Goal: Information Seeking & Learning: Compare options

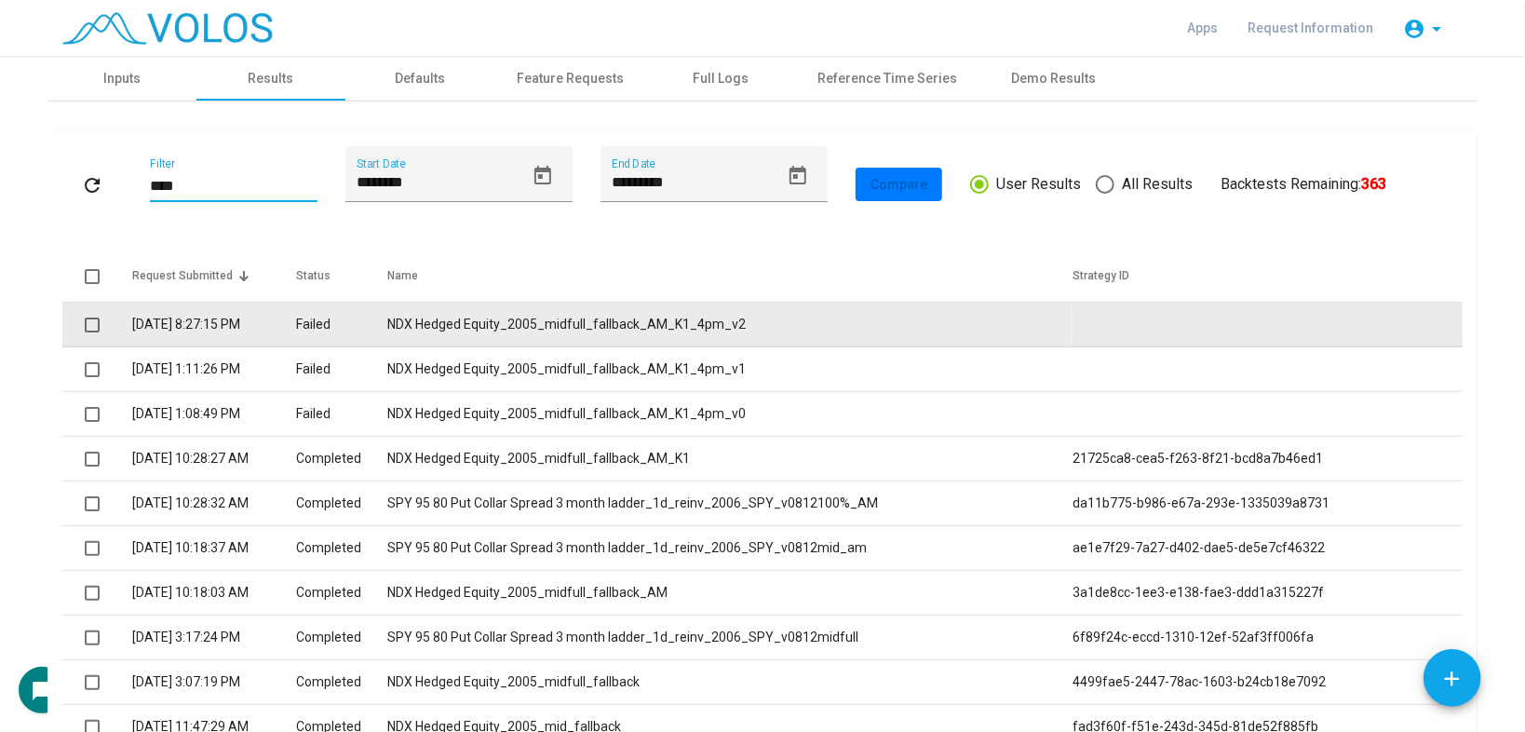
click at [504, 312] on td "NDX Hedged Equity_2005_midfull_fallback_AM_K1_4pm_v2" at bounding box center [729, 325] width 685 height 45
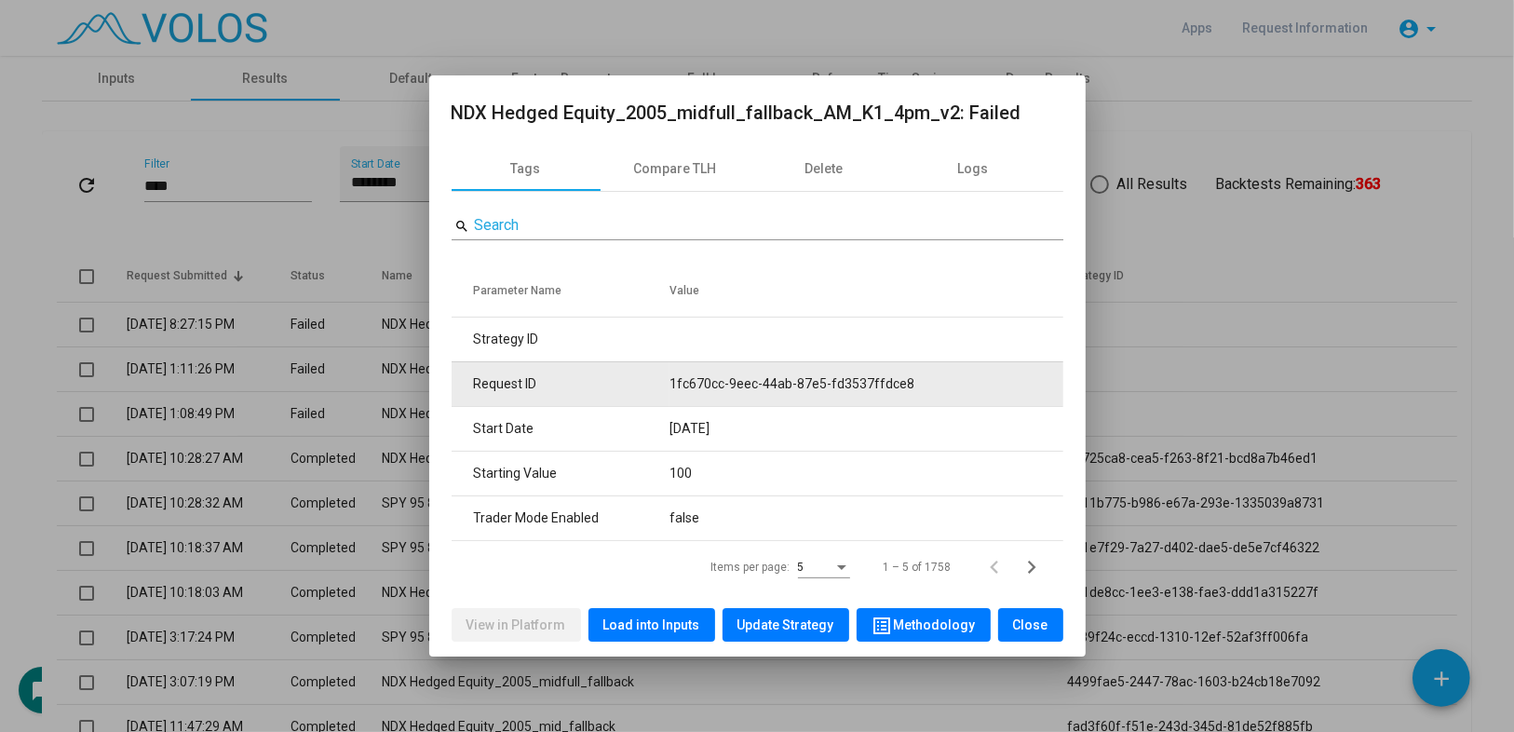
drag, startPoint x: 661, startPoint y: 376, endPoint x: 915, endPoint y: 381, distance: 254.2
click at [915, 381] on tr "Request ID 1fc670cc-9eec-44ab-87e5-fd3537ffdce8" at bounding box center [758, 383] width 612 height 45
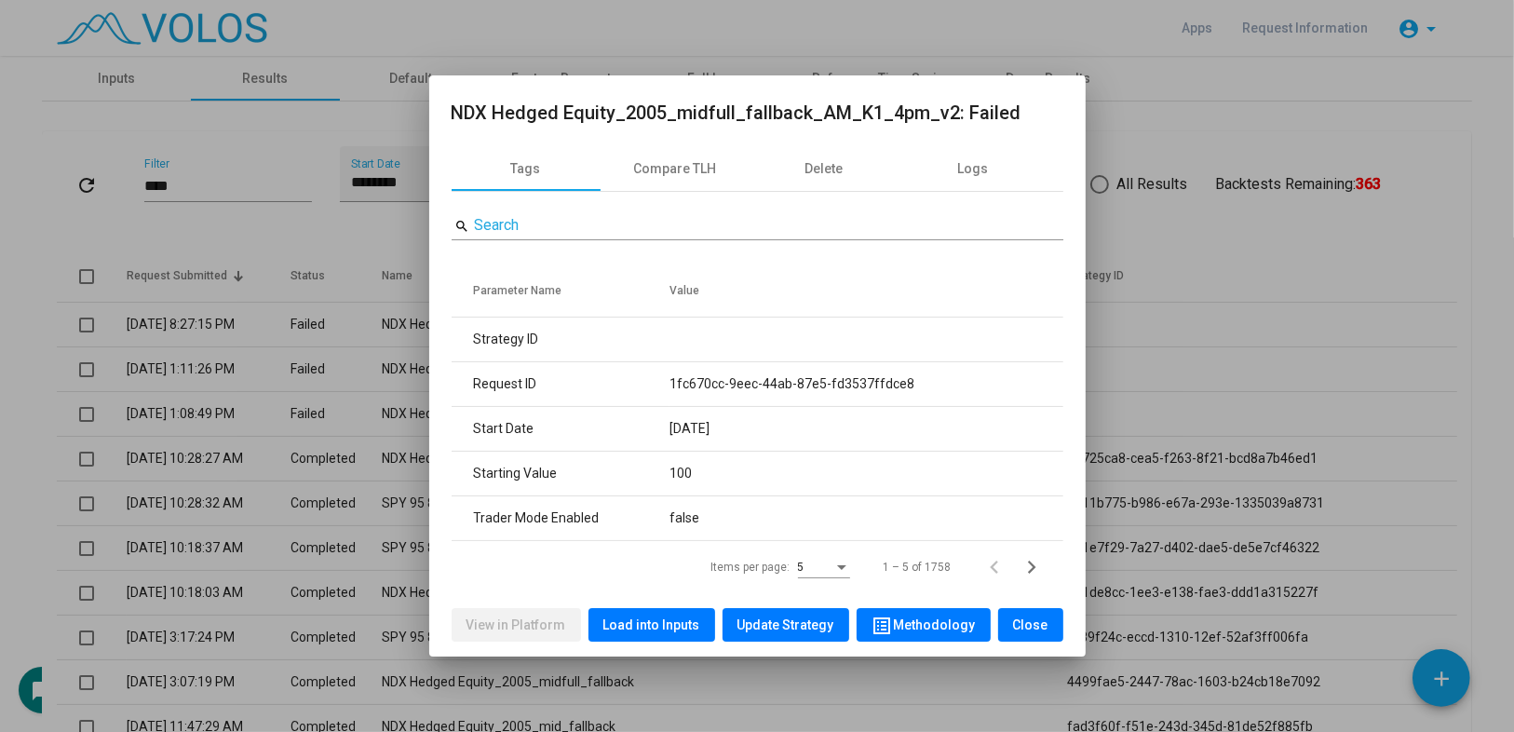
copy tr "1fc670cc-9eec-44ab-87e5-fd3537ffdce8"
click at [71, 229] on div at bounding box center [757, 366] width 1514 height 732
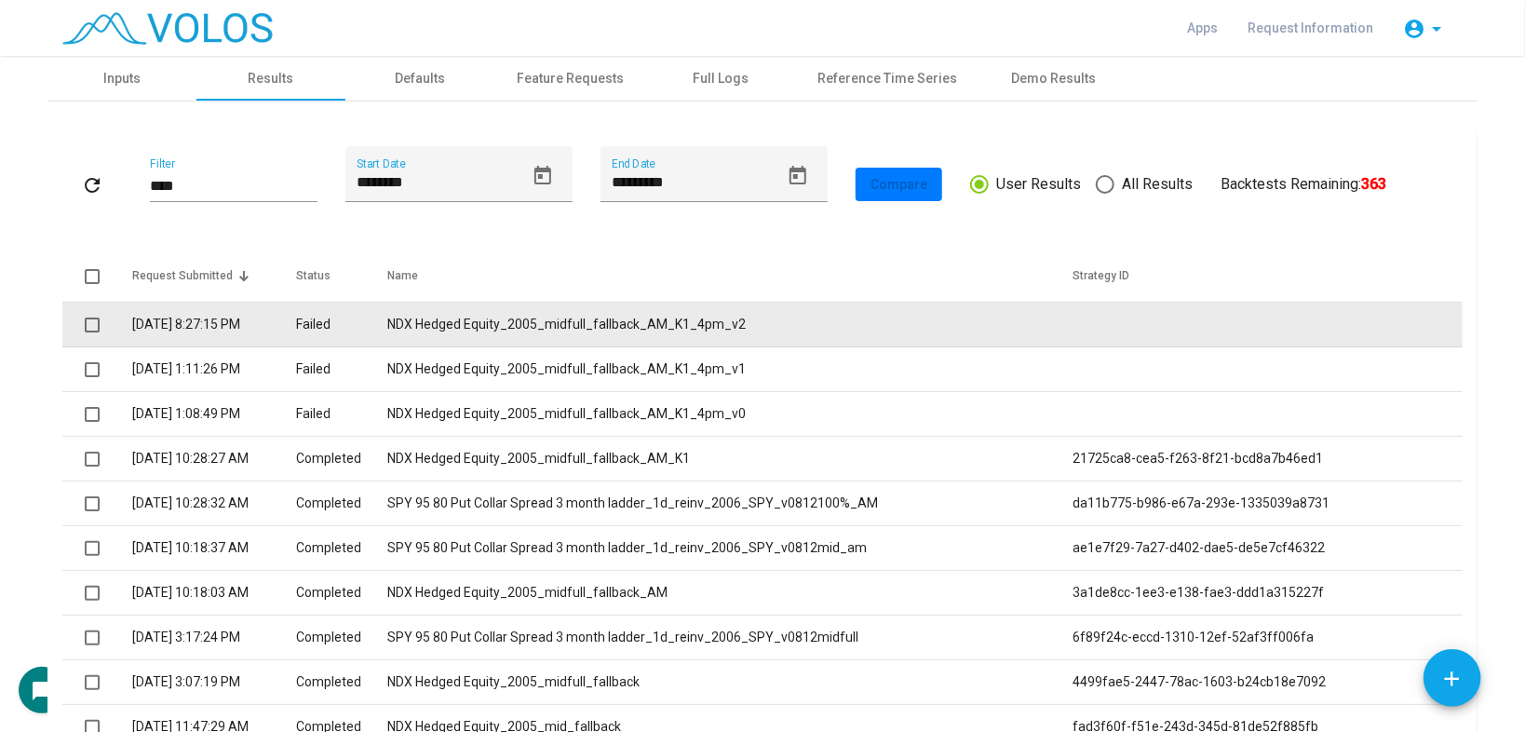
click at [564, 324] on td "NDX Hedged Equity_2005_midfull_fallback_AM_K1_4pm_v2" at bounding box center [729, 325] width 685 height 45
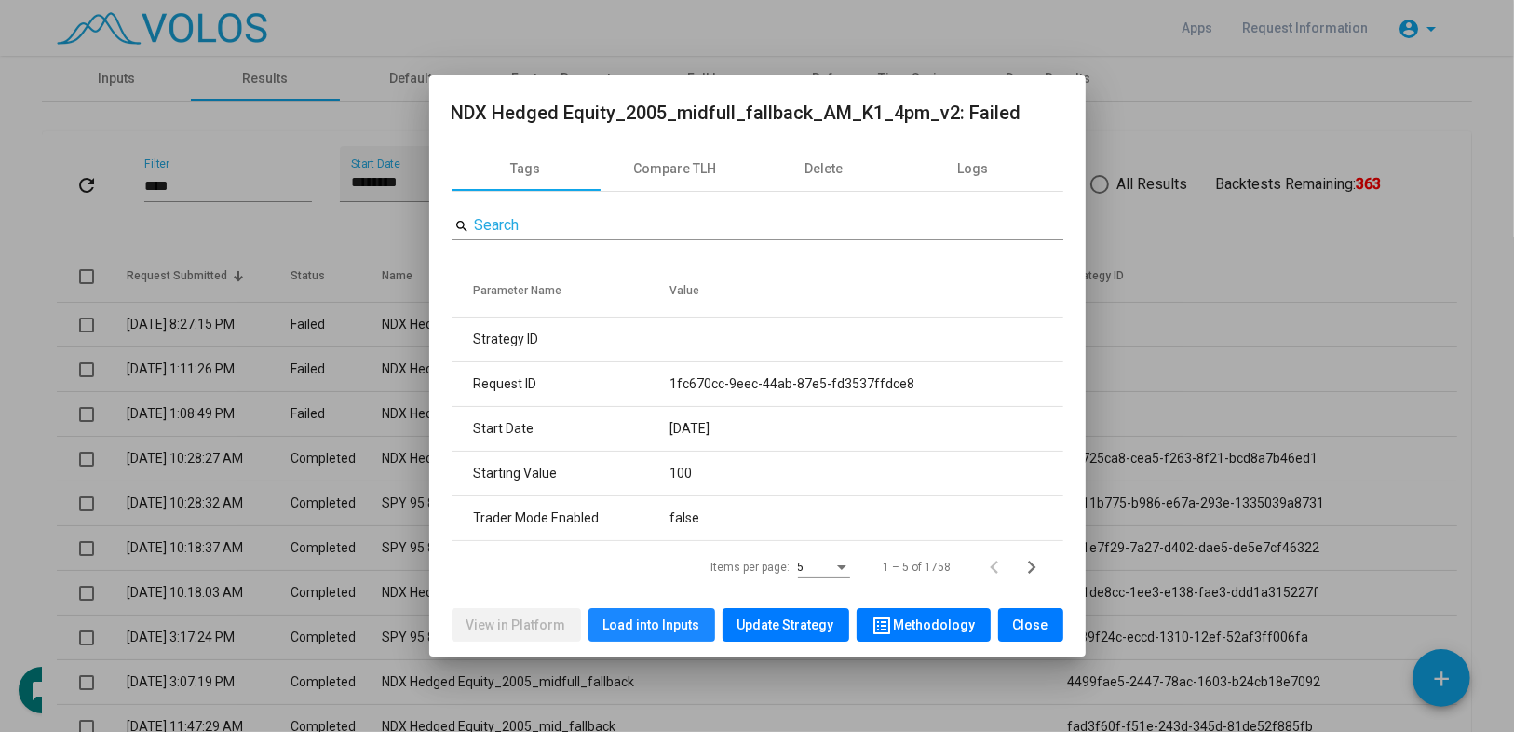
click at [656, 617] on span "Load into Inputs" at bounding box center [651, 624] width 97 height 15
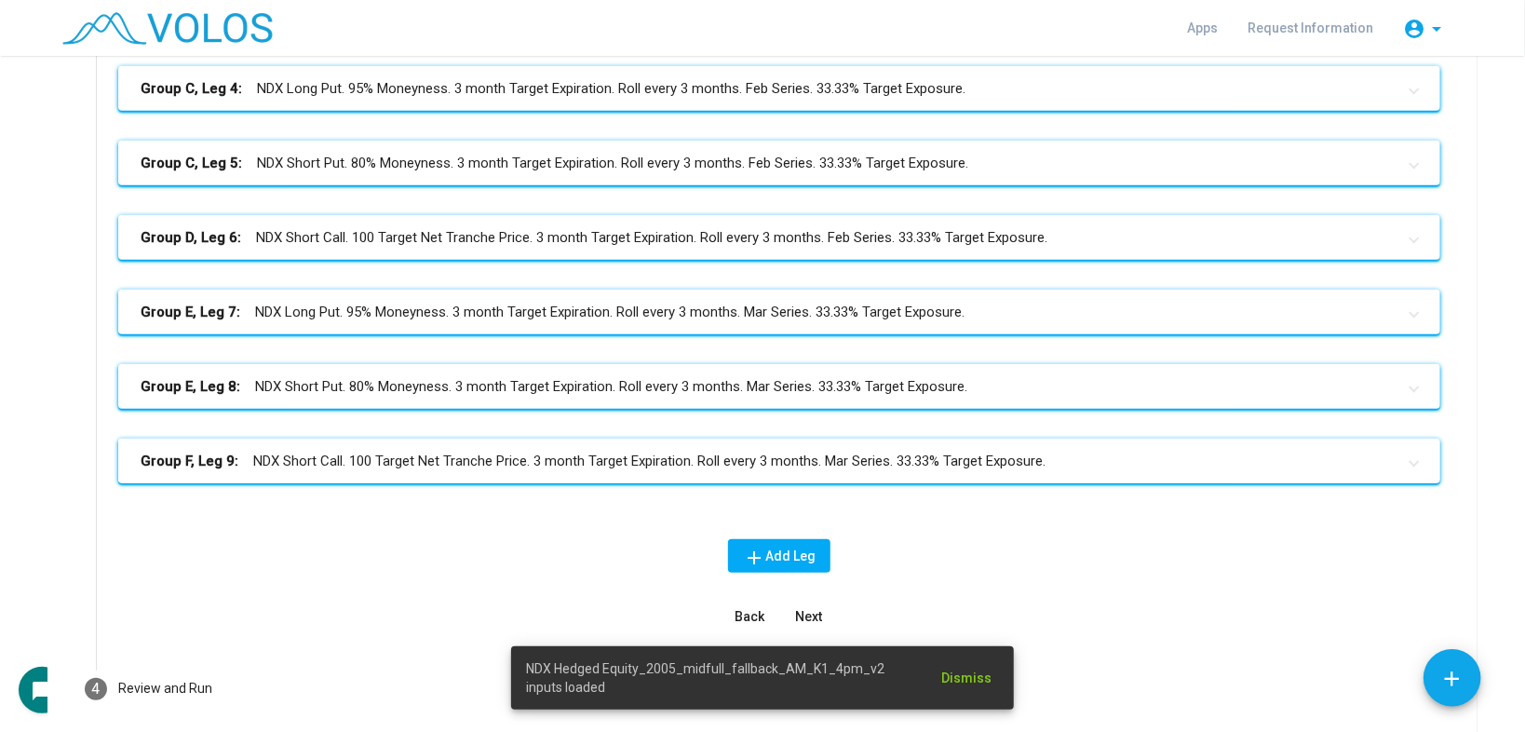
scroll to position [611, 0]
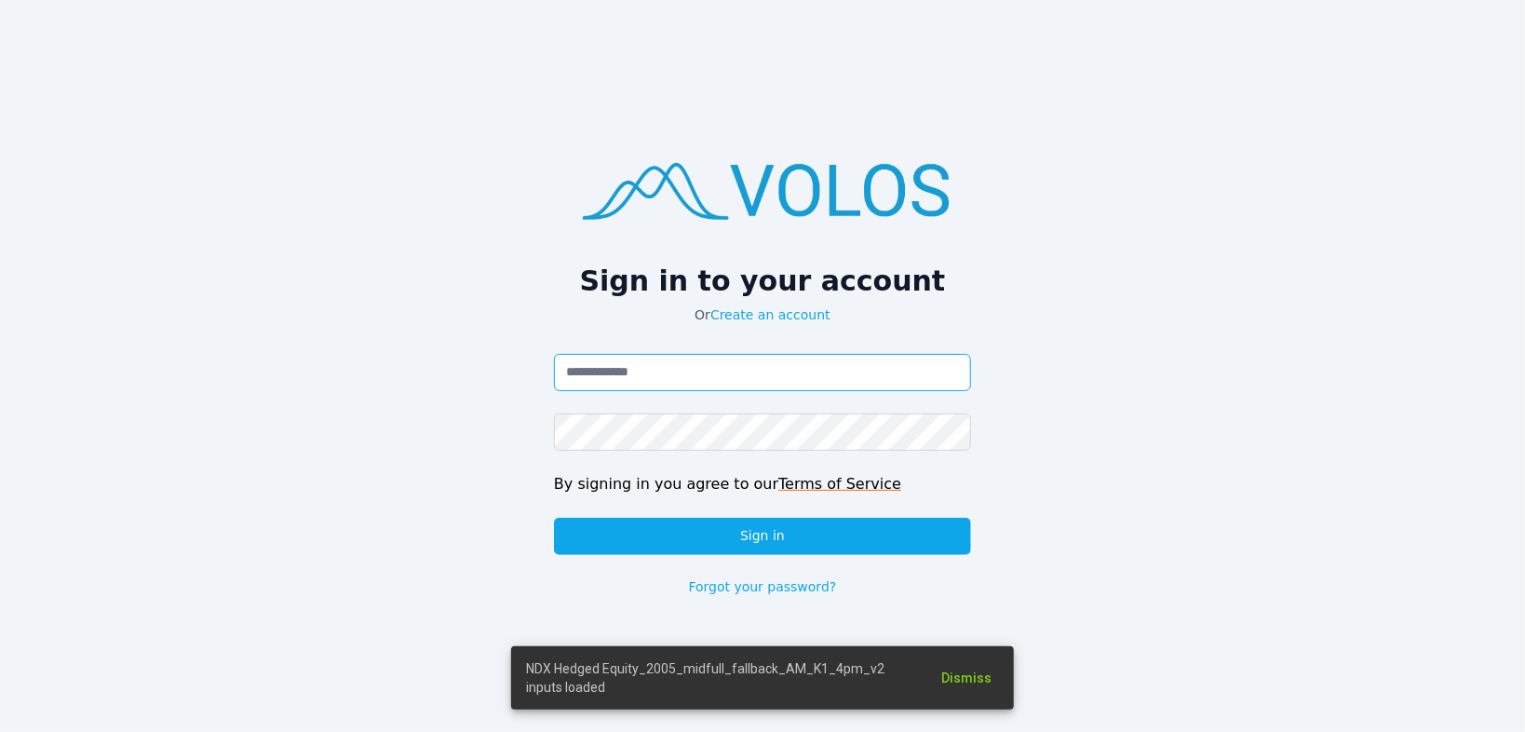
click at [692, 357] on input "Email address" at bounding box center [762, 372] width 417 height 37
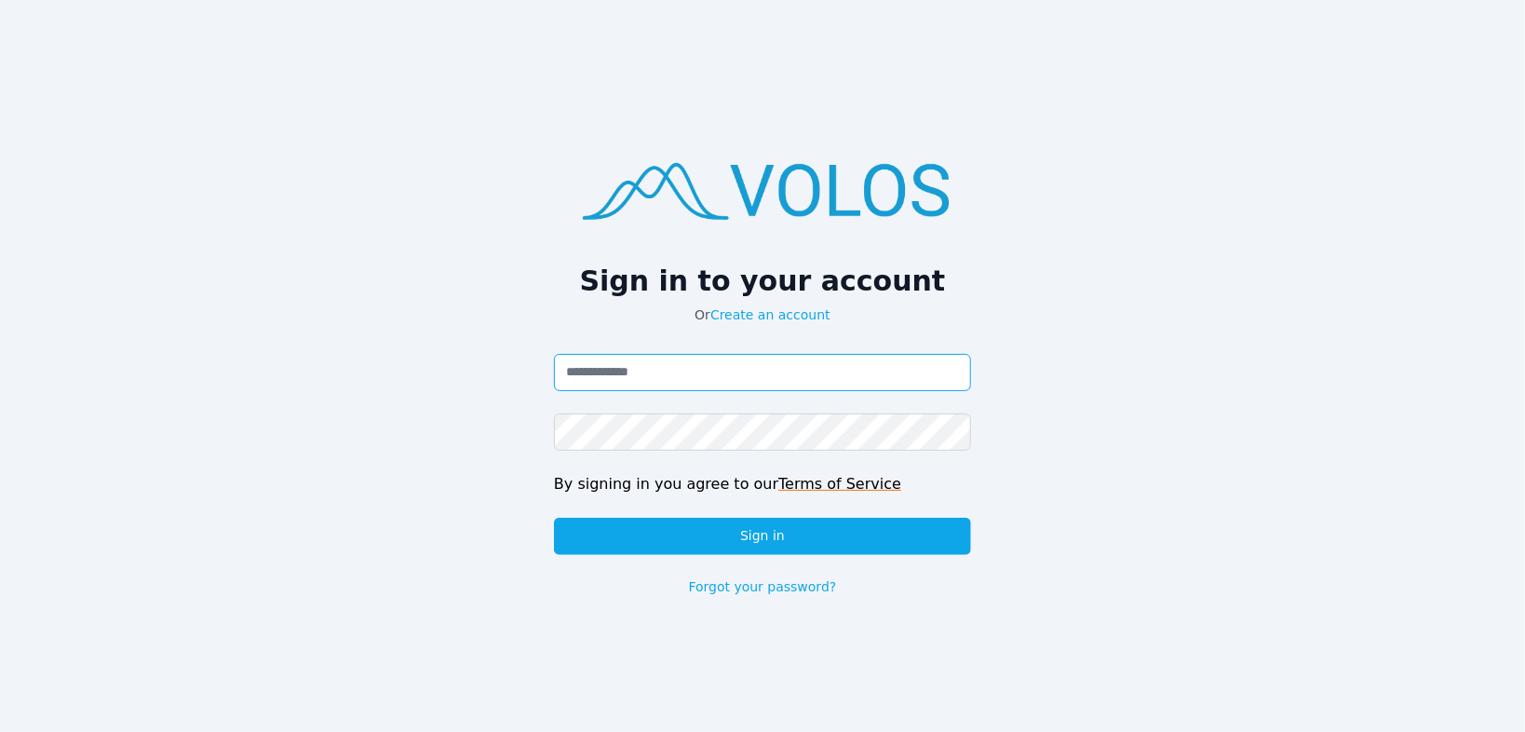
type input "**********"
click at [554, 518] on button "Sign in" at bounding box center [762, 536] width 417 height 37
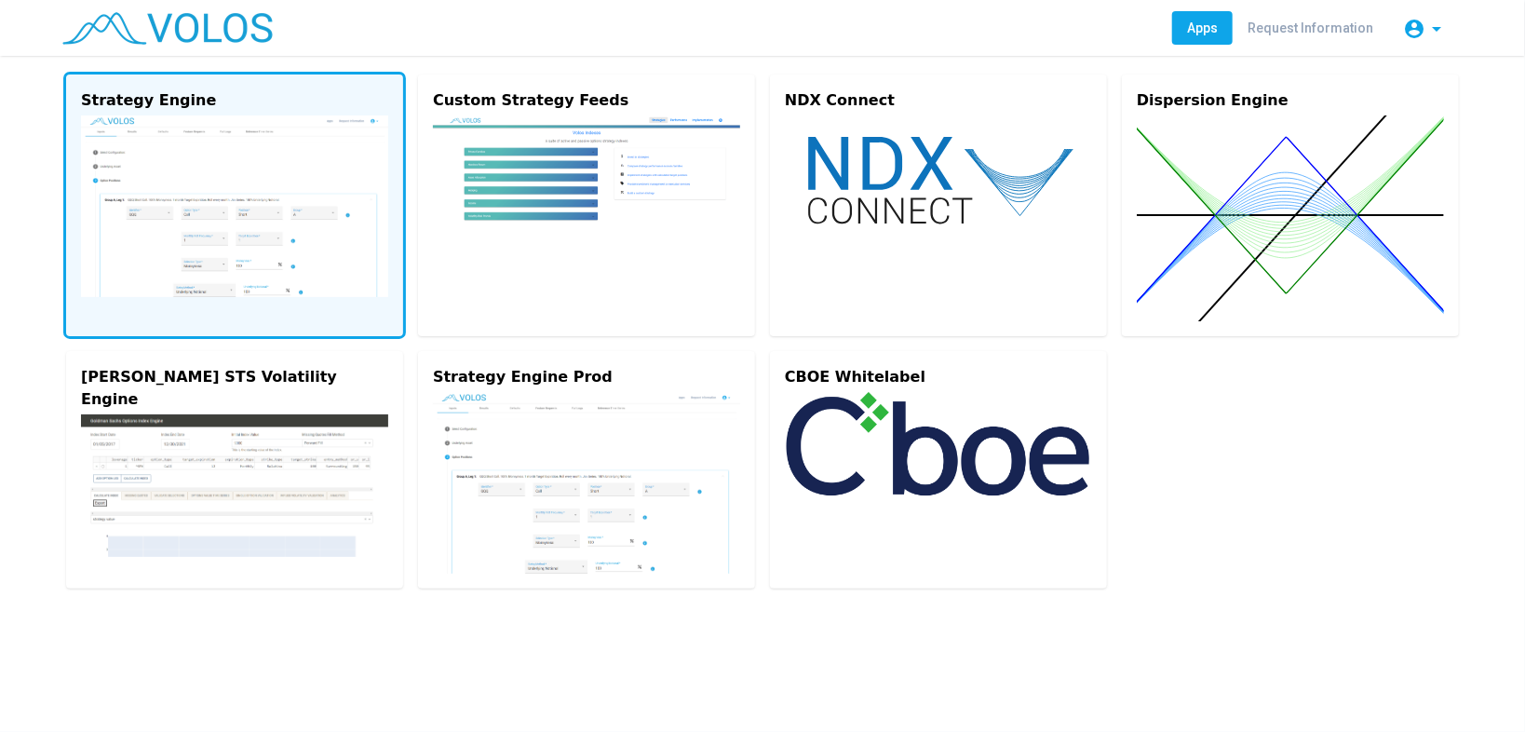
click at [217, 212] on img at bounding box center [234, 206] width 307 height 182
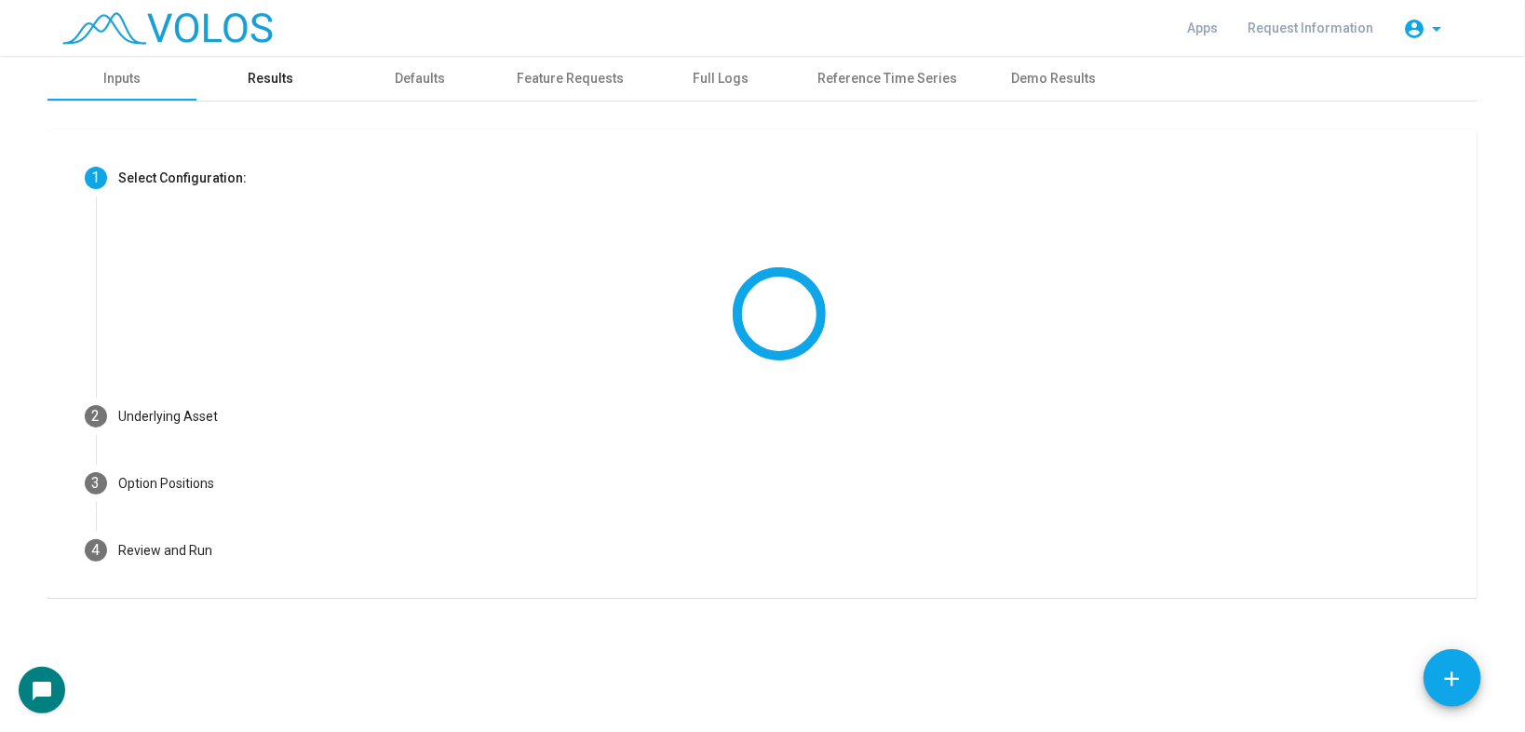
click at [248, 79] on div "Results" at bounding box center [270, 78] width 149 height 45
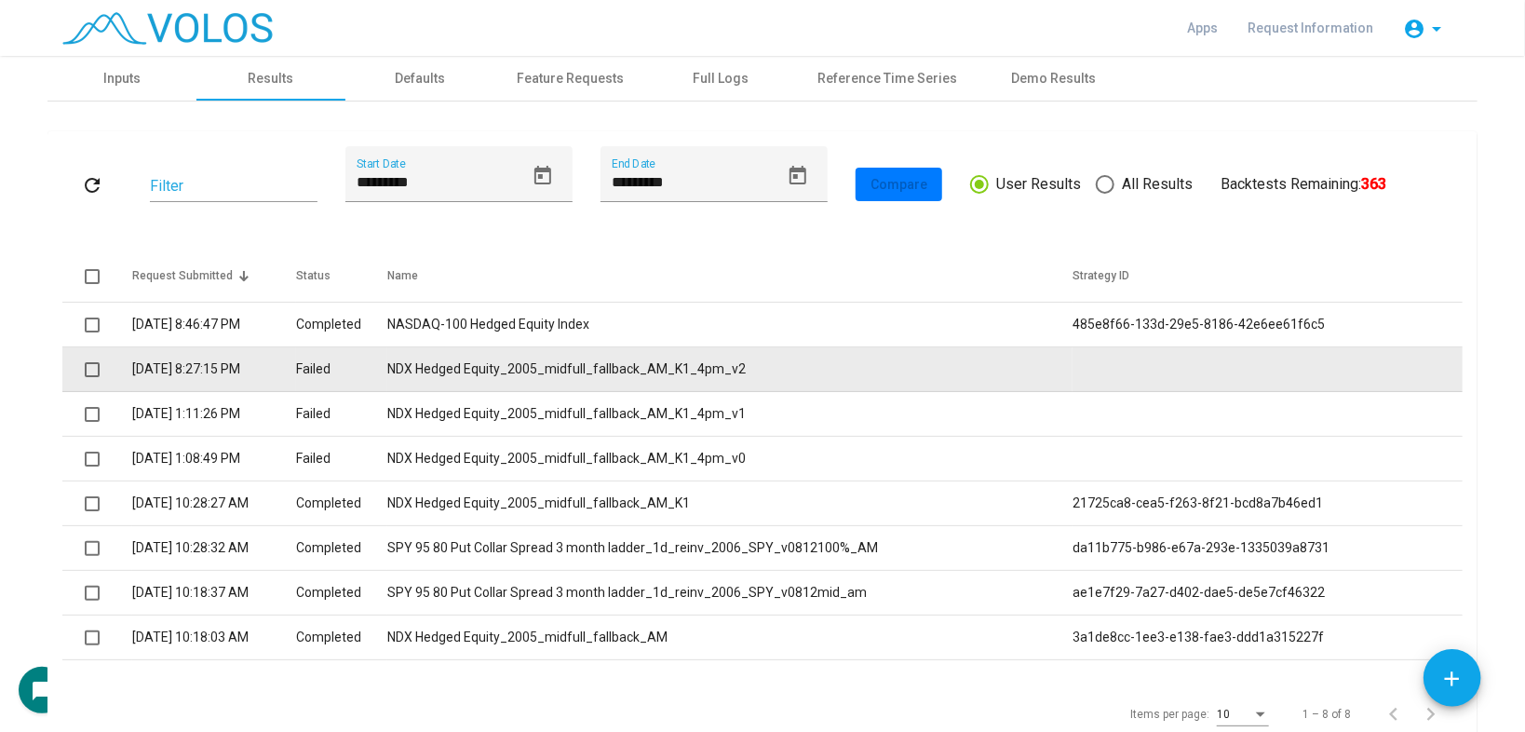
click at [567, 364] on td "NDX Hedged Equity_2005_midfull_fallback_AM_K1_4pm_v2" at bounding box center [729, 369] width 685 height 45
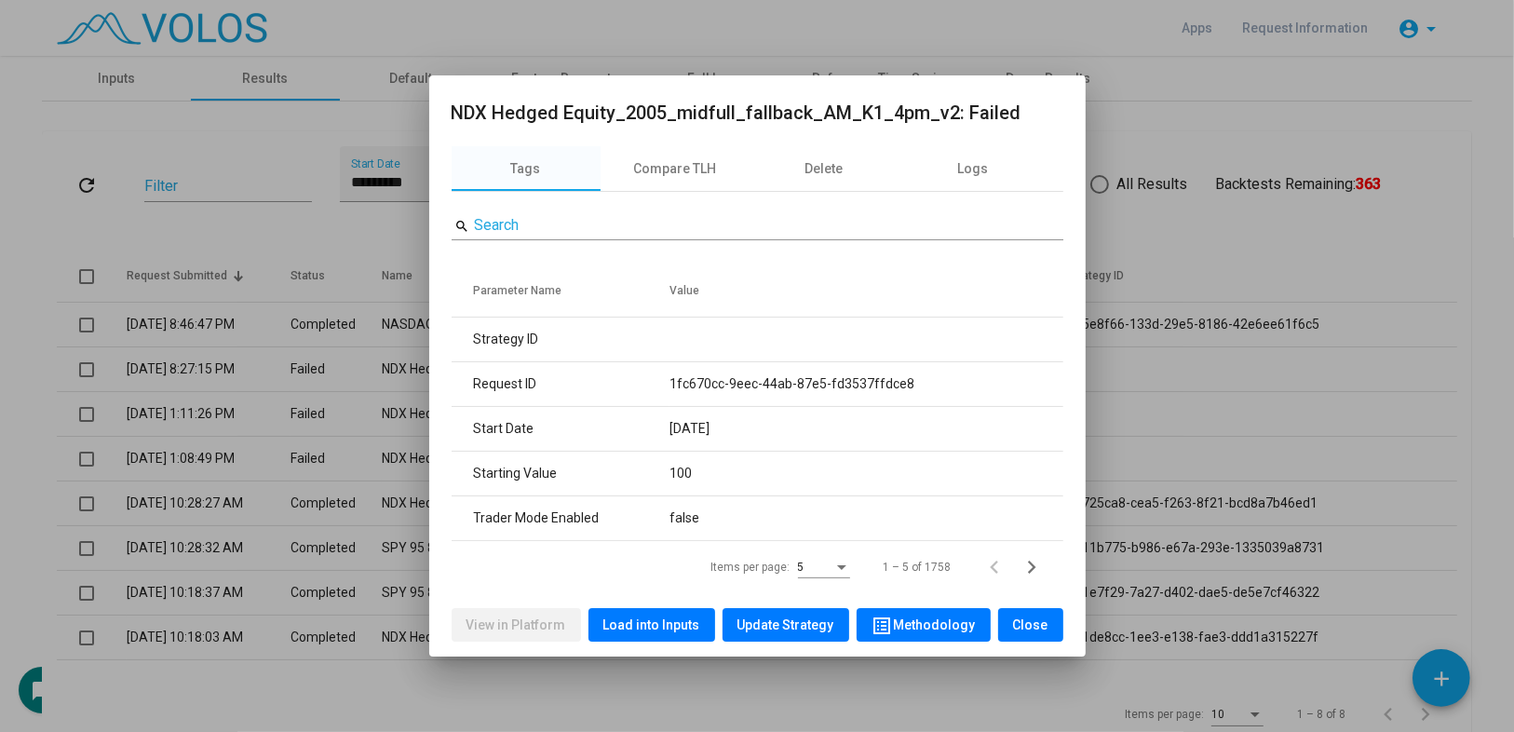
click at [628, 622] on span "Load into Inputs" at bounding box center [651, 624] width 97 height 15
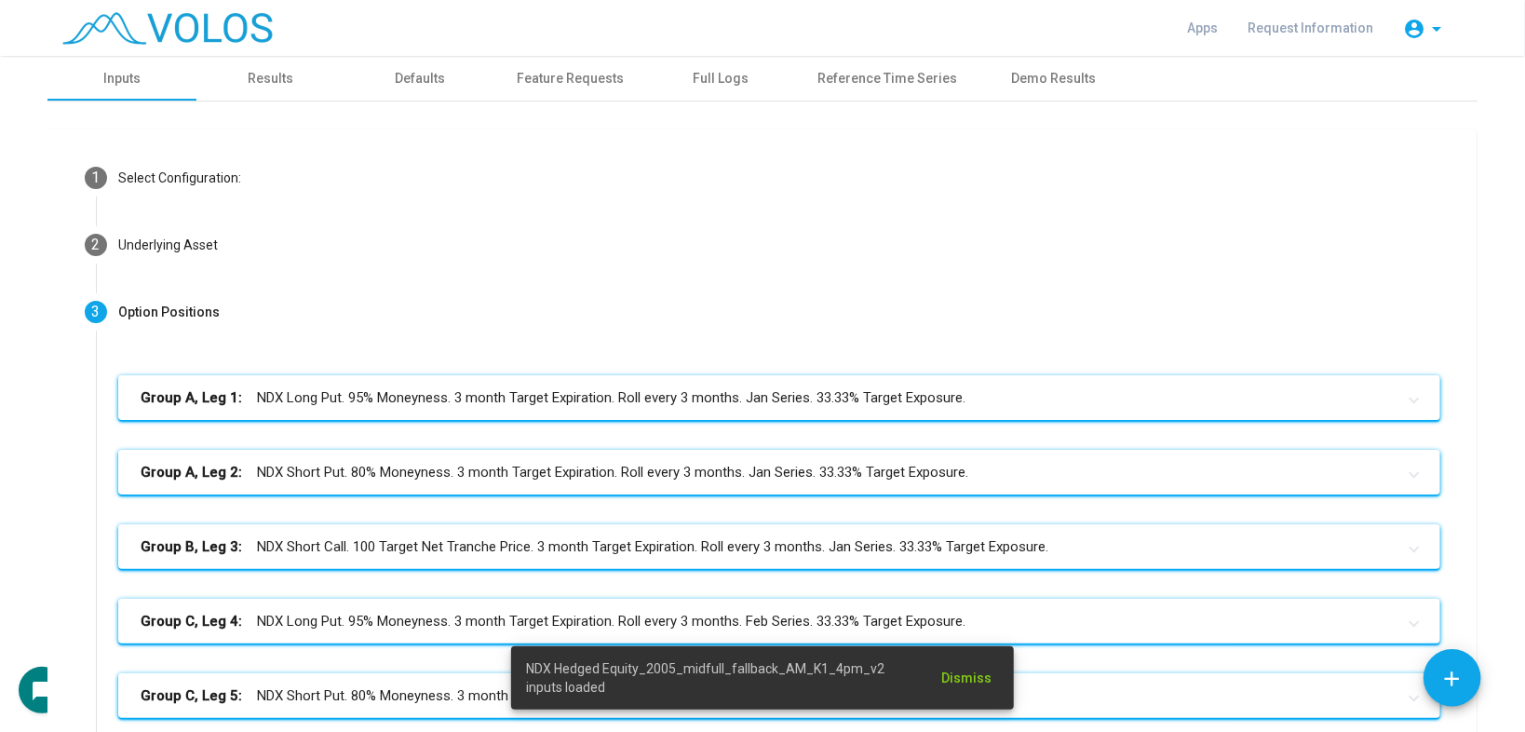
scroll to position [611, 0]
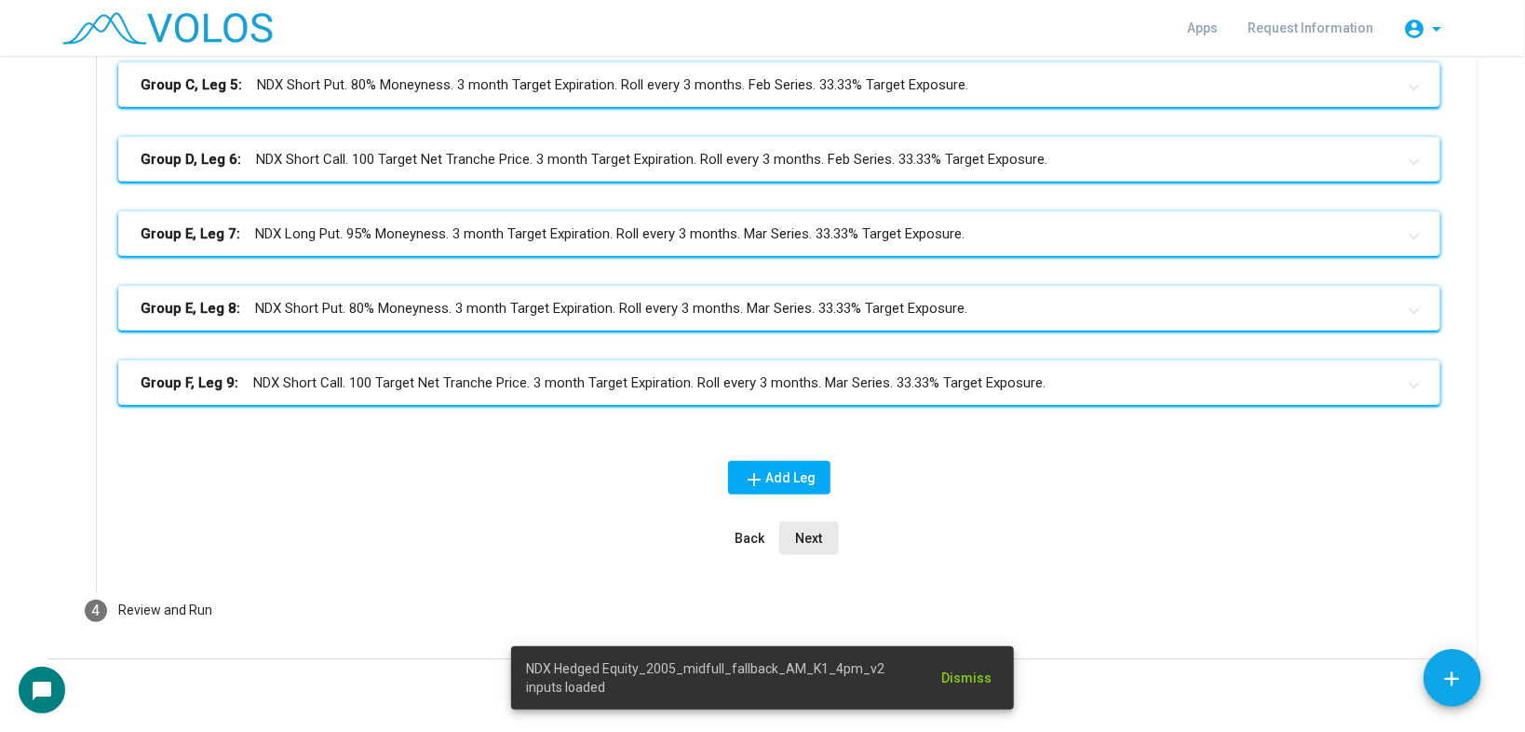
click at [801, 546] on button "Next" at bounding box center [809, 538] width 60 height 34
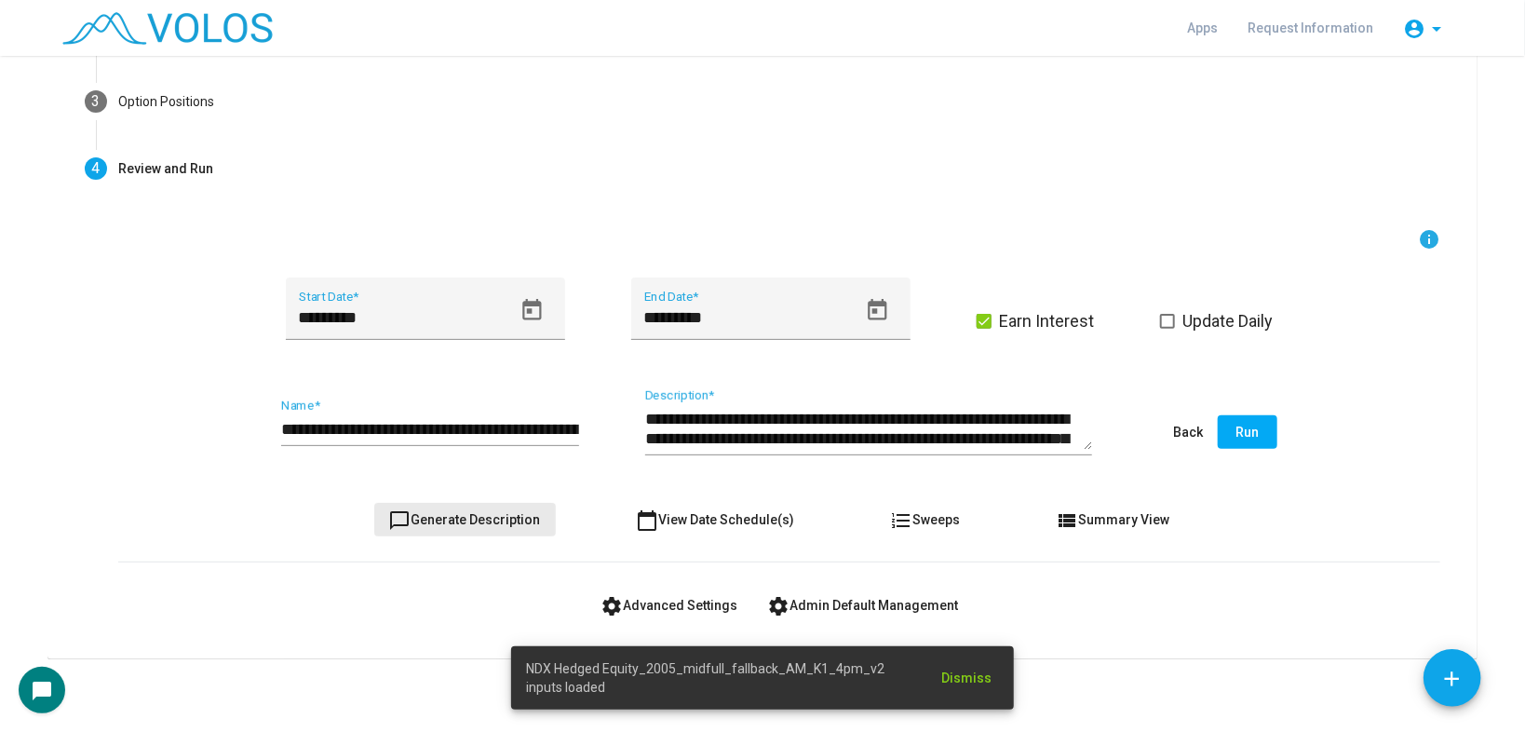
click at [501, 514] on span "chat_bubble_outline Generate Description" at bounding box center [465, 519] width 152 height 15
type textarea "**********"
click at [675, 598] on span "settings Advanced Settings" at bounding box center [668, 605] width 137 height 15
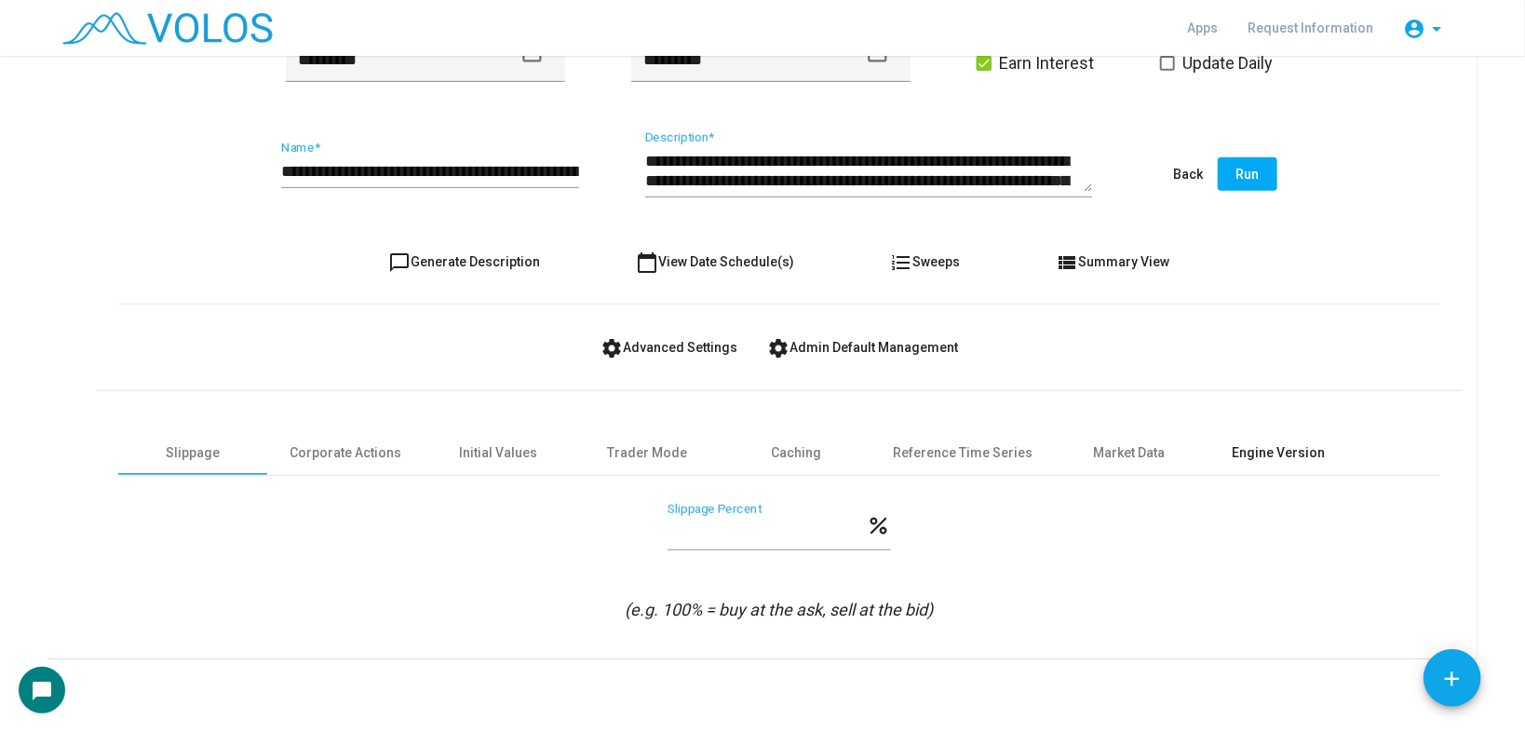
click at [1255, 437] on div "Engine Version" at bounding box center [1278, 452] width 149 height 45
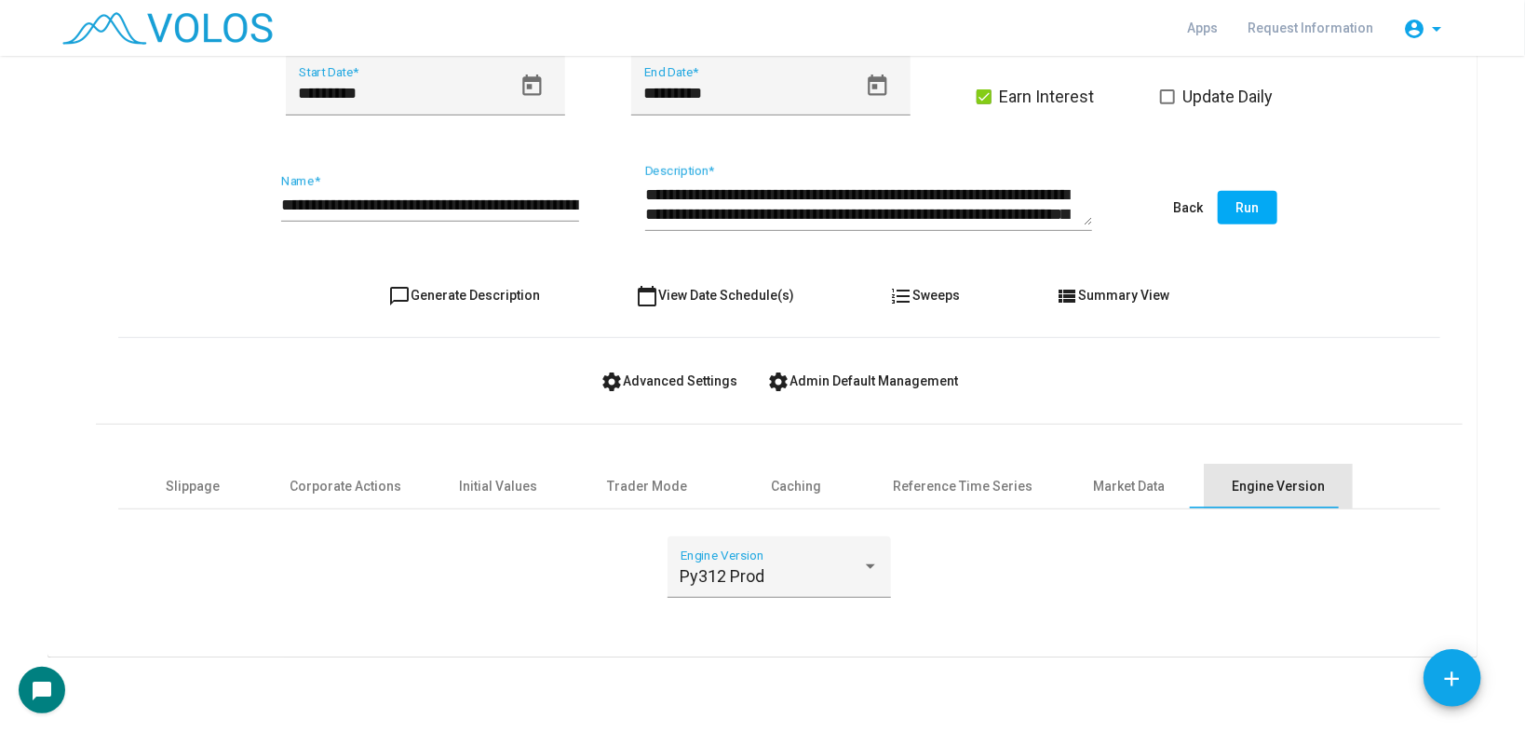
scroll to position [433, 0]
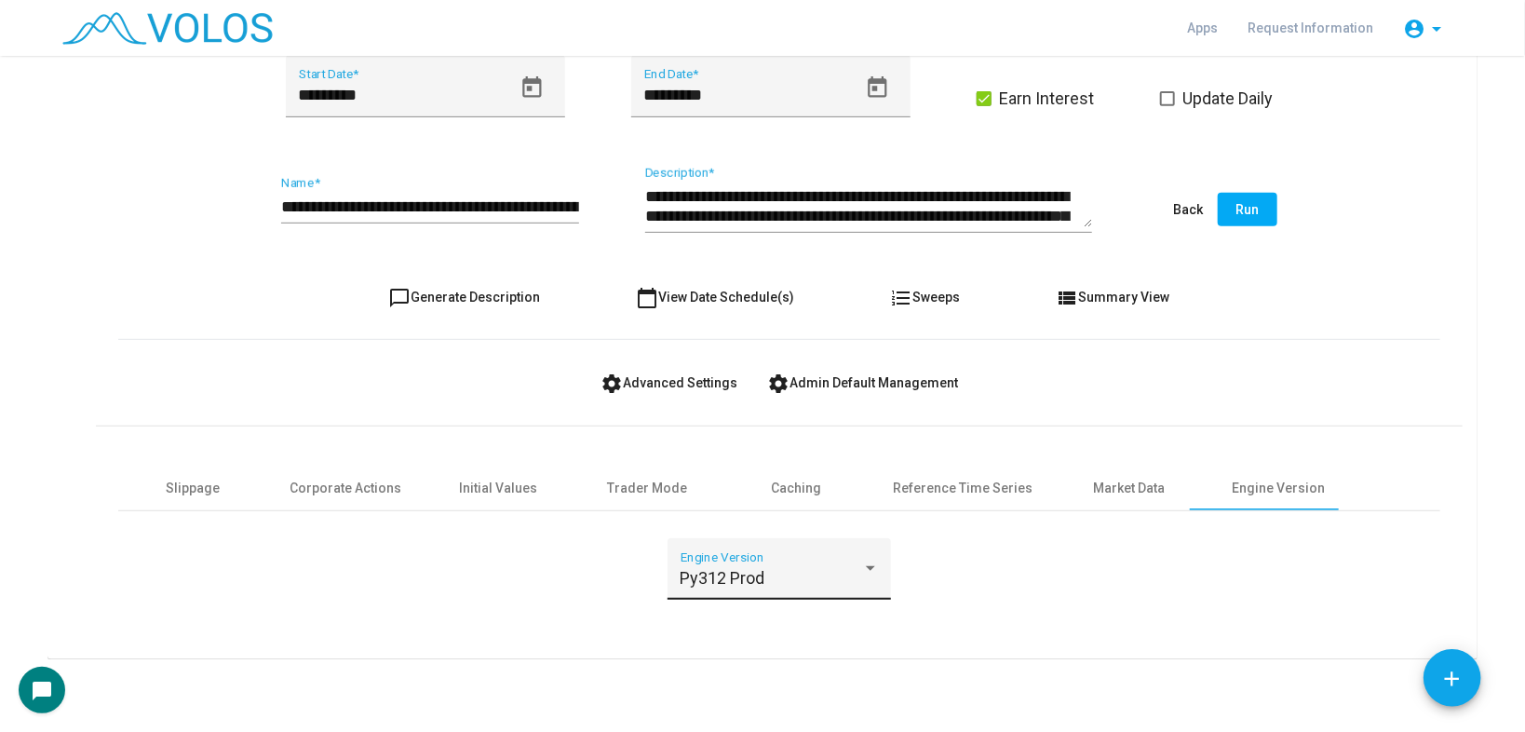
click at [743, 570] on span "Py312 Prod" at bounding box center [723, 578] width 85 height 20
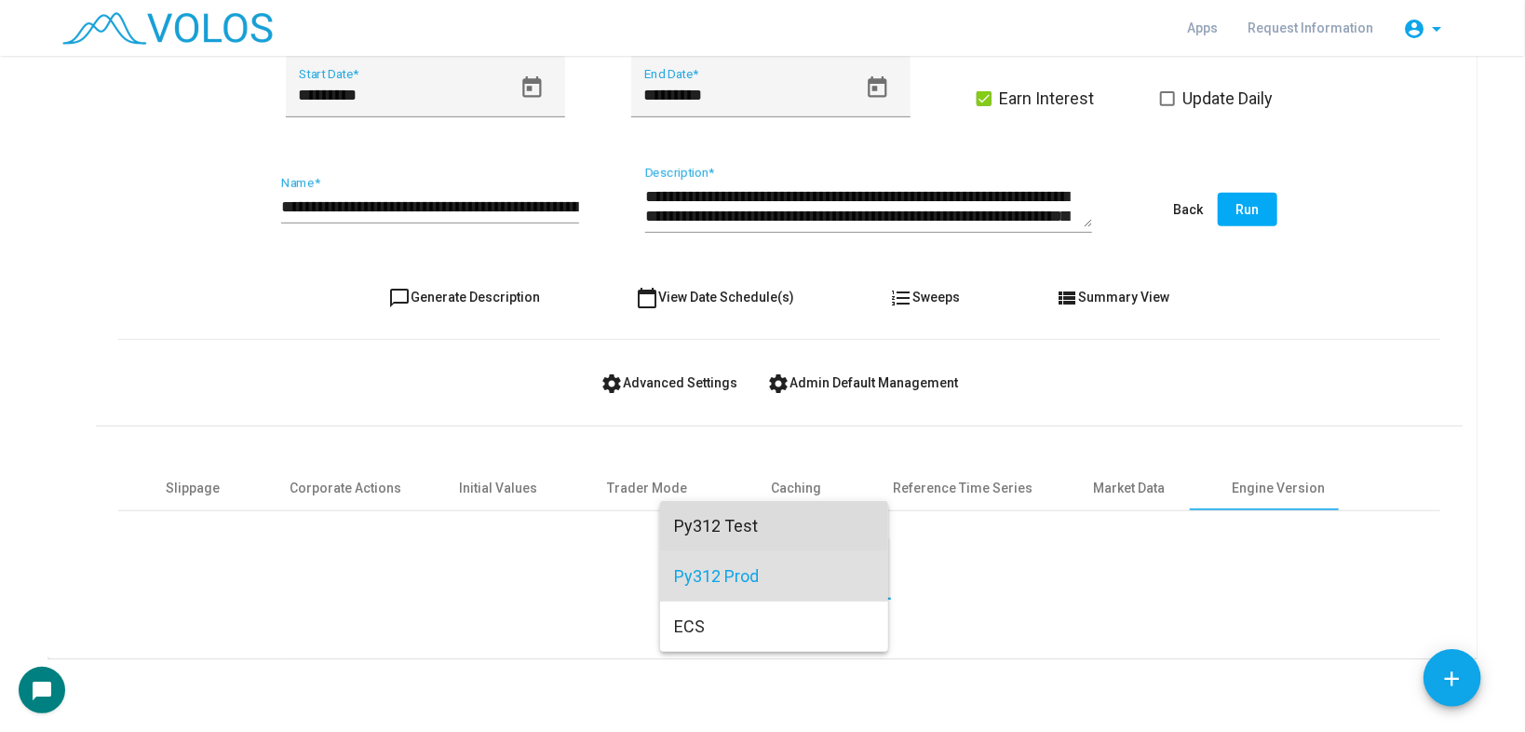
click at [711, 535] on span "Py312 Test" at bounding box center [774, 526] width 198 height 50
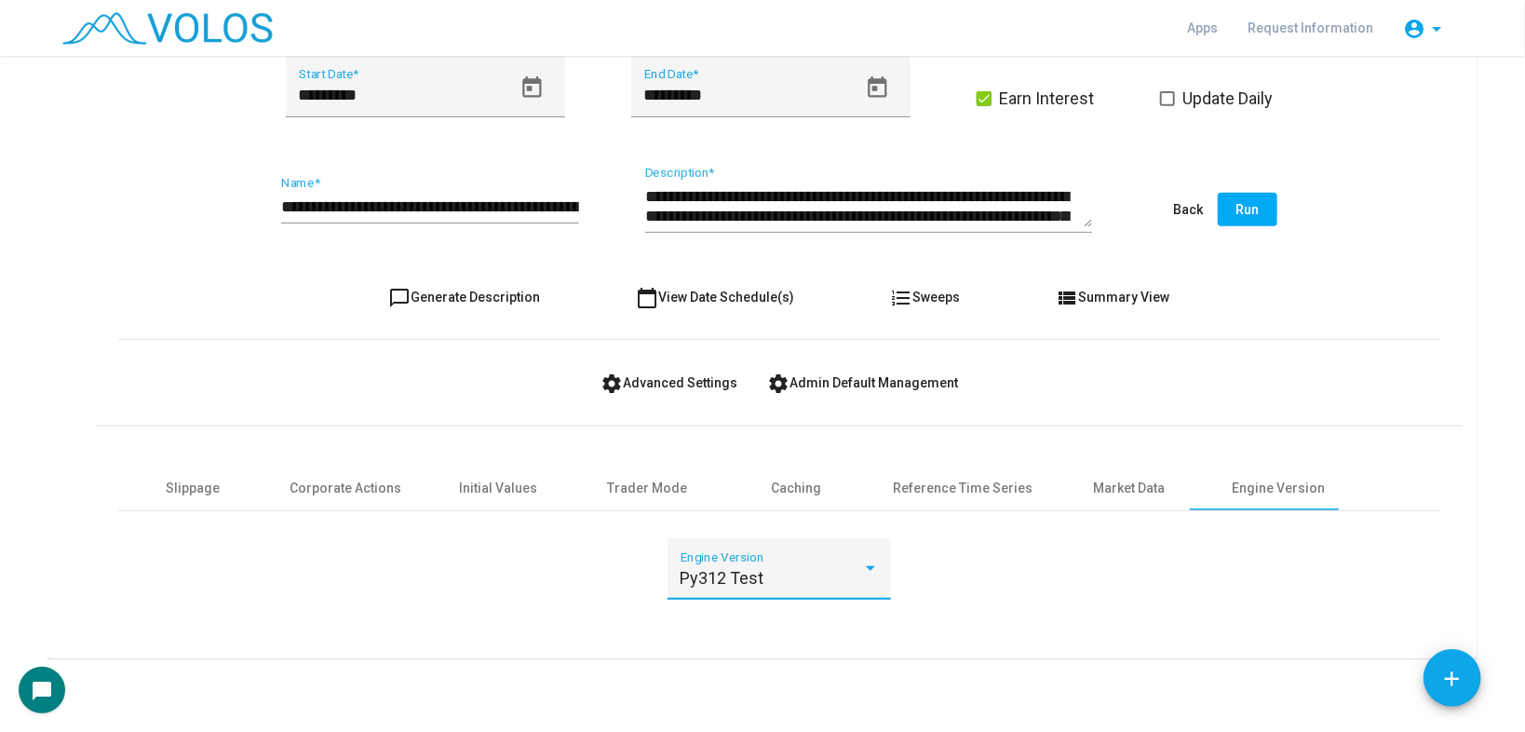
click at [635, 382] on span "settings Advanced Settings" at bounding box center [668, 382] width 137 height 15
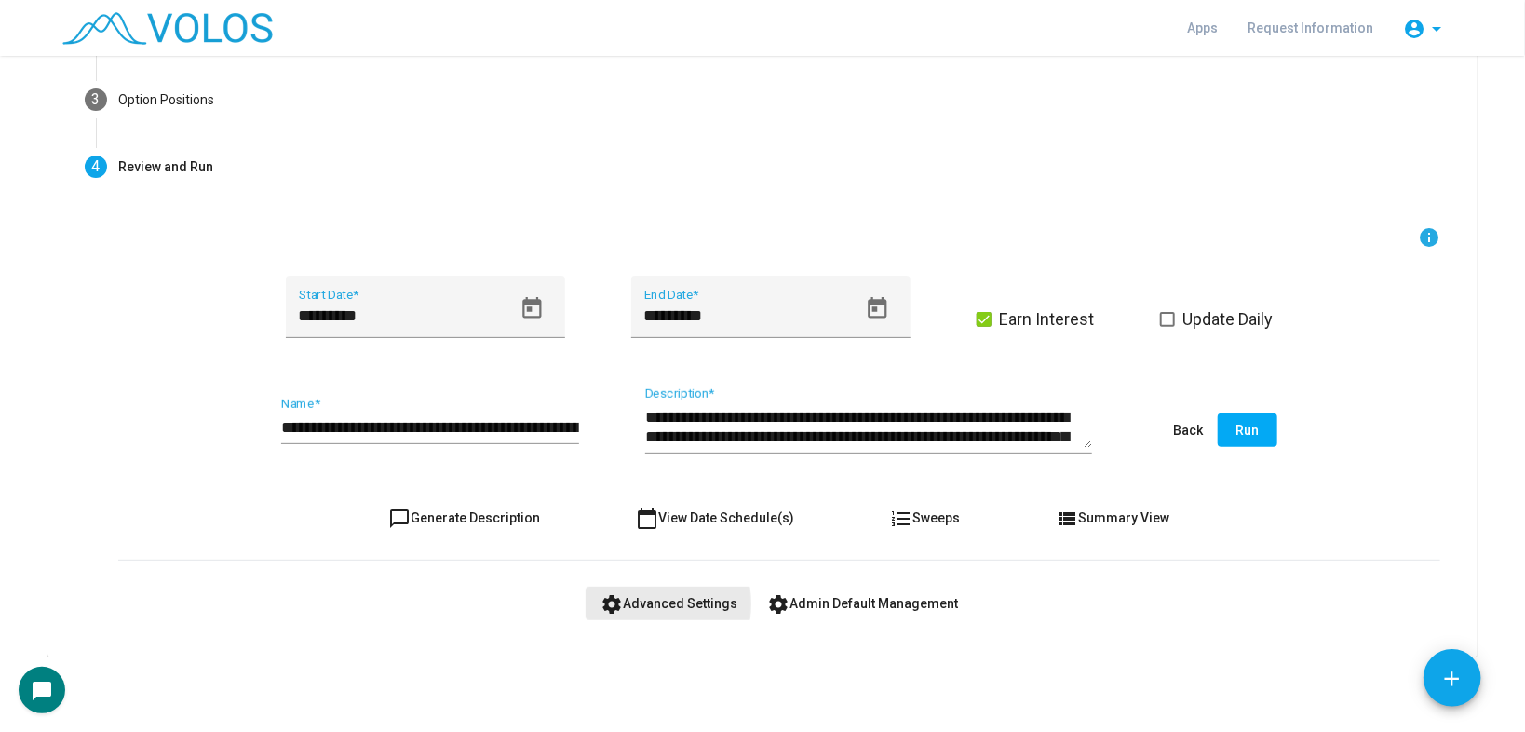
scroll to position [210, 0]
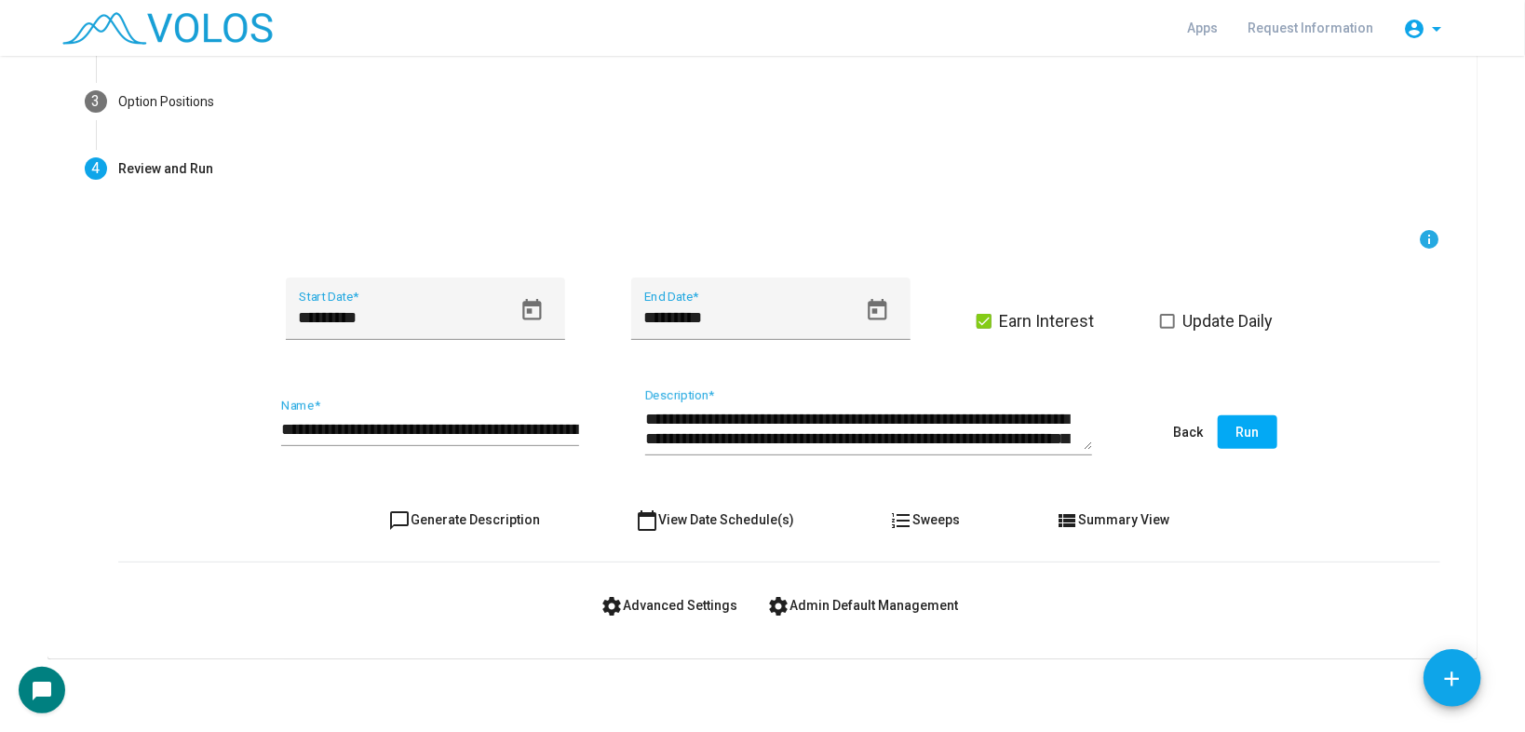
click at [468, 517] on span "chat_bubble_outline Generate Description" at bounding box center [465, 519] width 152 height 15
click at [548, 415] on div "**********" at bounding box center [430, 421] width 298 height 47
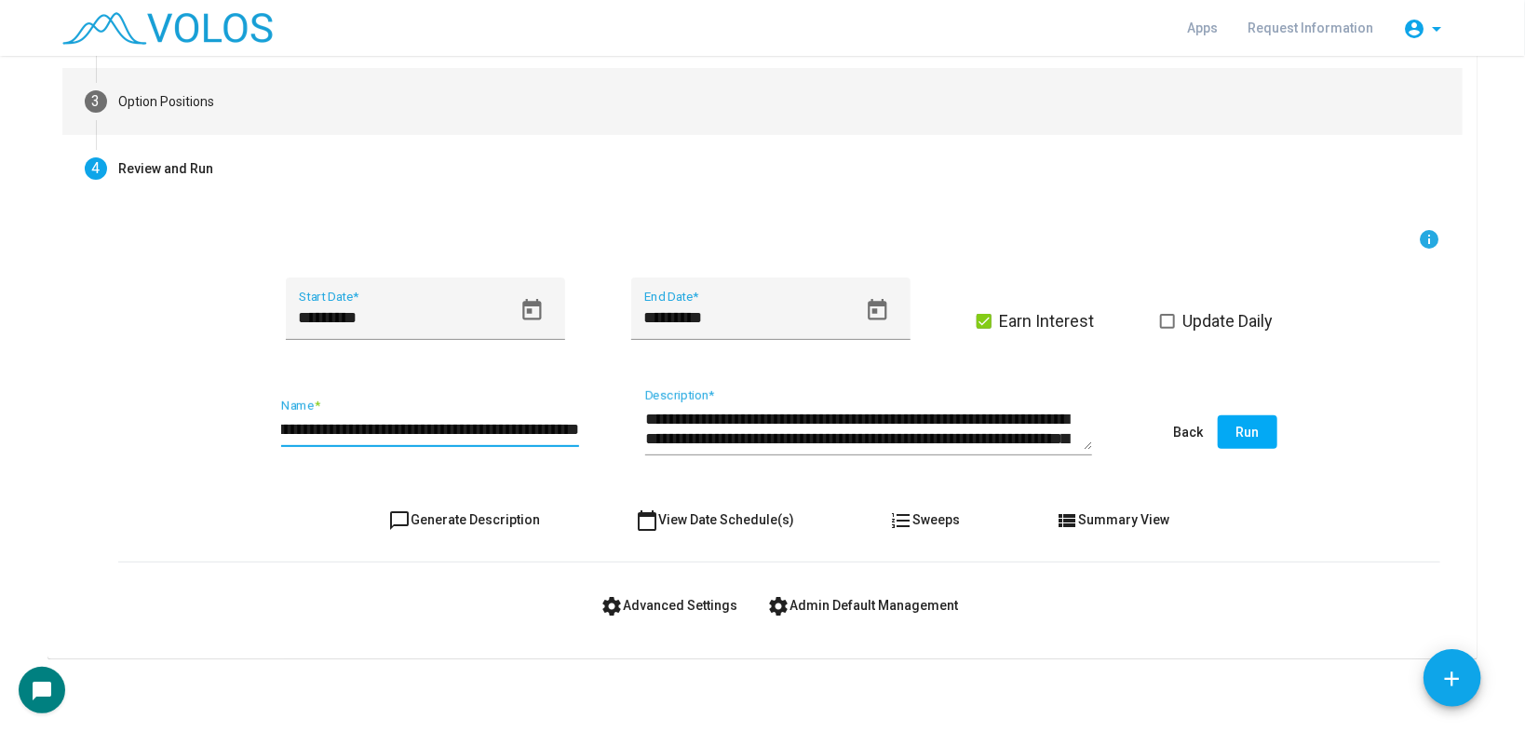
type input "**********"
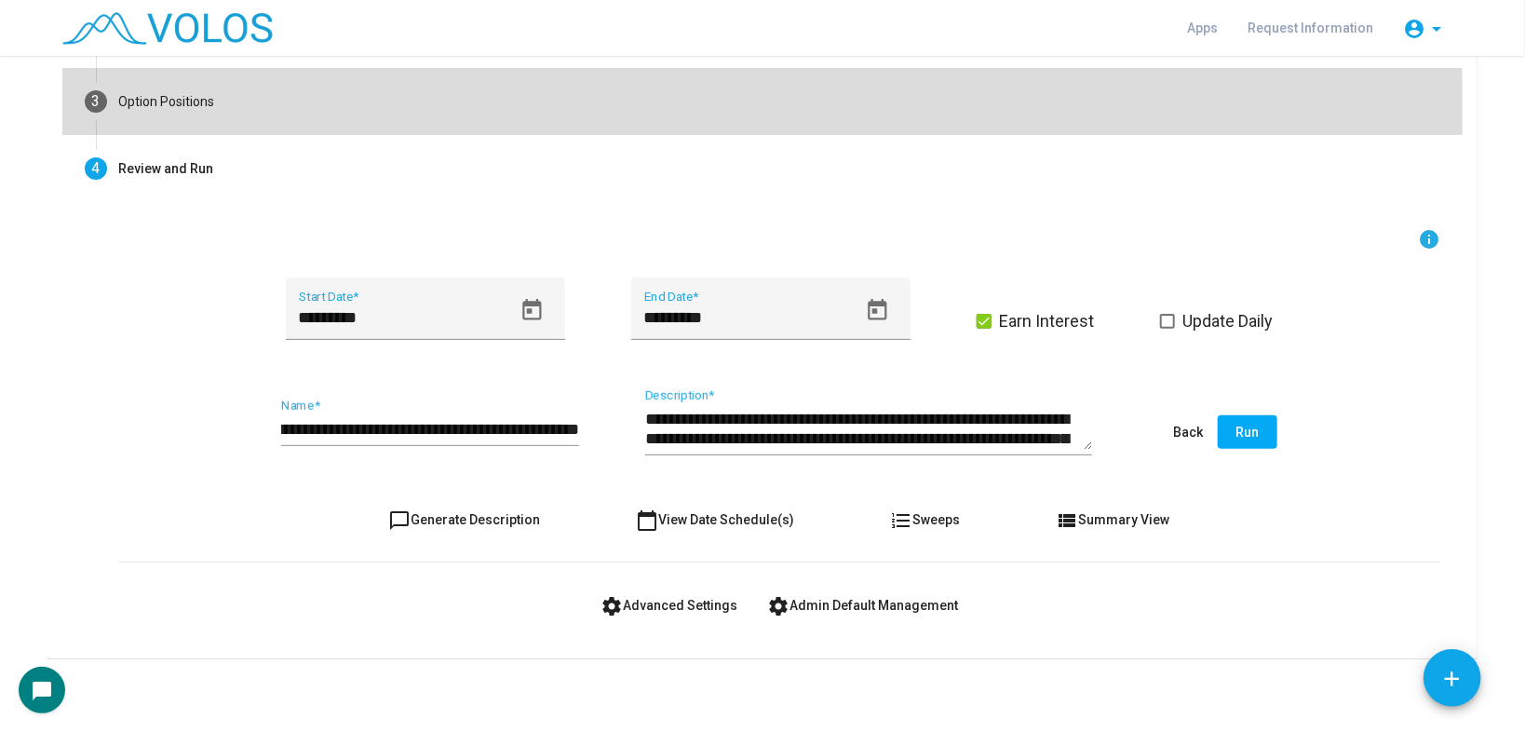
click at [251, 120] on mat-step-header "3 Option Positions" at bounding box center [762, 101] width 1400 height 67
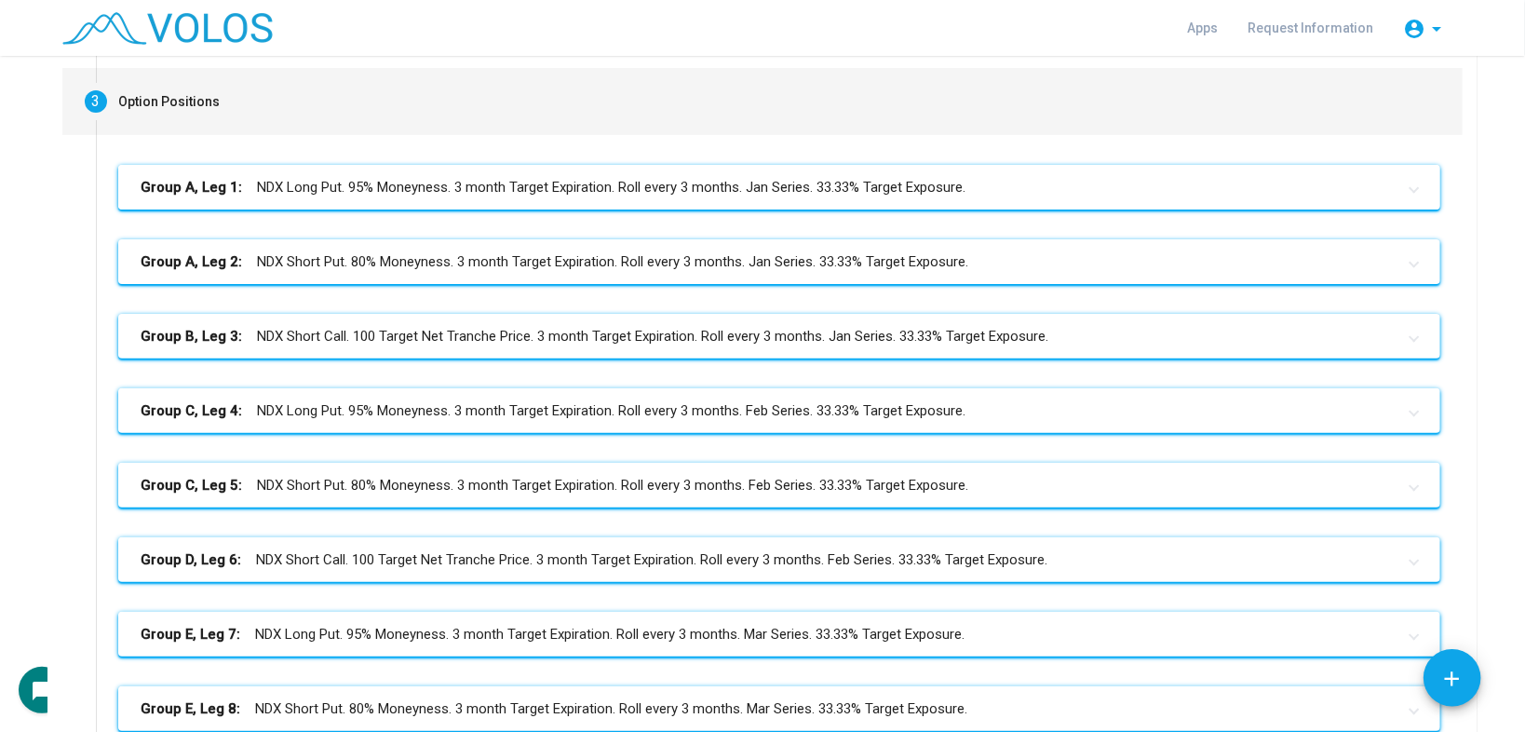
click at [380, 204] on mat-expansion-panel-header "Group A, Leg 1: NDX Long Put. 95% Moneyness. 3 month Target Expiration. Roll ev…" at bounding box center [779, 187] width 1322 height 45
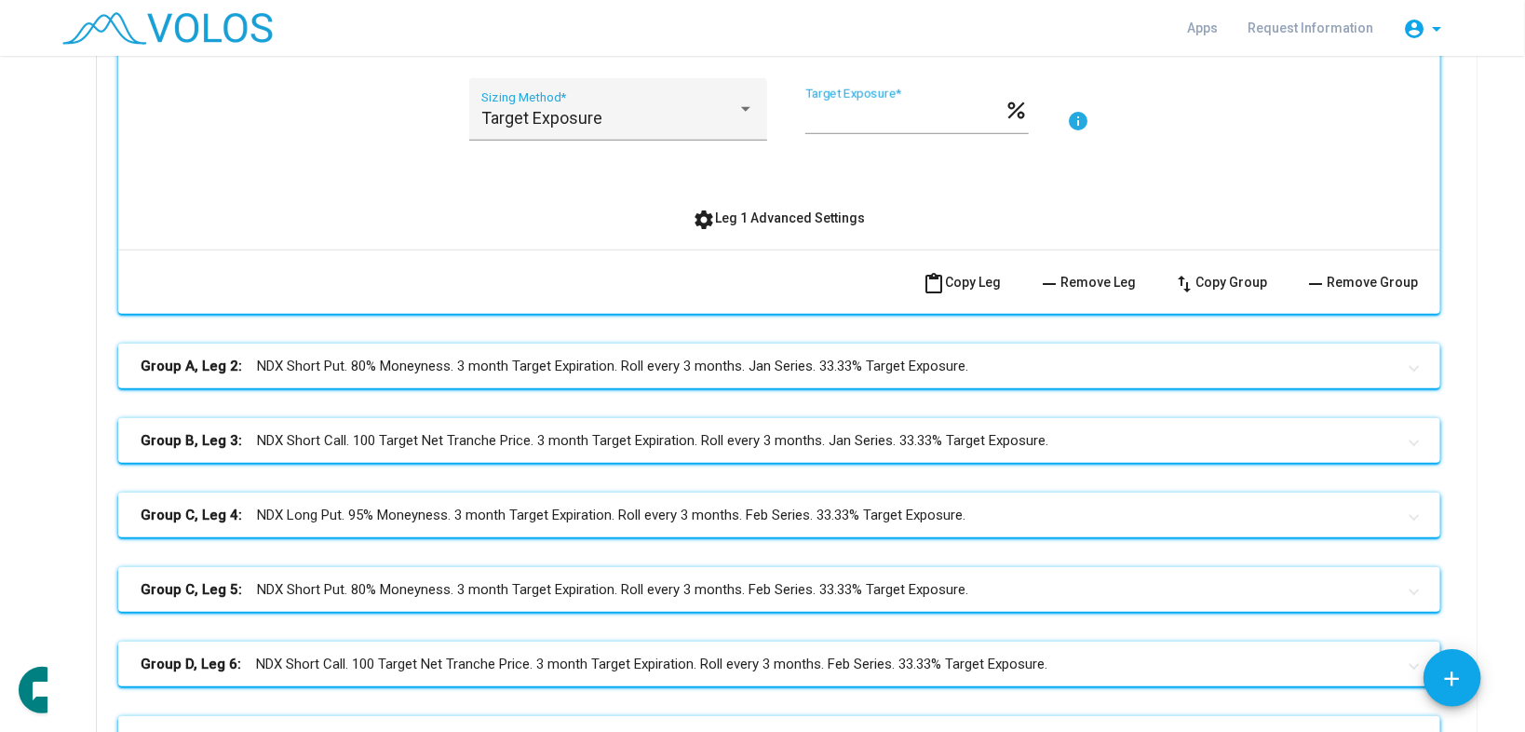
scroll to position [732, 0]
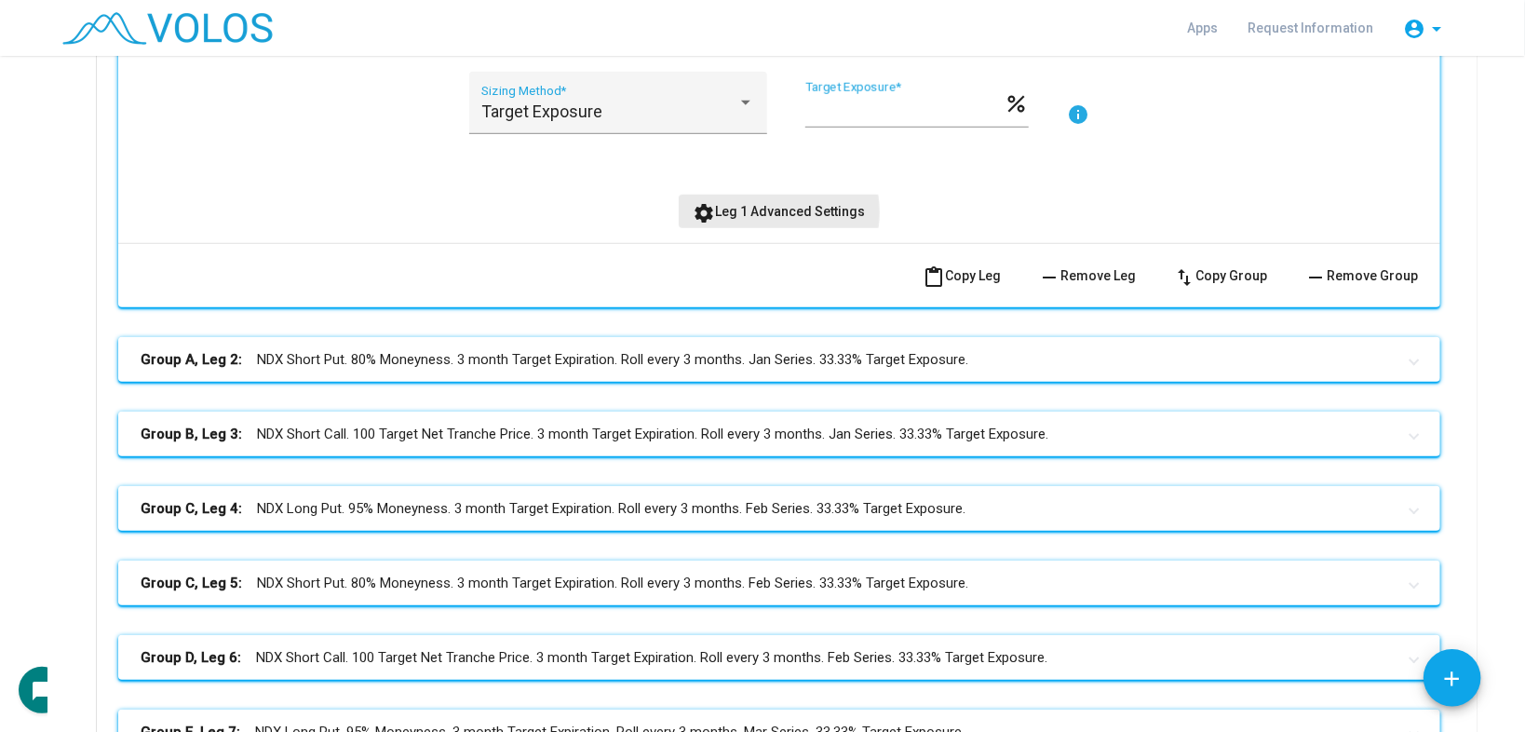
click at [764, 210] on span "settings Leg 1 Advanced Settings" at bounding box center [780, 211] width 172 height 15
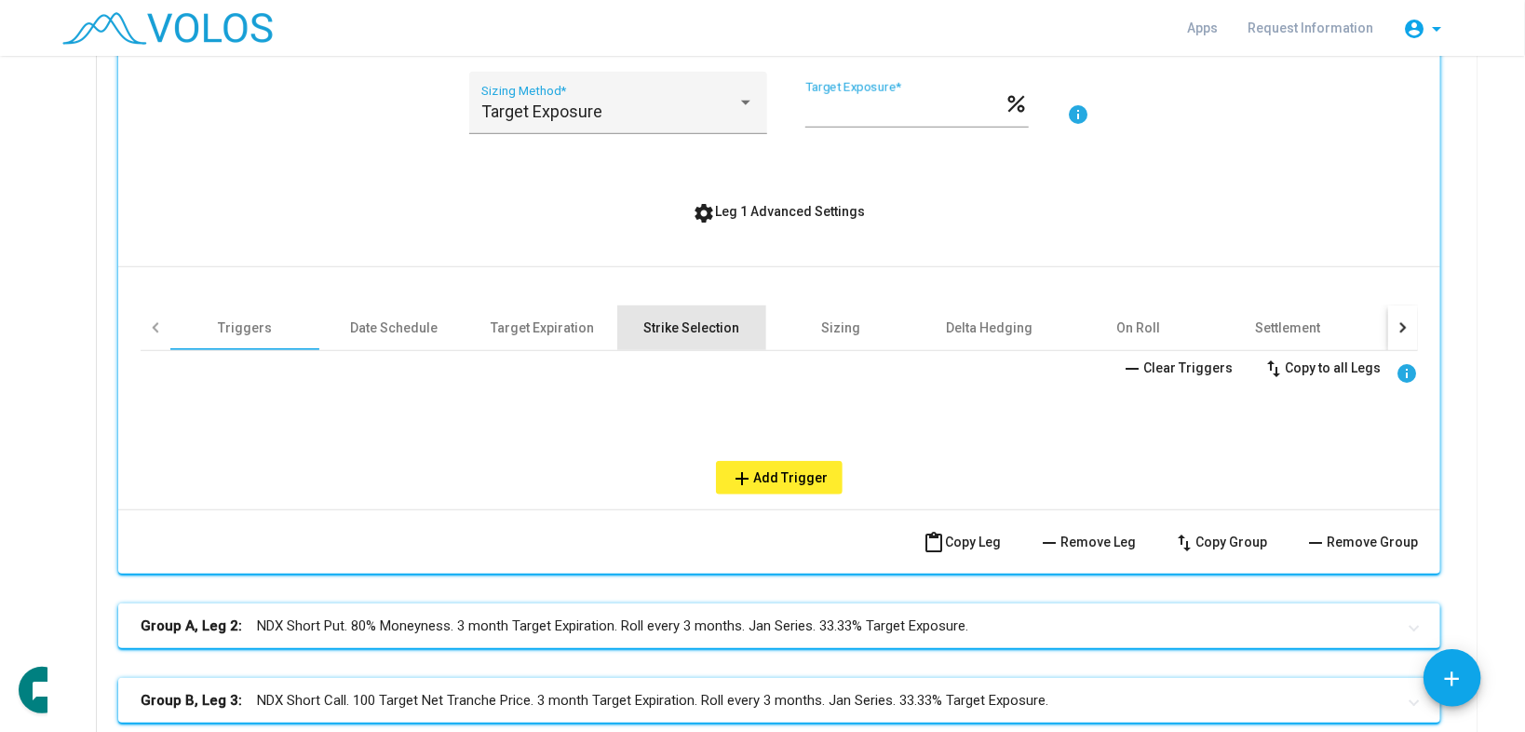
click at [685, 322] on div "Strike Selection" at bounding box center [692, 327] width 96 height 19
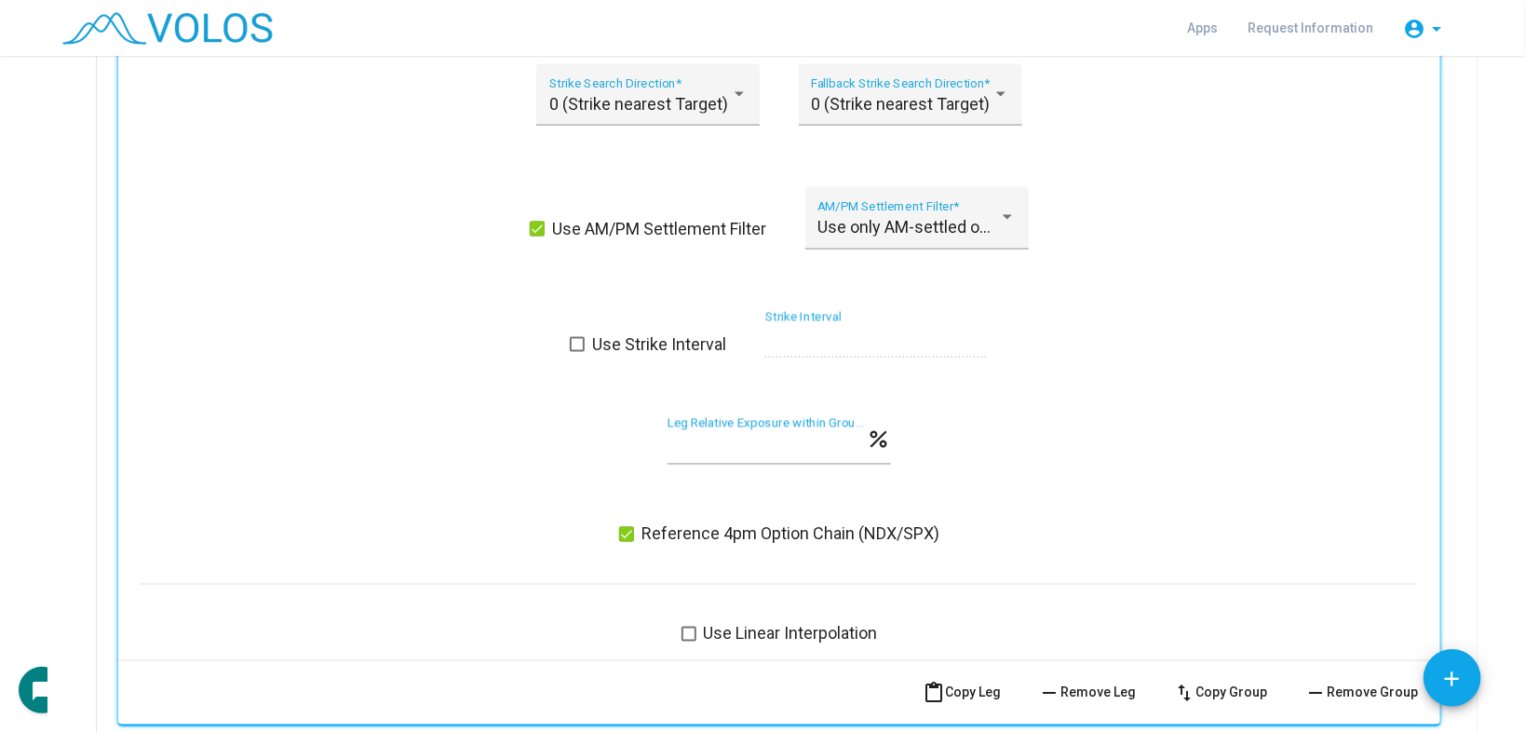
scroll to position [1805, 0]
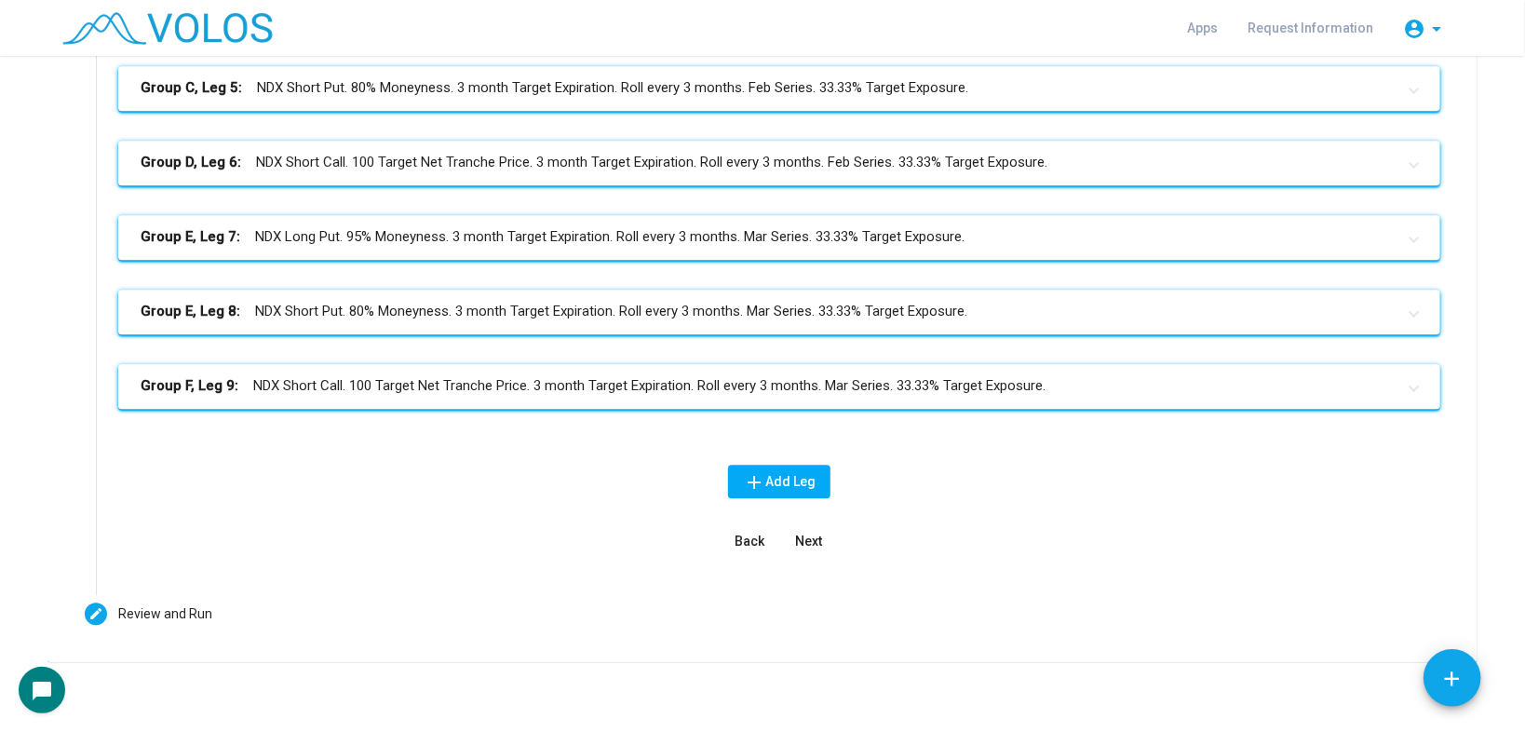
click at [741, 376] on mat-panel-title "Group F, Leg 9: NDX Short Call. 100 Target Net Tranche Price. 3 month Target Ex…" at bounding box center [768, 385] width 1255 height 21
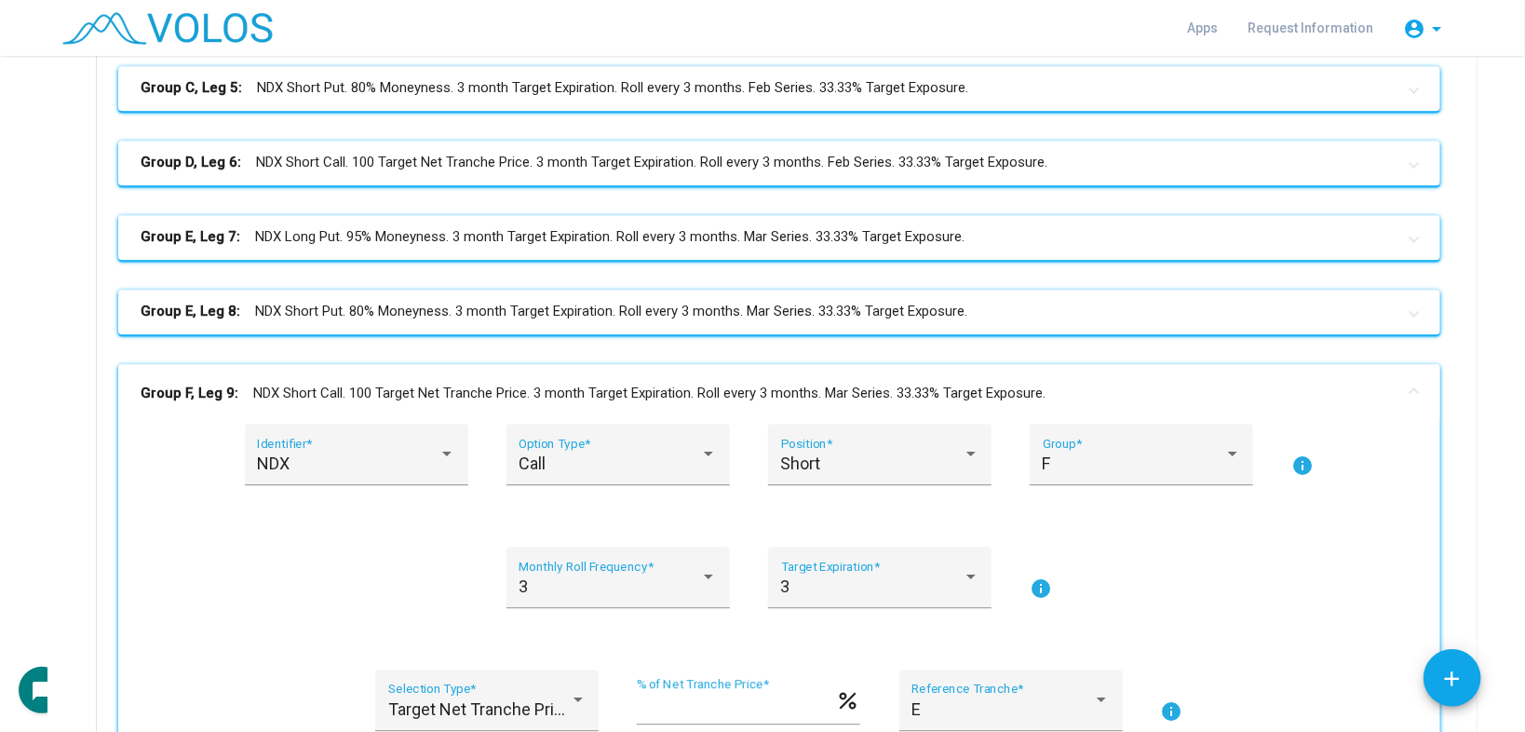
scroll to position [3094, 0]
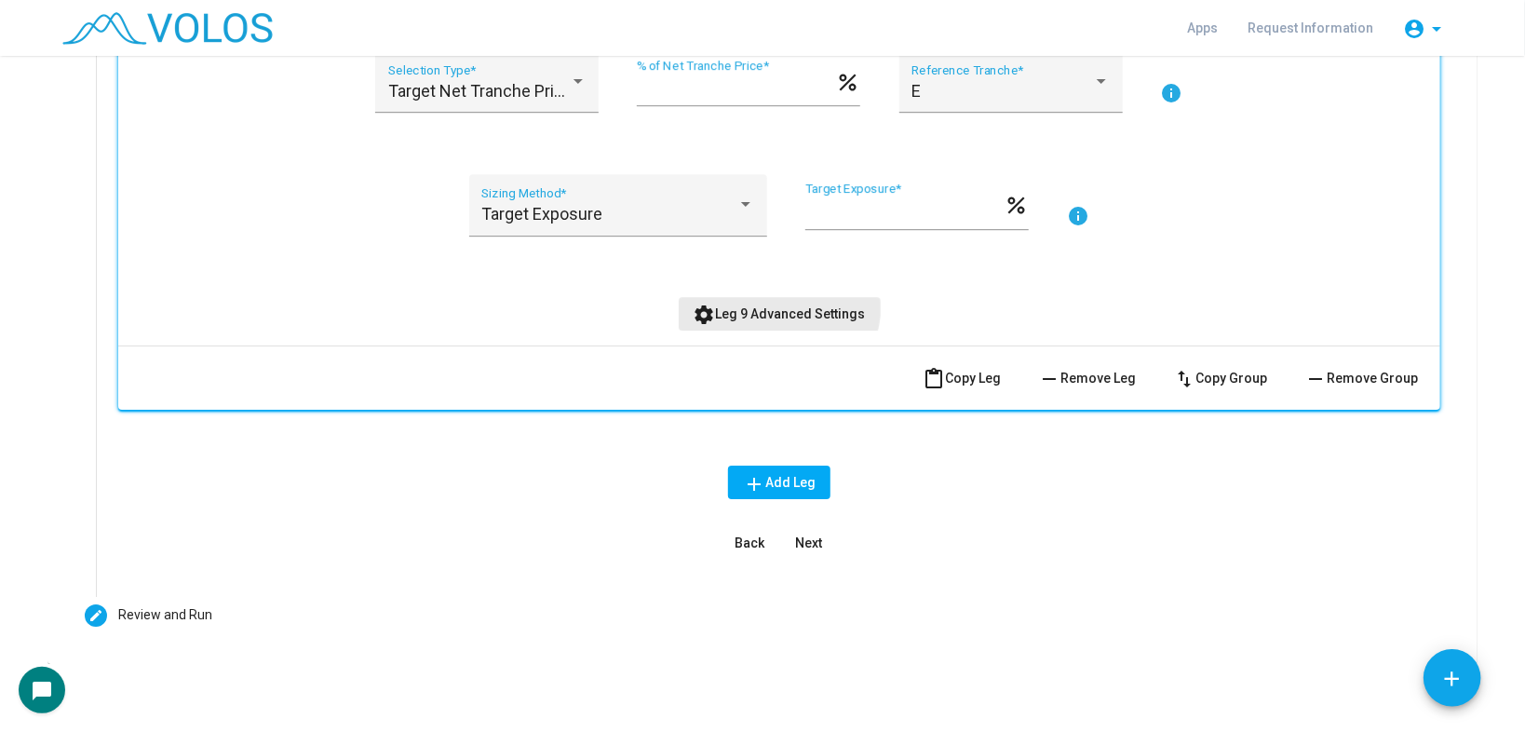
click at [744, 297] on button "settings Leg 9 Advanced Settings" at bounding box center [780, 314] width 202 height 34
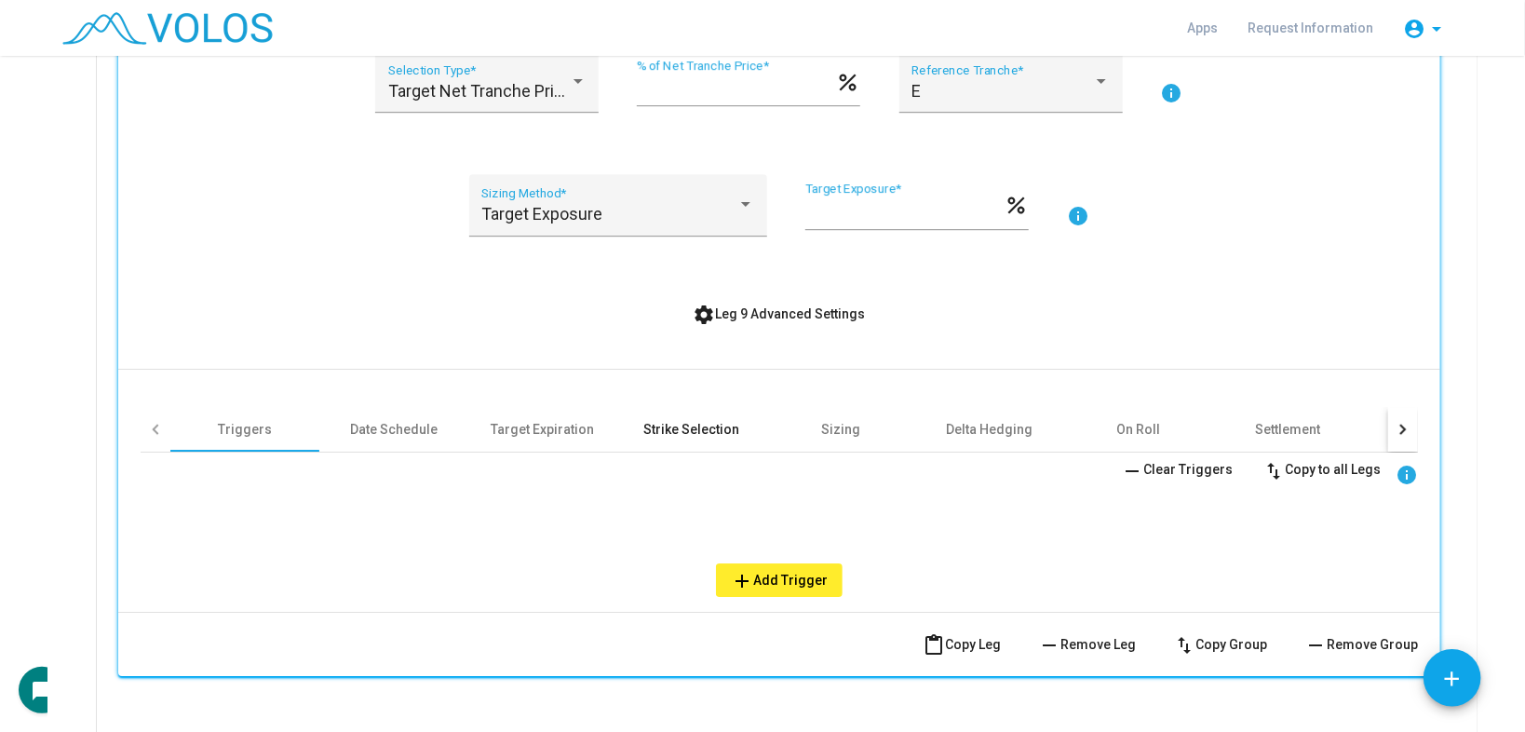
click at [705, 420] on div "Strike Selection" at bounding box center [692, 429] width 96 height 19
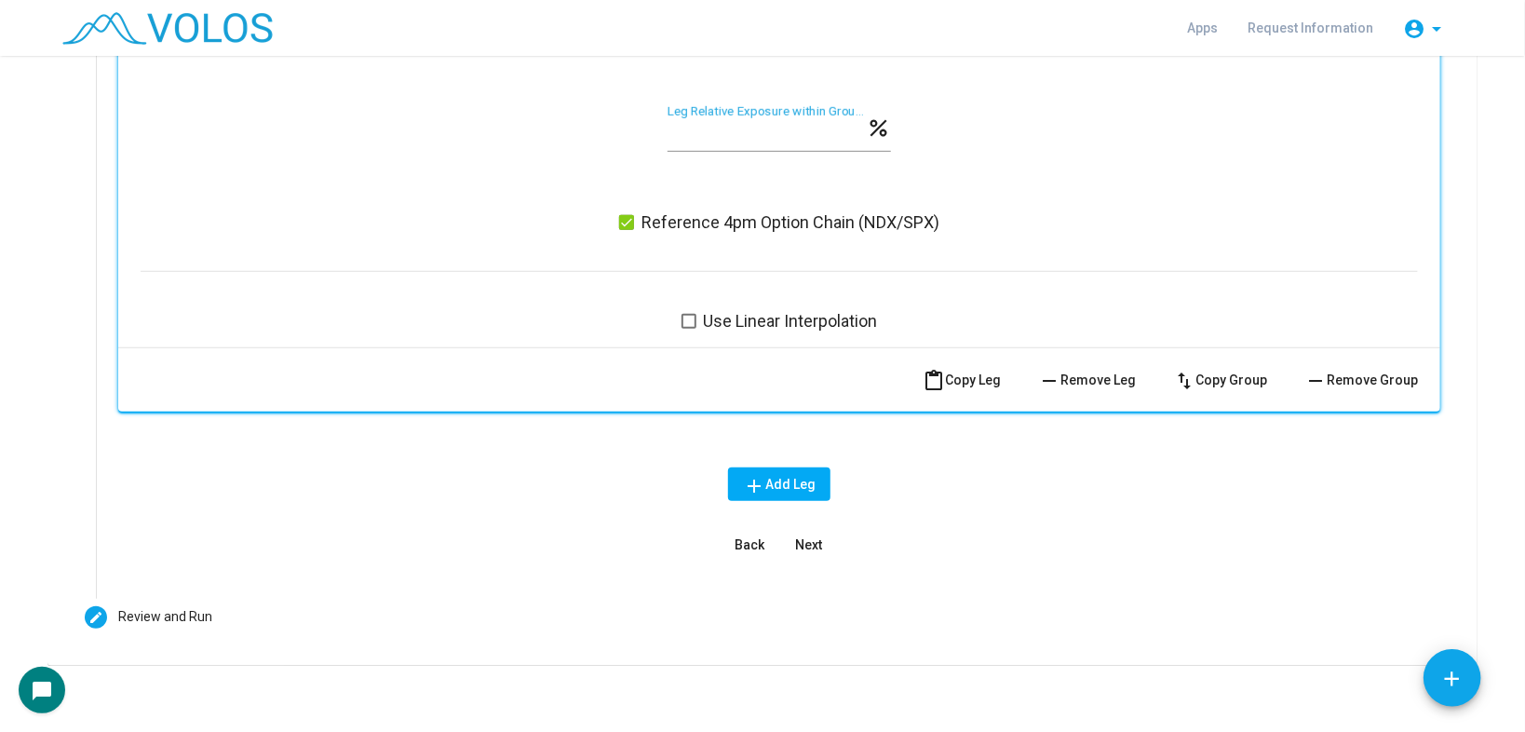
click at [313, 608] on mat-step-header "Editable create Review and Run" at bounding box center [762, 617] width 1400 height 67
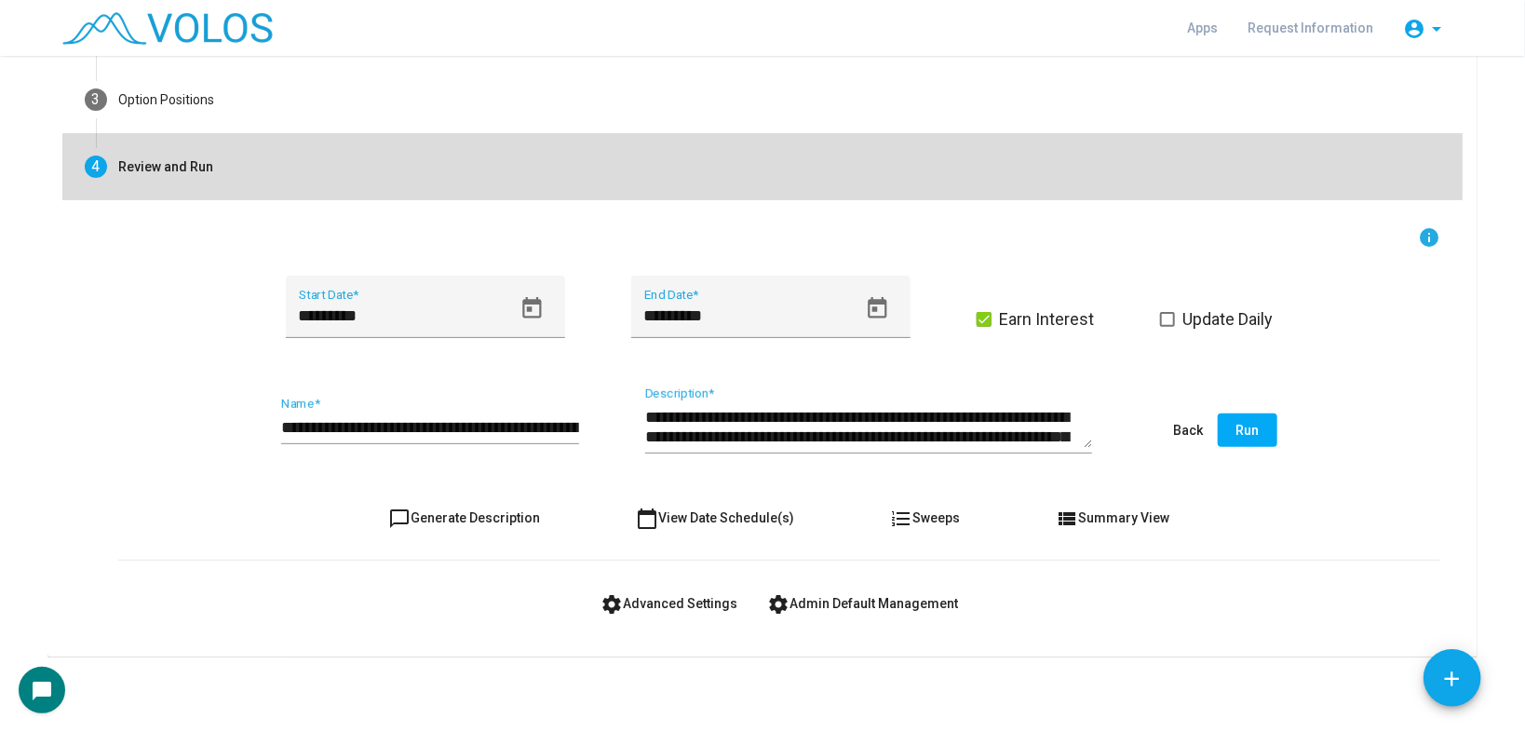
scroll to position [210, 0]
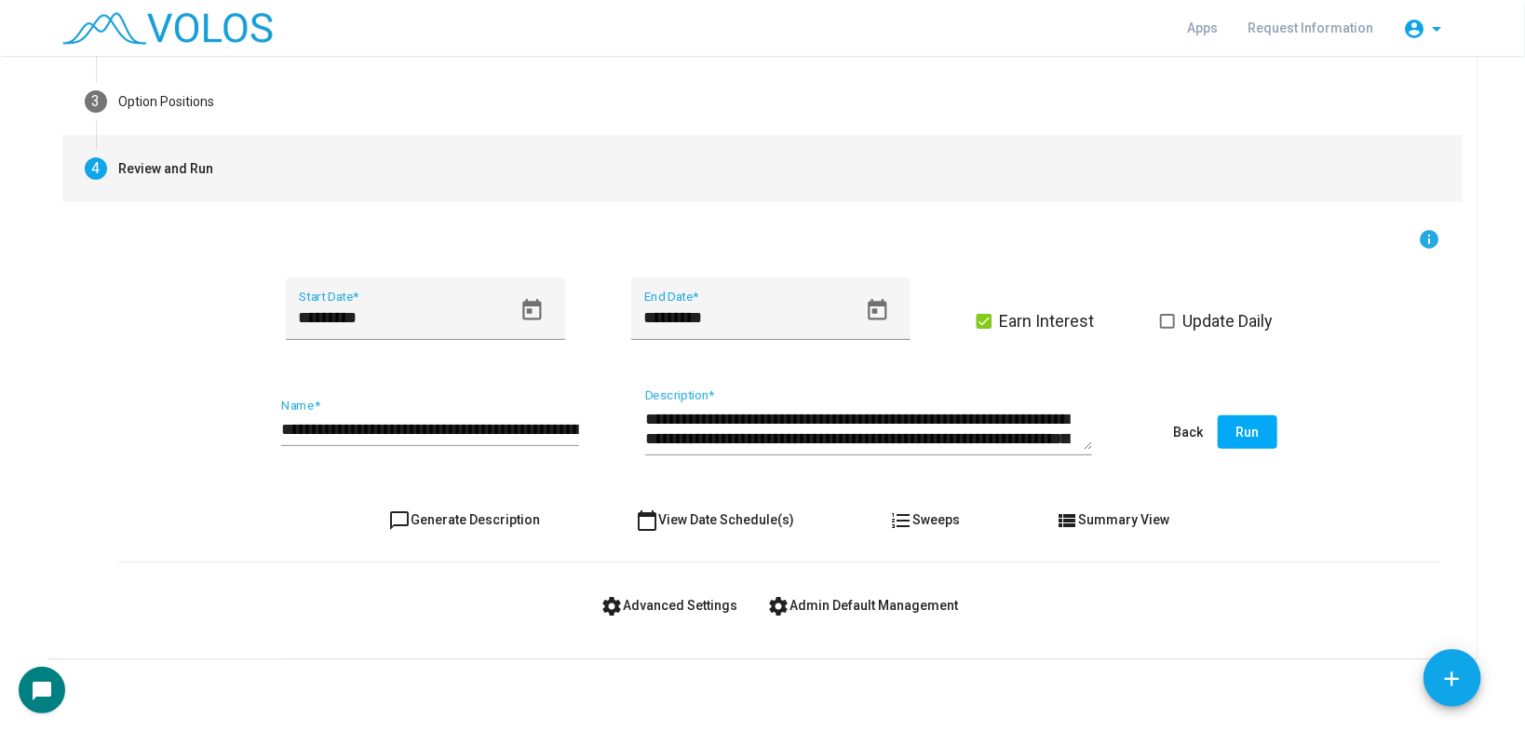
click at [625, 604] on span "settings Advanced Settings" at bounding box center [668, 605] width 137 height 15
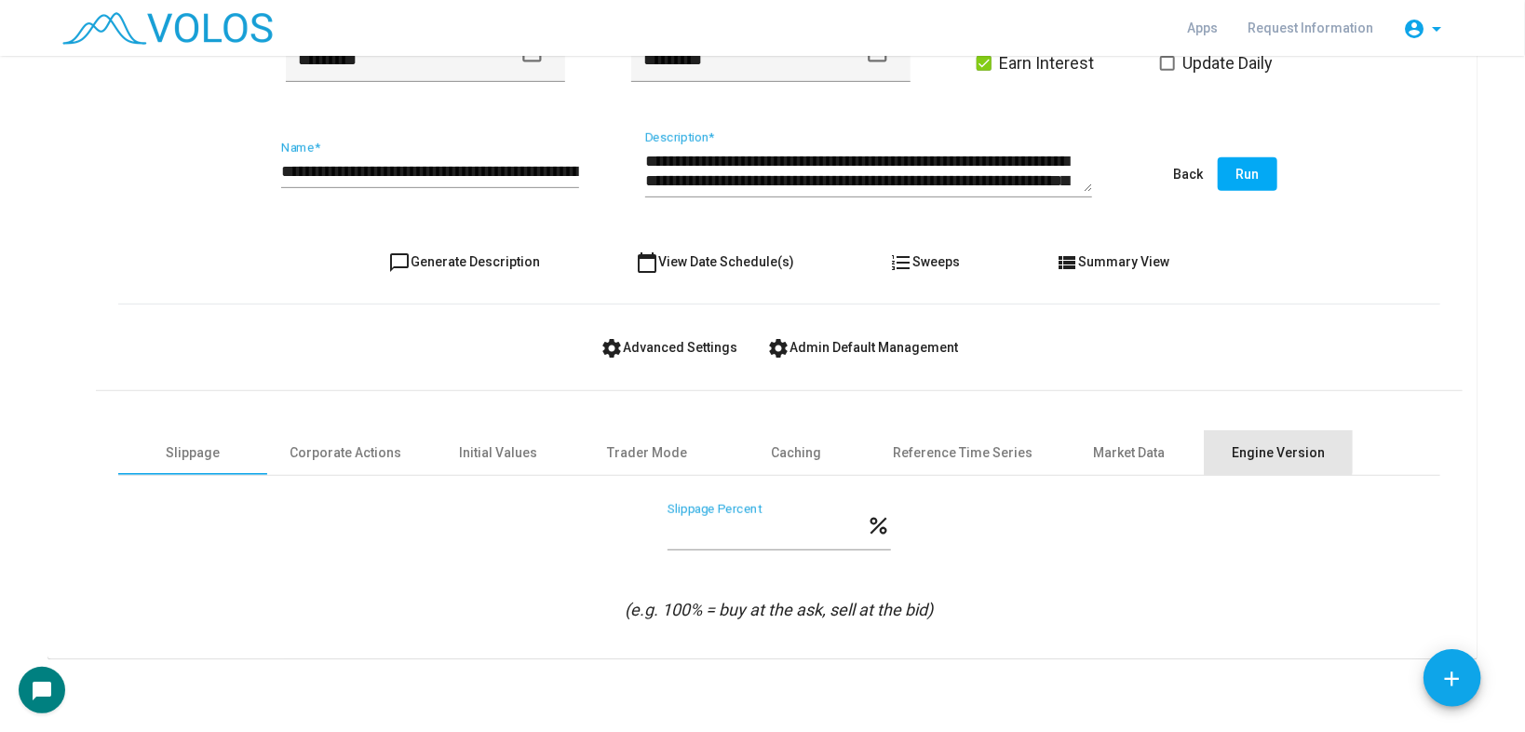
click at [1240, 450] on div "Engine Version" at bounding box center [1278, 453] width 93 height 20
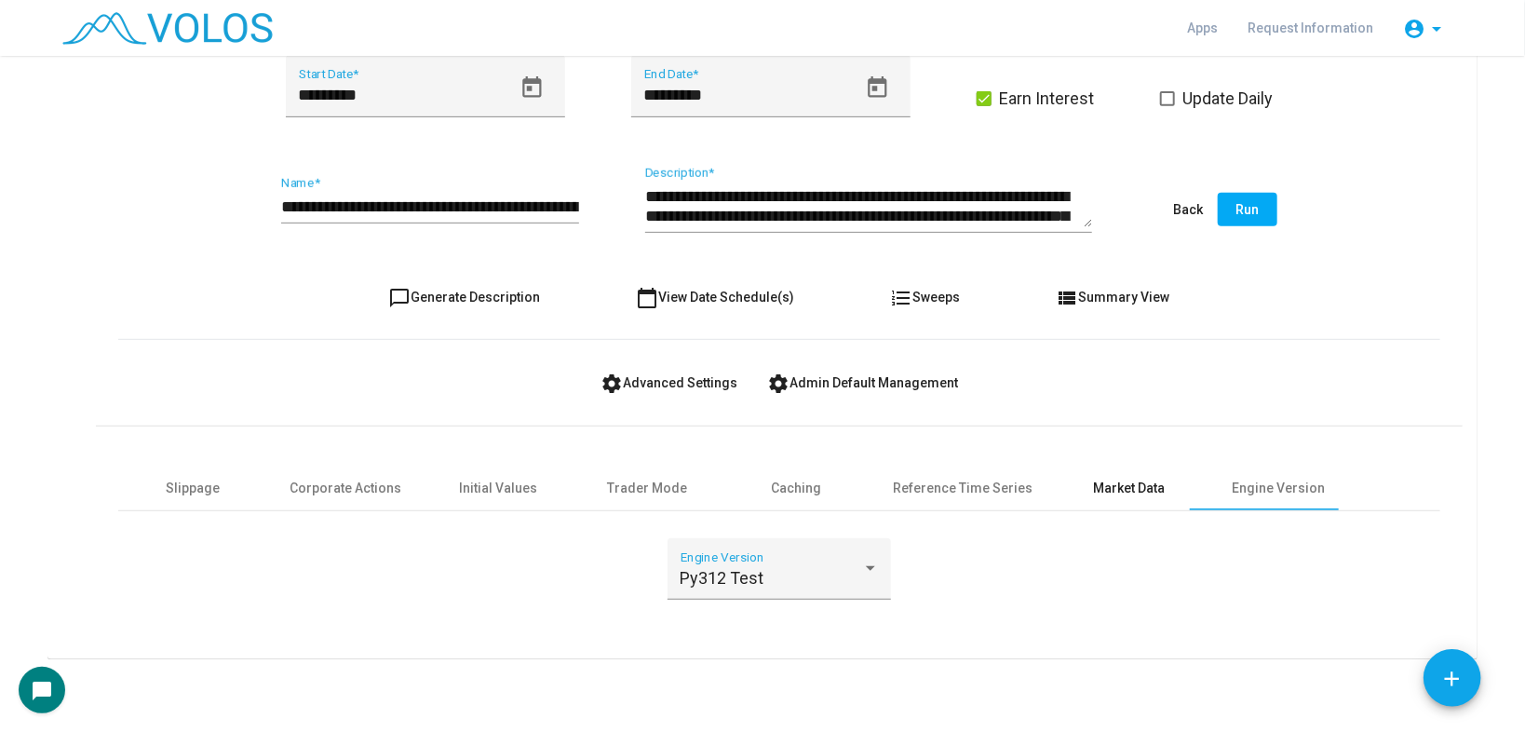
click at [1111, 479] on div "Market Data" at bounding box center [1130, 489] width 72 height 20
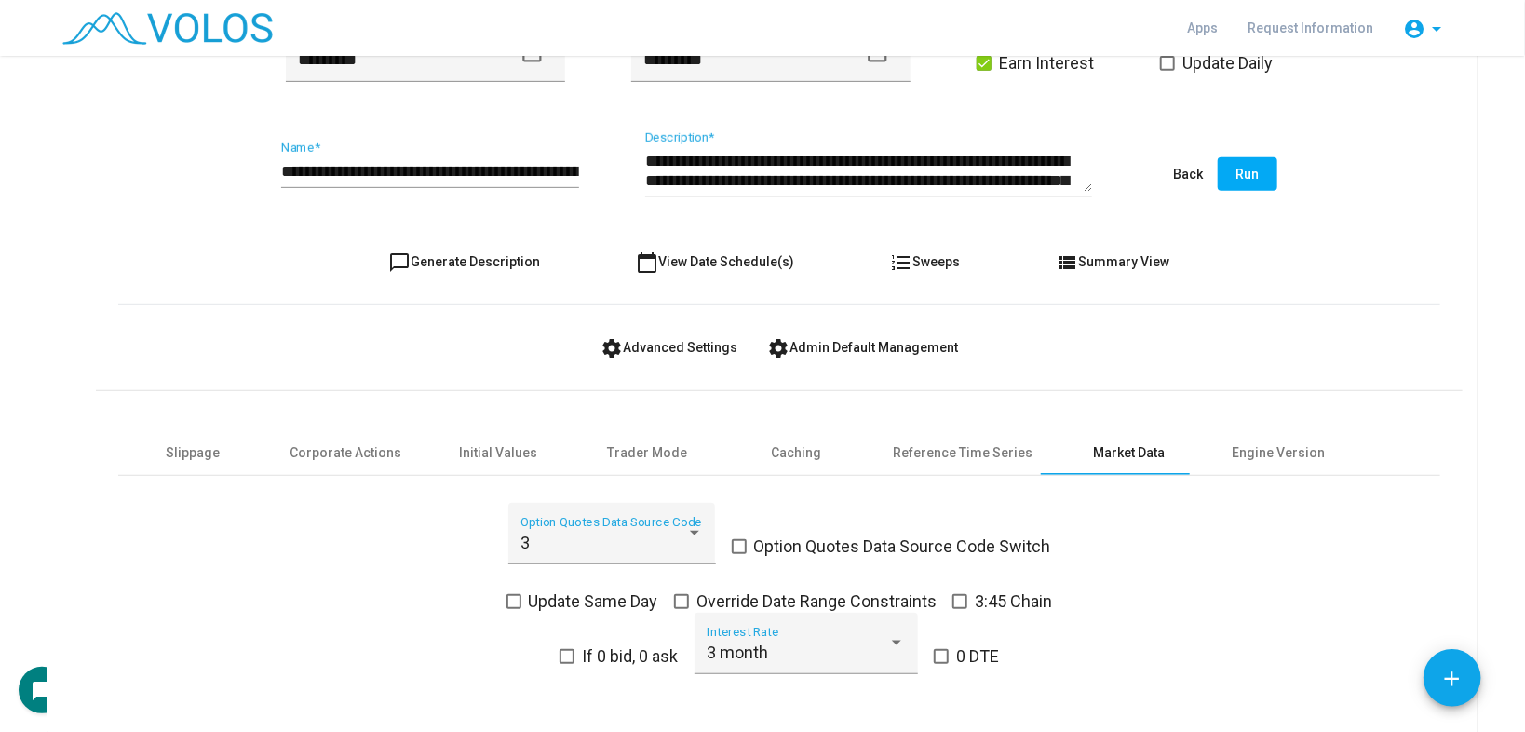
scroll to position [543, 0]
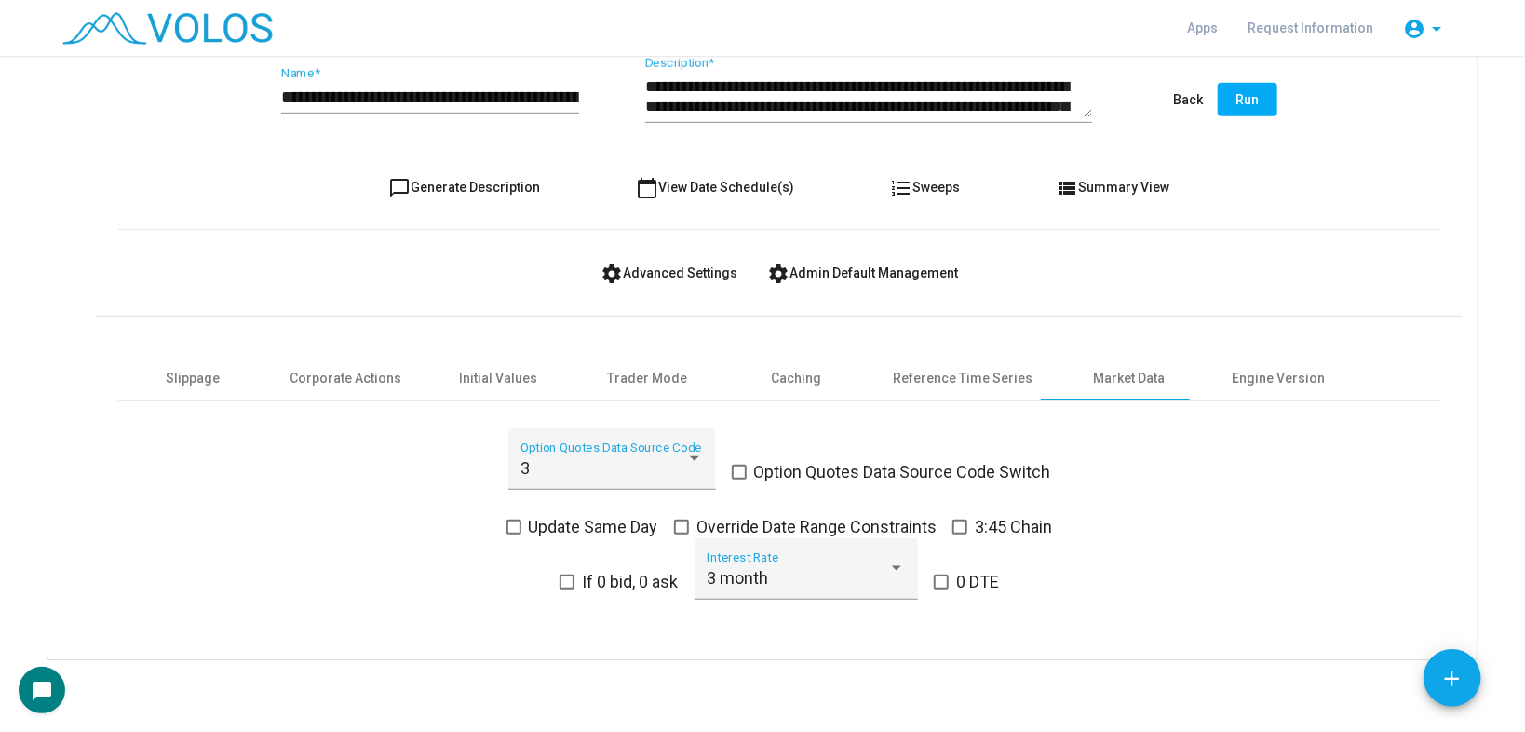
click at [1241, 101] on span "Run" at bounding box center [1247, 99] width 23 height 15
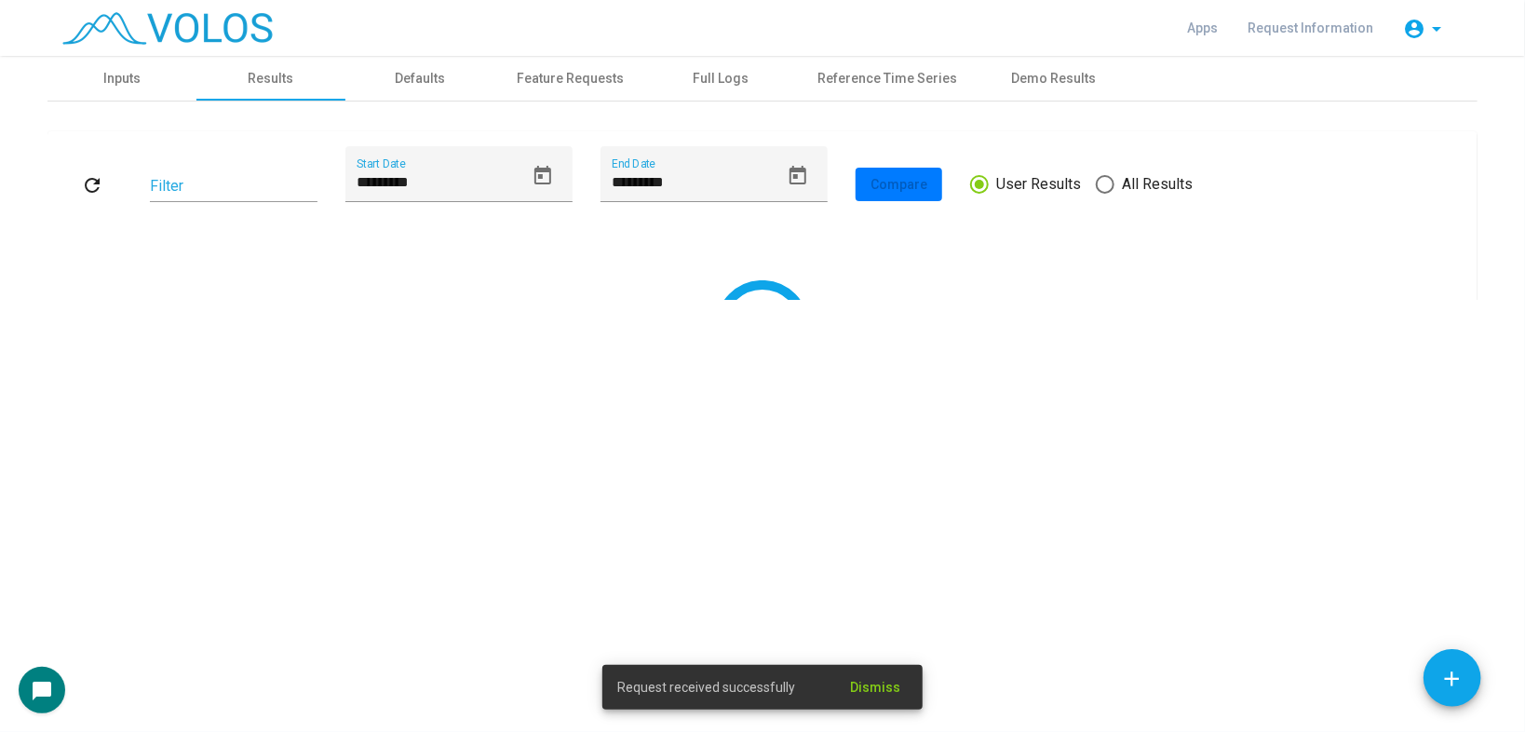
scroll to position [0, 0]
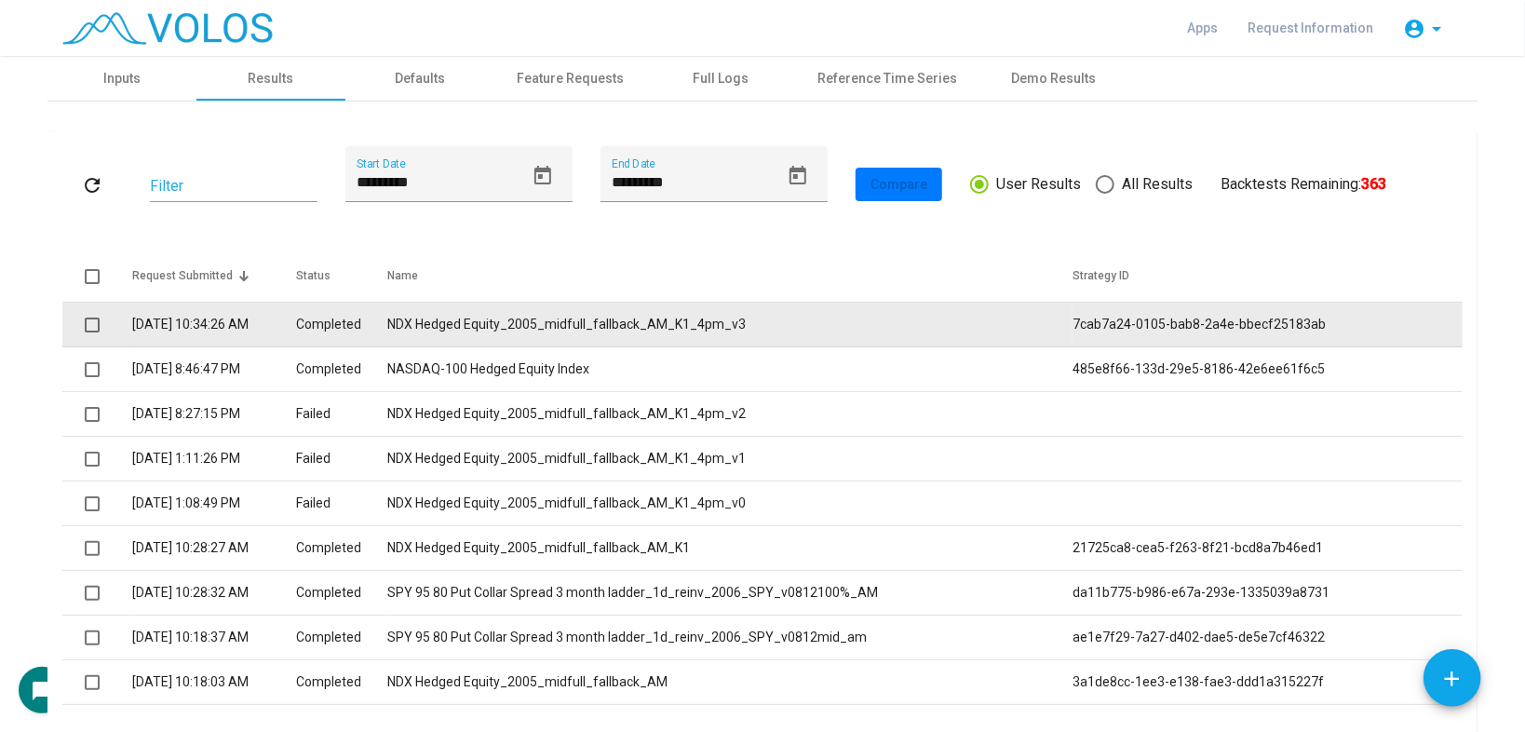
click at [494, 326] on td "NDX Hedged Equity_2005_midfull_fallback_AM_K1_4pm_v3" at bounding box center [729, 325] width 685 height 45
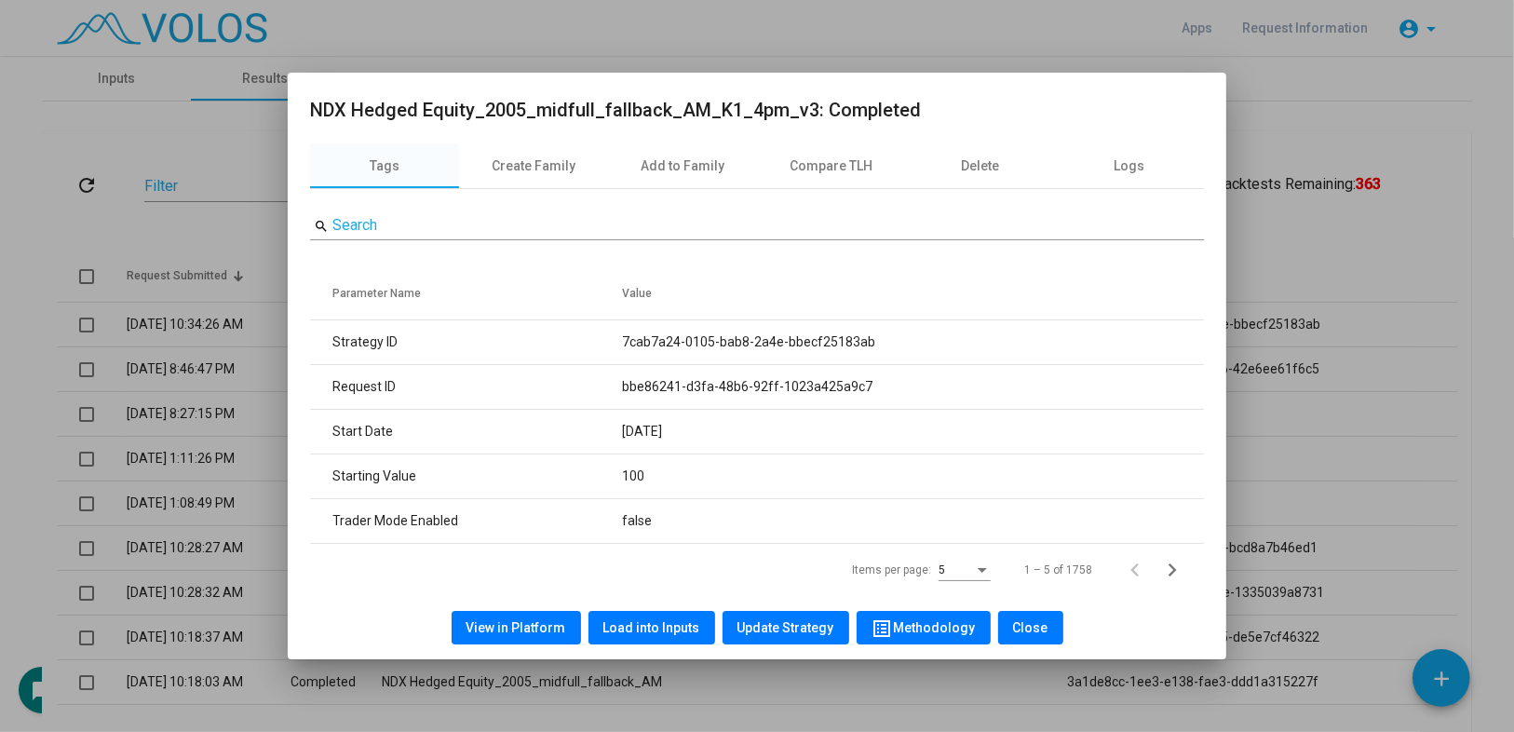
click at [81, 318] on div at bounding box center [757, 366] width 1514 height 732
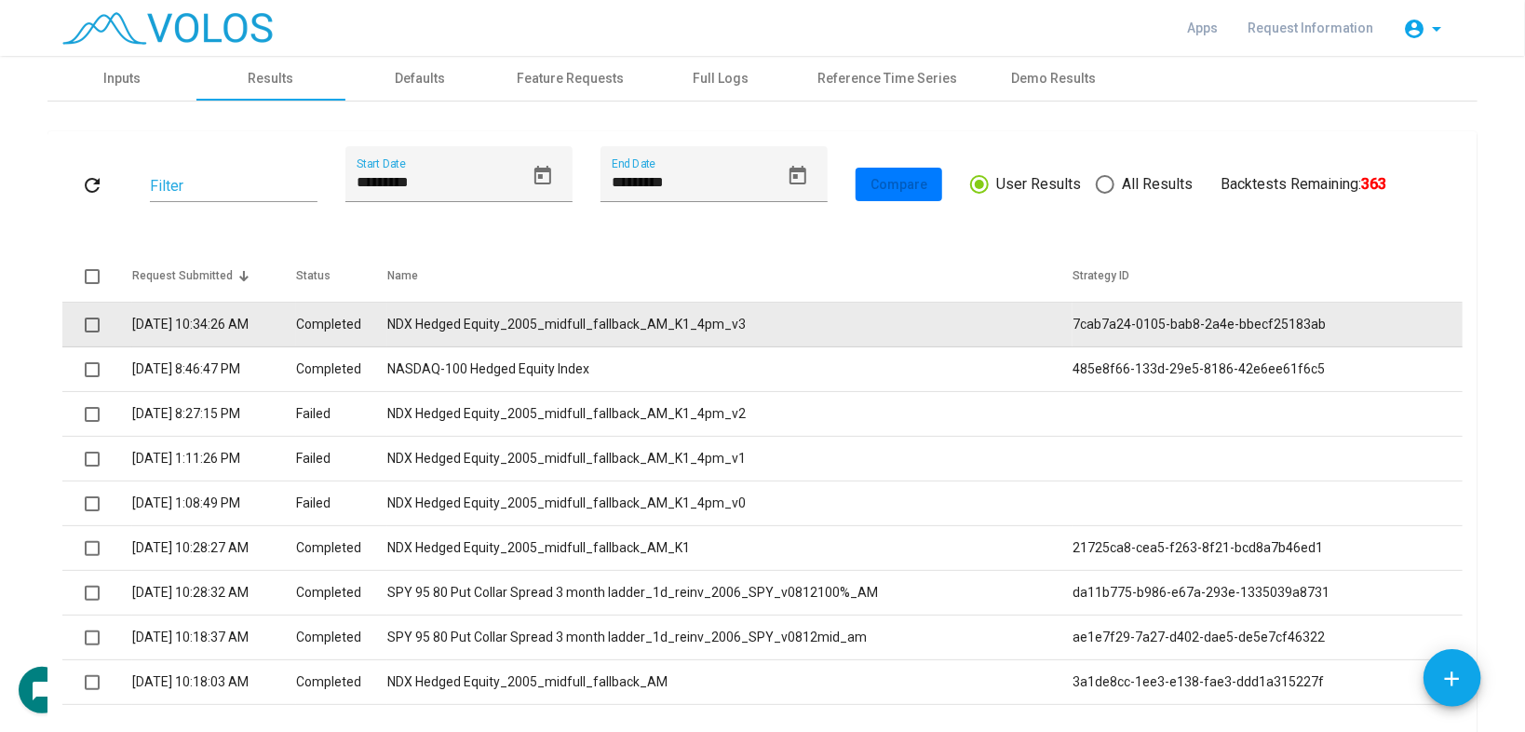
click at [88, 319] on span at bounding box center [92, 324] width 15 height 15
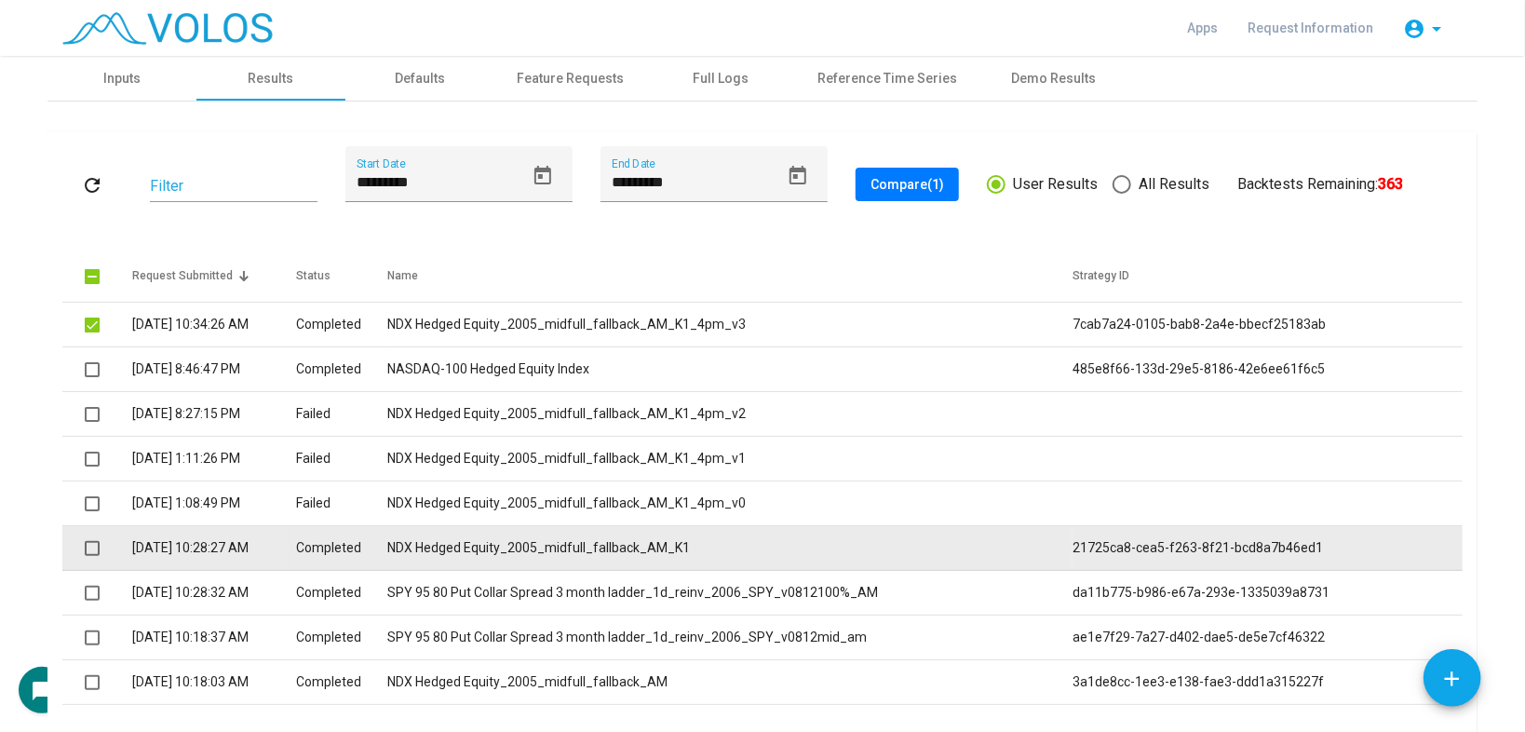
click at [85, 546] on span at bounding box center [92, 548] width 15 height 15
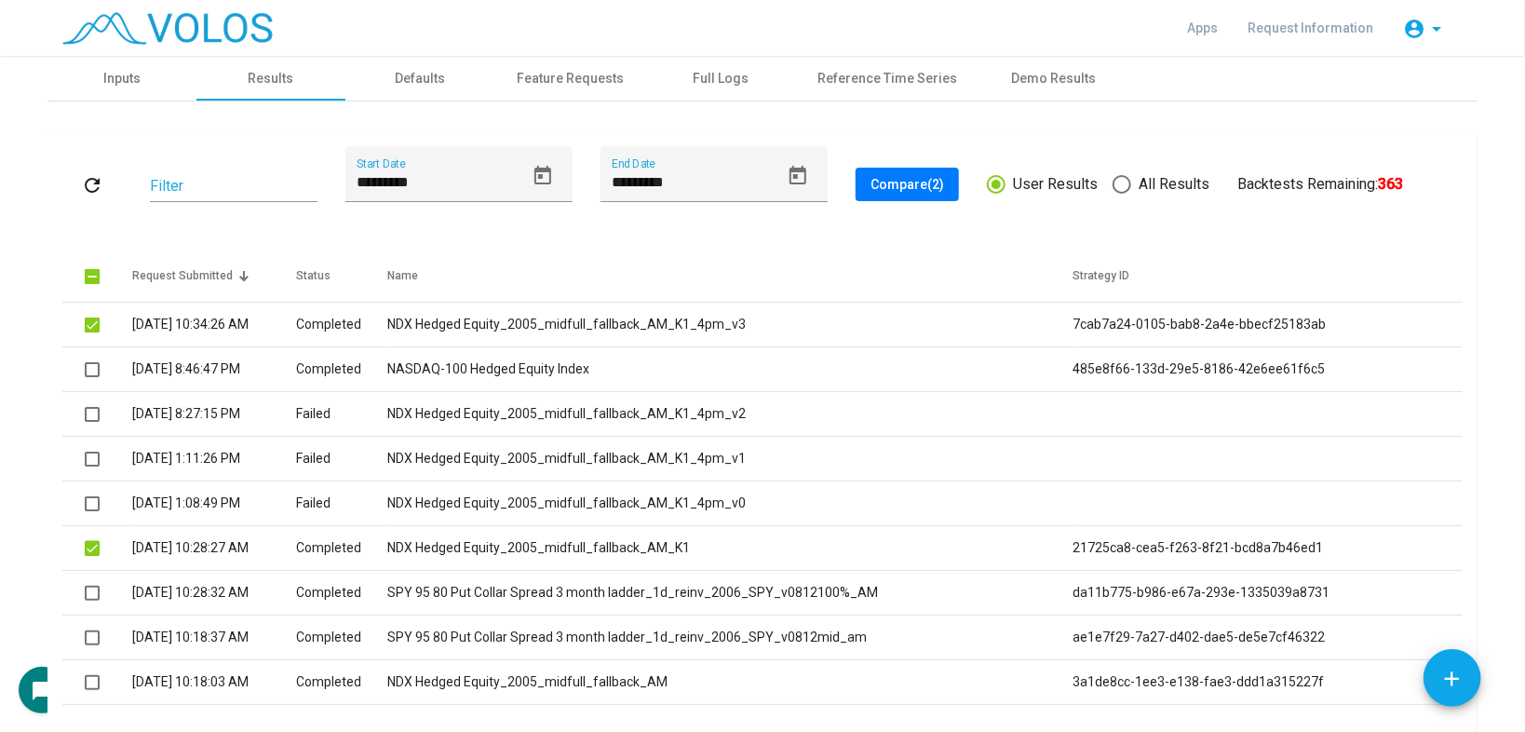
click at [919, 183] on span "Compare (2)" at bounding box center [907, 184] width 74 height 15
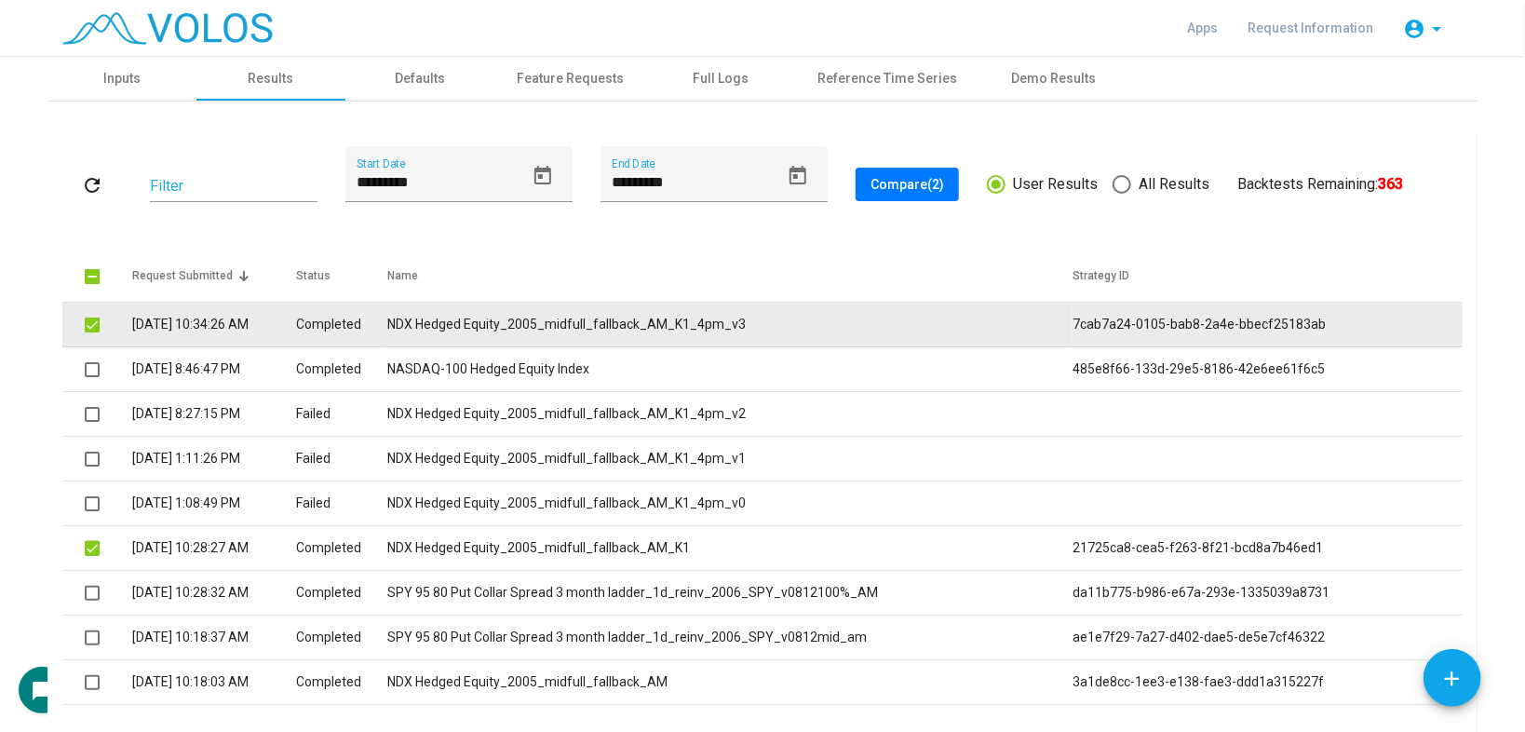
click at [476, 312] on td "NDX Hedged Equity_2005_midfull_fallback_AM_K1_4pm_v3" at bounding box center [729, 325] width 685 height 45
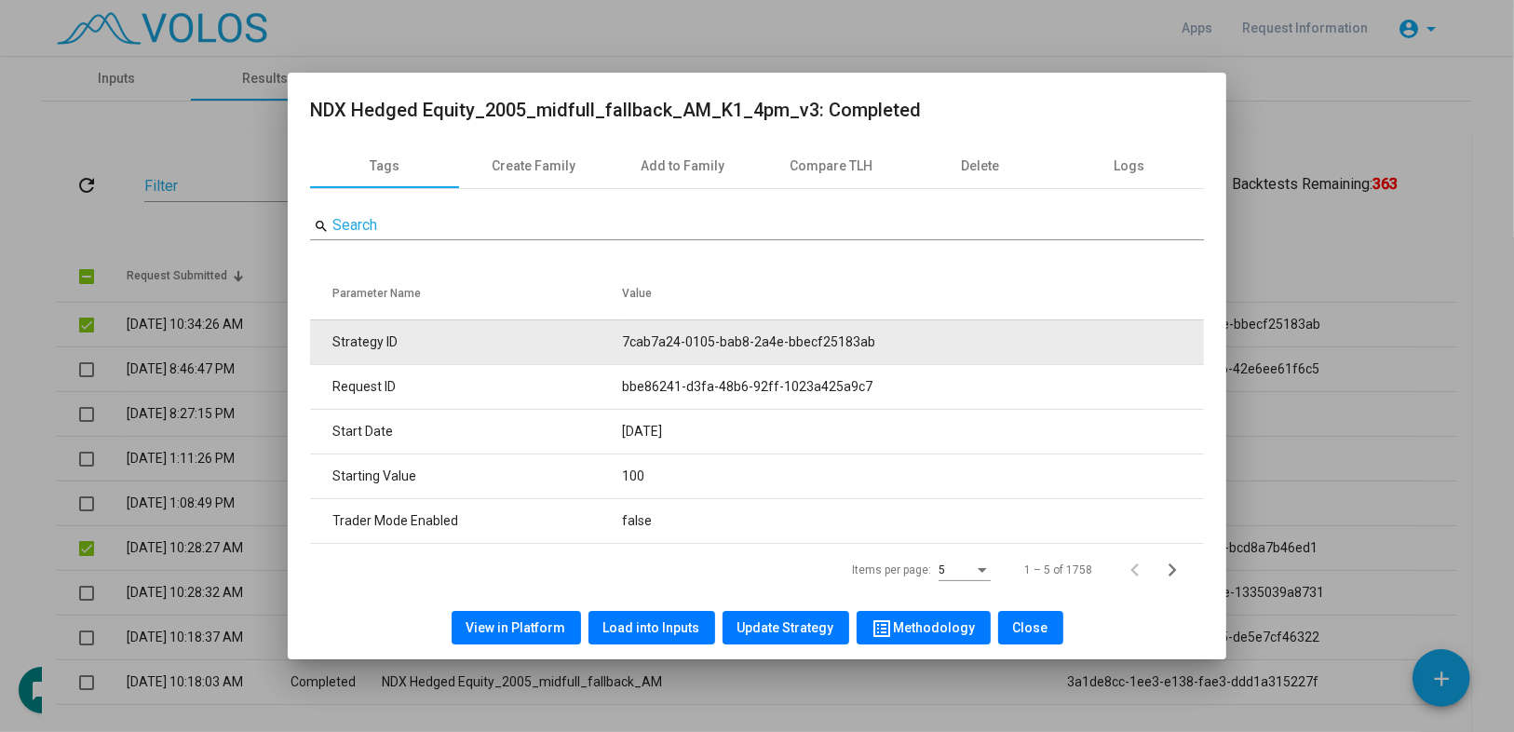
drag, startPoint x: 628, startPoint y: 342, endPoint x: 933, endPoint y: 341, distance: 304.4
click at [933, 341] on td "7cab7a24-0105-bab8-2a4e-bbecf25183ab" at bounding box center [913, 341] width 582 height 45
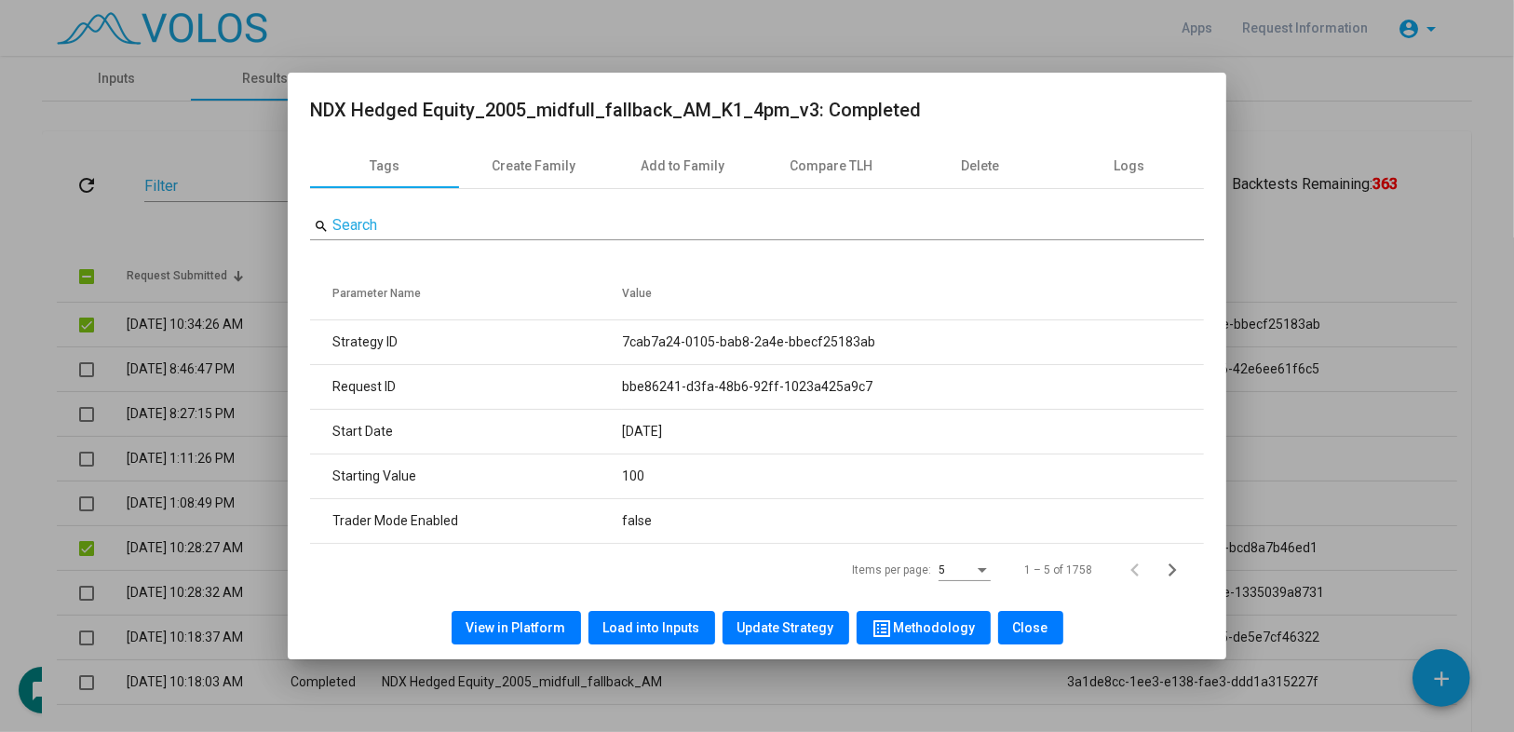
copy td "7cab7a24-0105-bab8-2a4e-bbecf25183ab"
click at [0, 248] on div at bounding box center [757, 366] width 1514 height 732
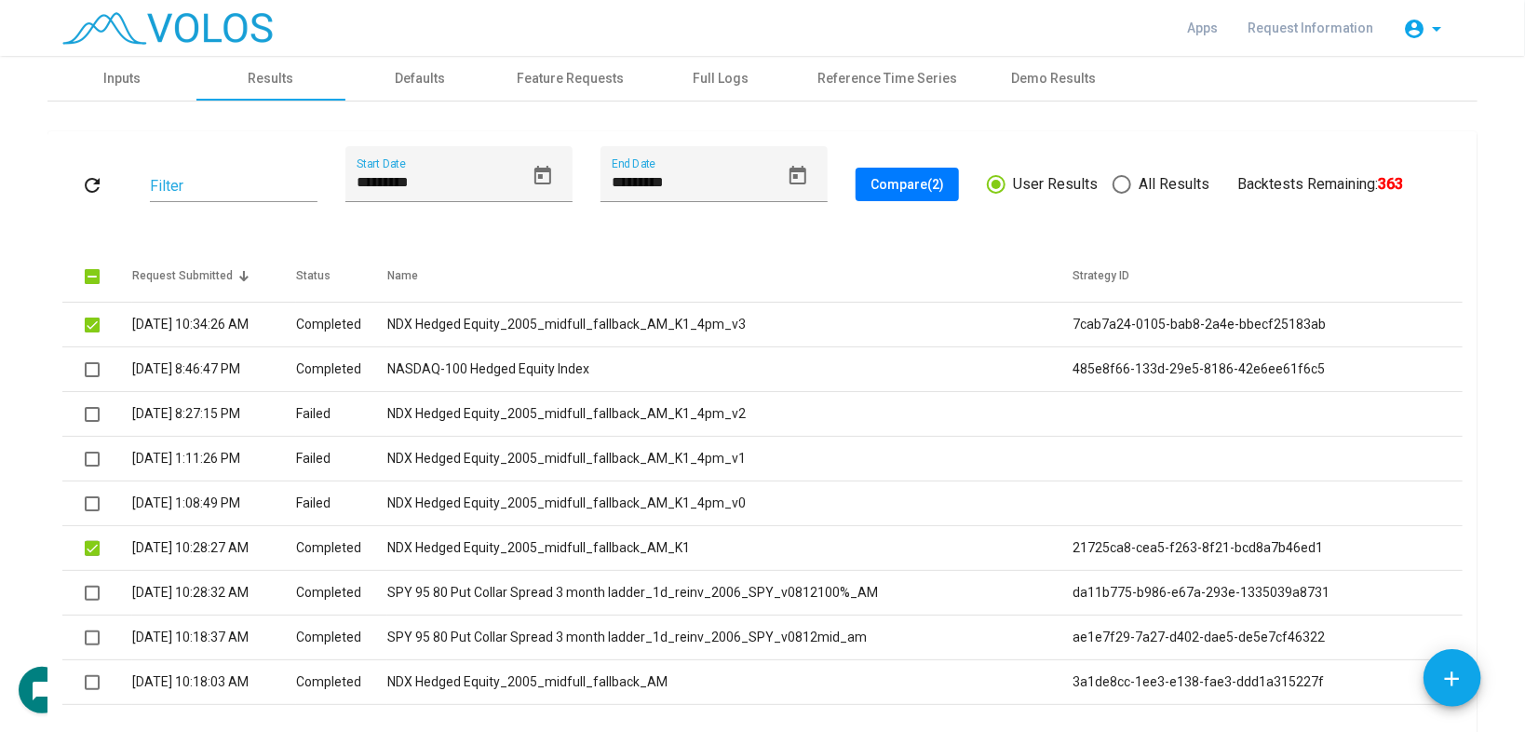
click at [294, 226] on div "refresh Filter ********* Start Date ********* End Date Compare (2) User Results…" at bounding box center [762, 490] width 1400 height 689
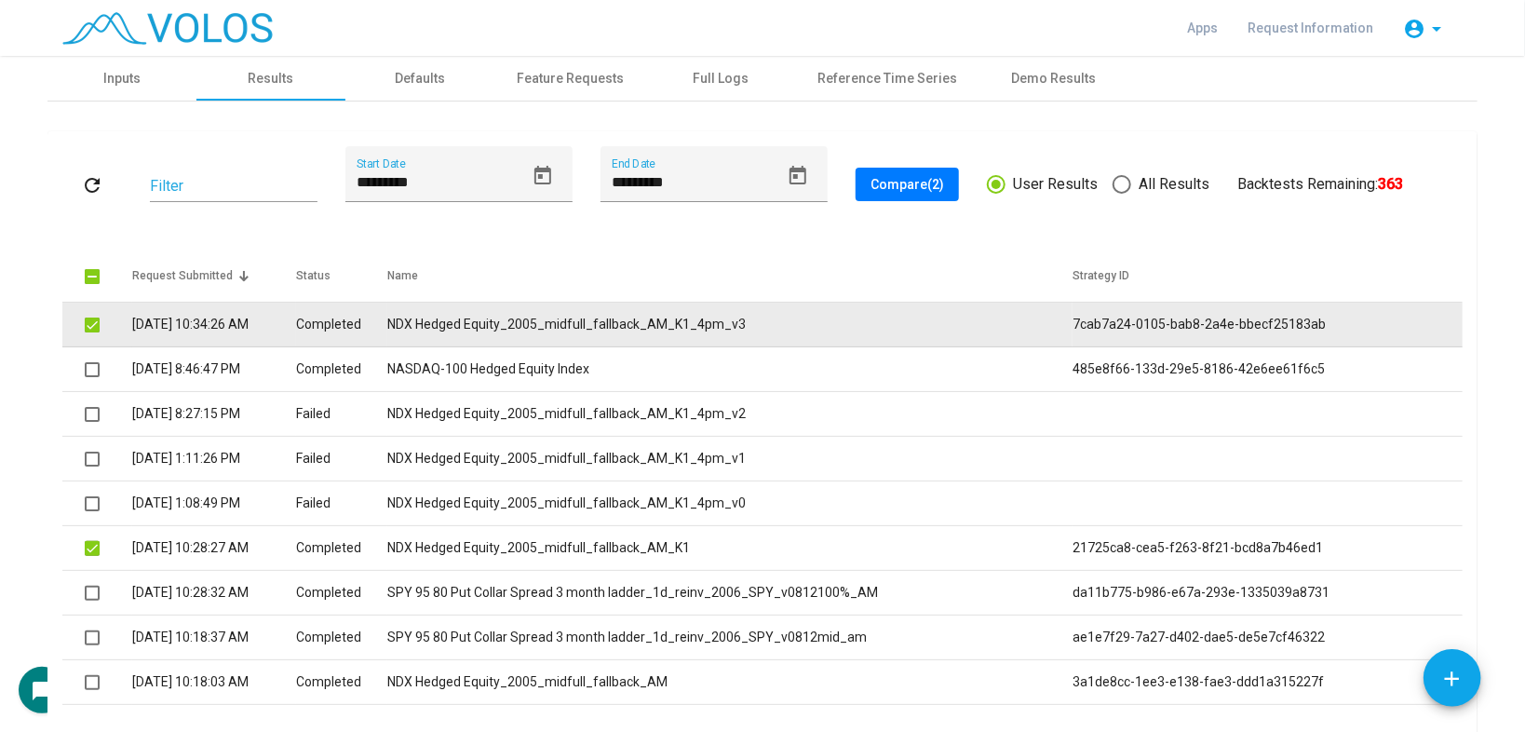
click at [387, 331] on td "Completed" at bounding box center [341, 325] width 91 height 45
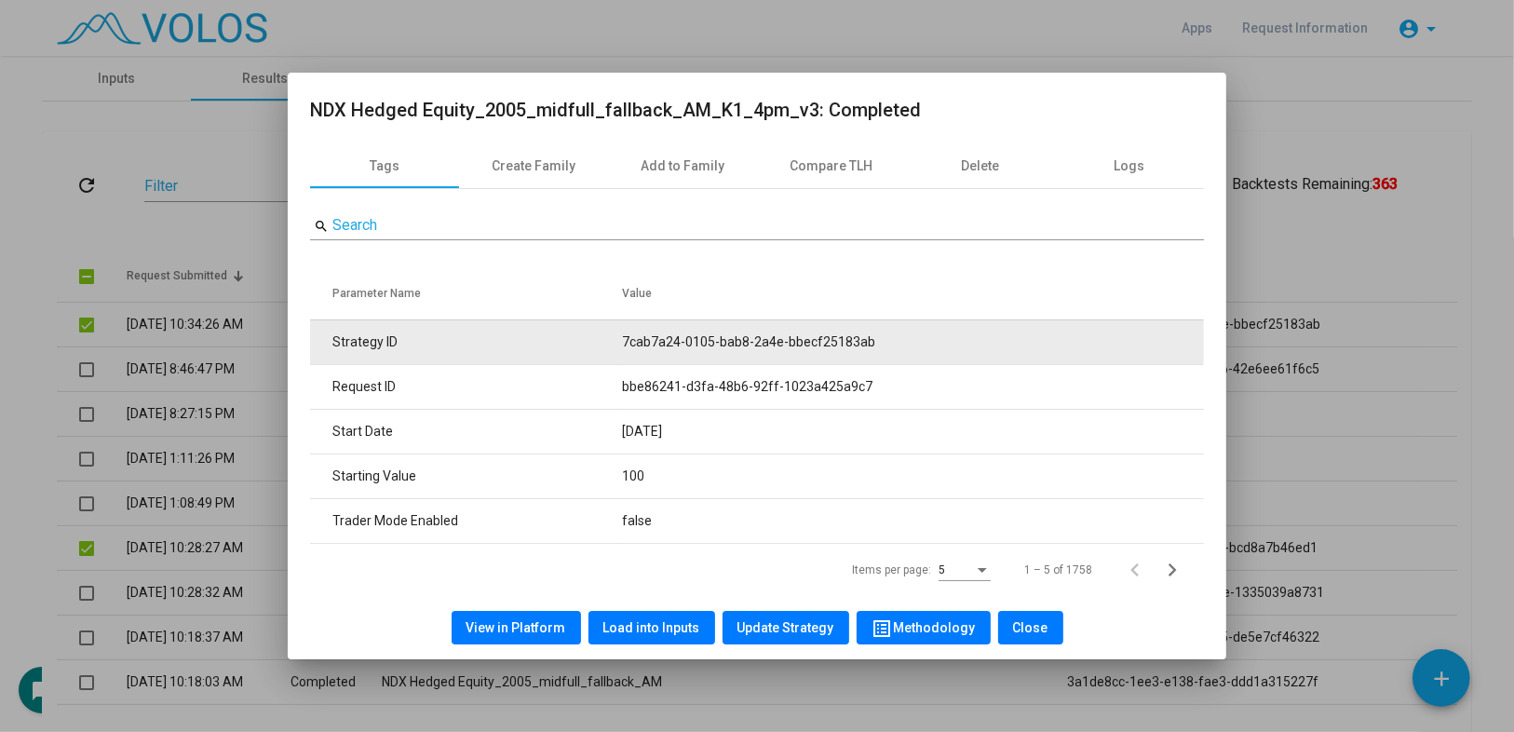
drag, startPoint x: 598, startPoint y: 338, endPoint x: 944, endPoint y: 337, distance: 346.3
click at [944, 337] on tr "Strategy ID 7cab7a24-0105-bab8-2a4e-bbecf25183ab" at bounding box center [757, 341] width 894 height 45
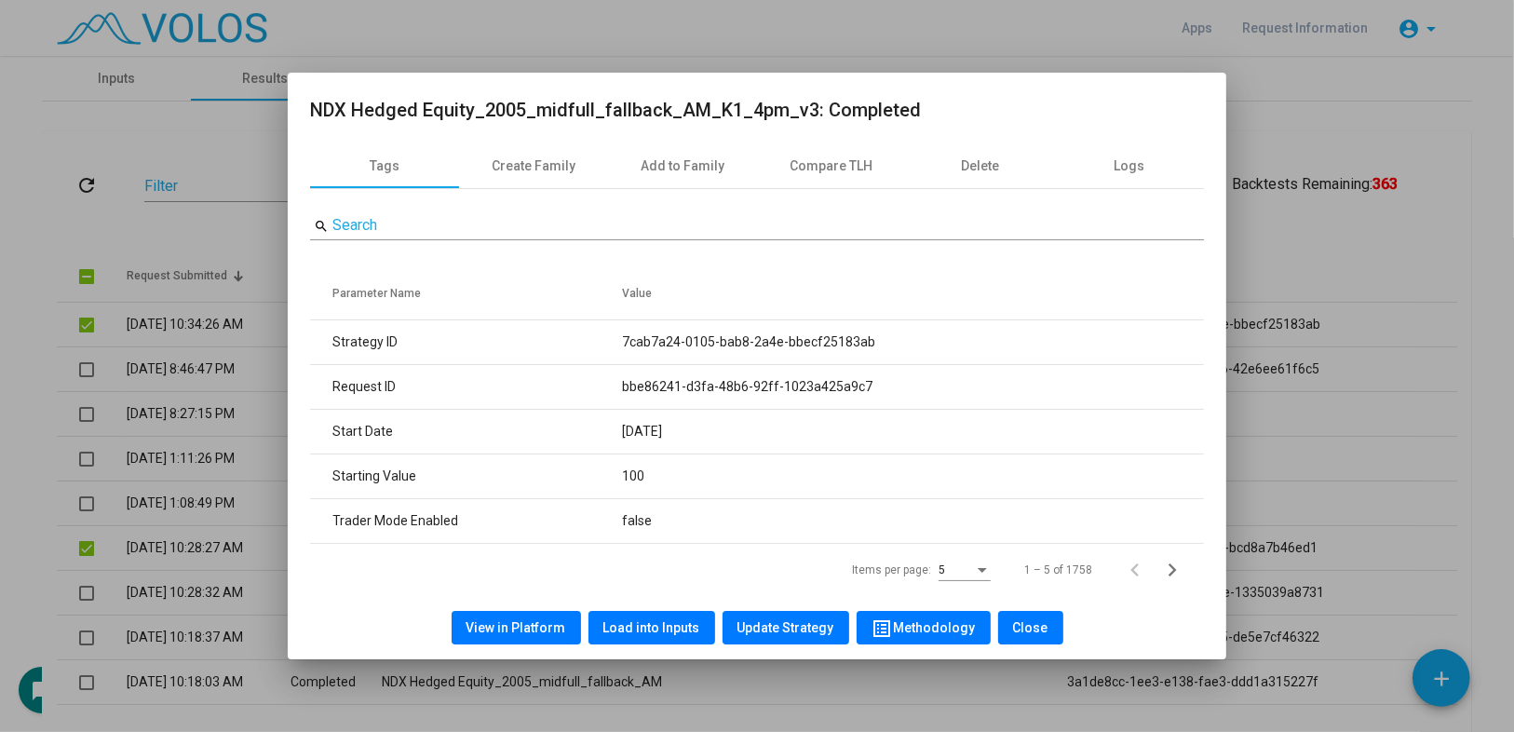
copy tr "7cab7a24-0105-bab8-2a4e-bbecf25183ab"
click at [1420, 75] on div at bounding box center [757, 366] width 1514 height 732
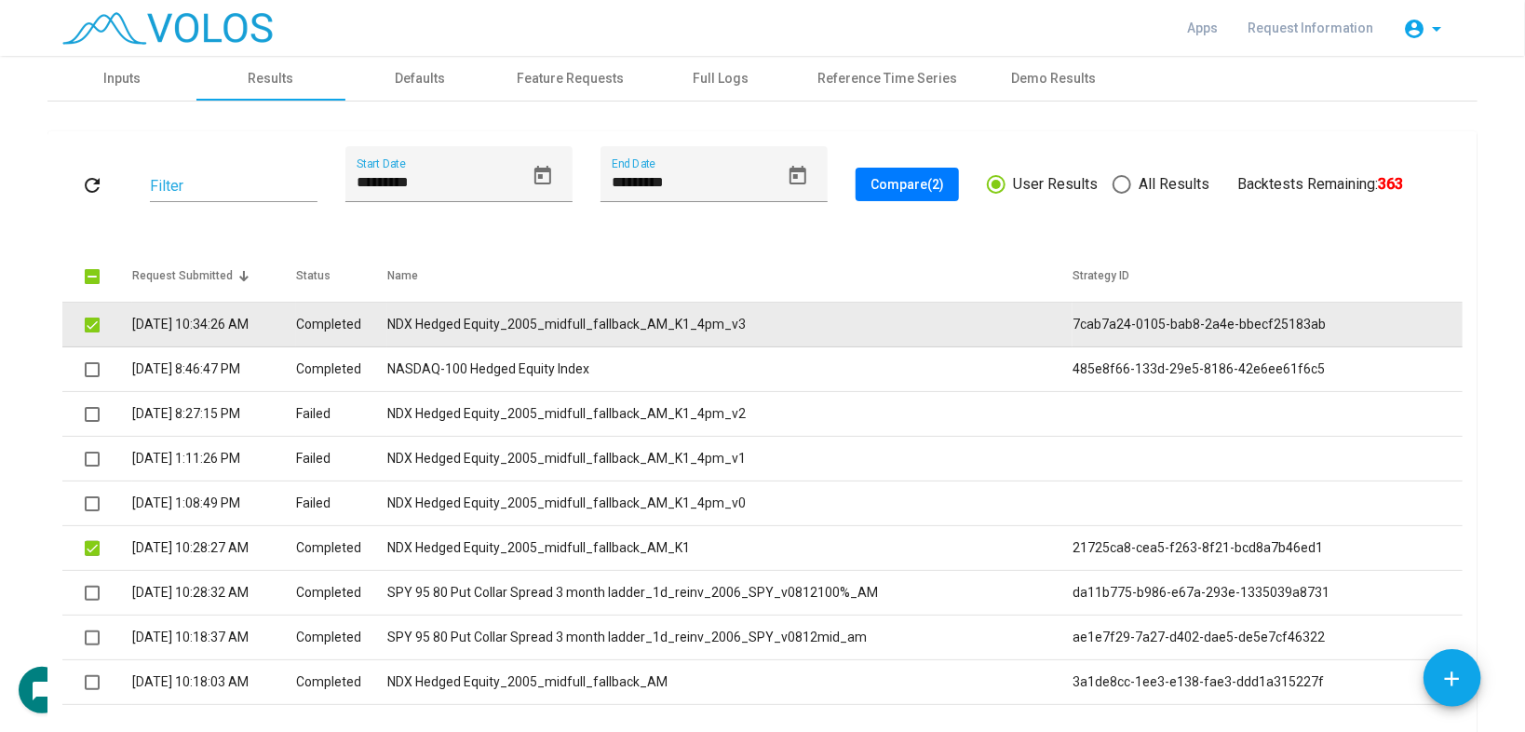
click at [692, 316] on td "NDX Hedged Equity_2005_midfull_fallback_AM_K1_4pm_v3" at bounding box center [729, 325] width 685 height 45
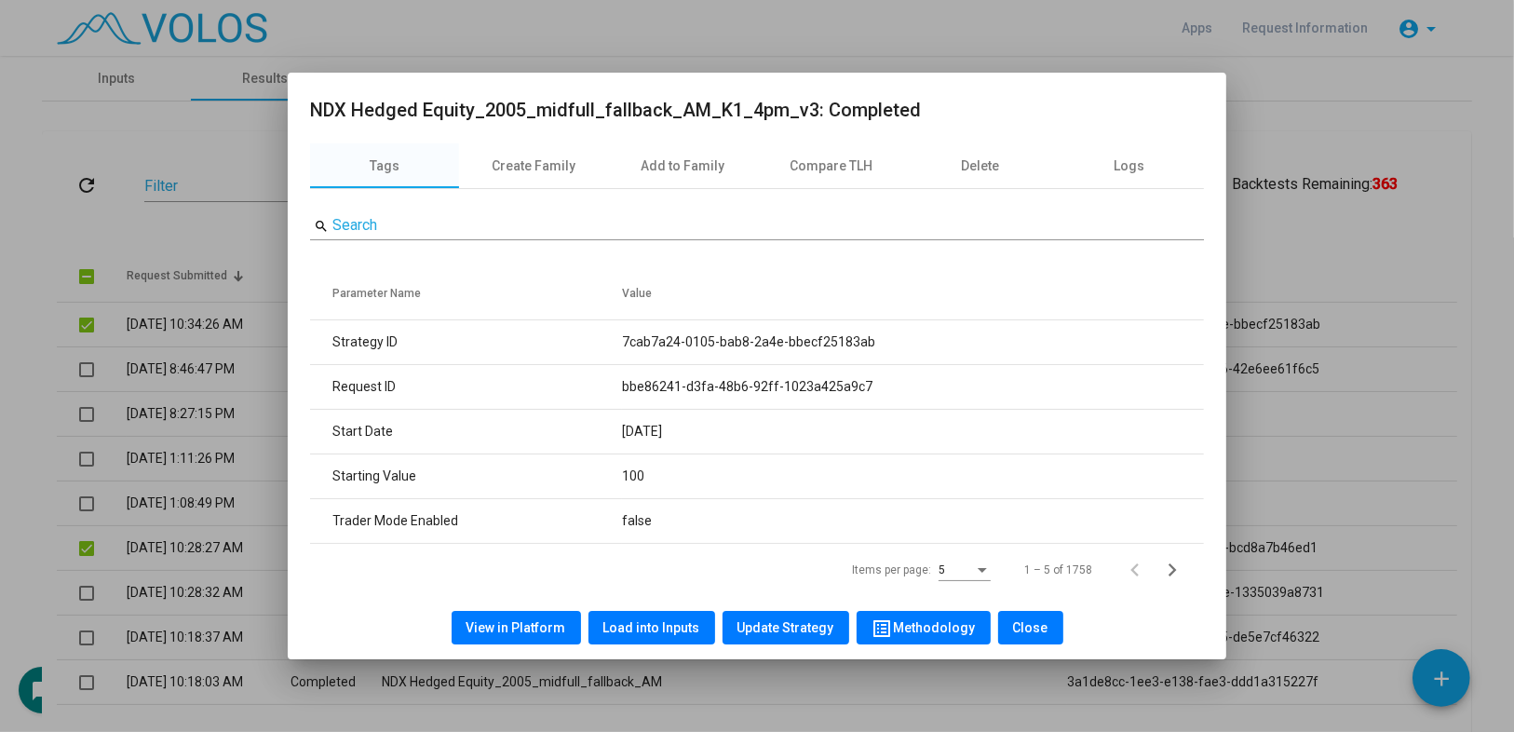
click at [0, 382] on div at bounding box center [757, 366] width 1514 height 732
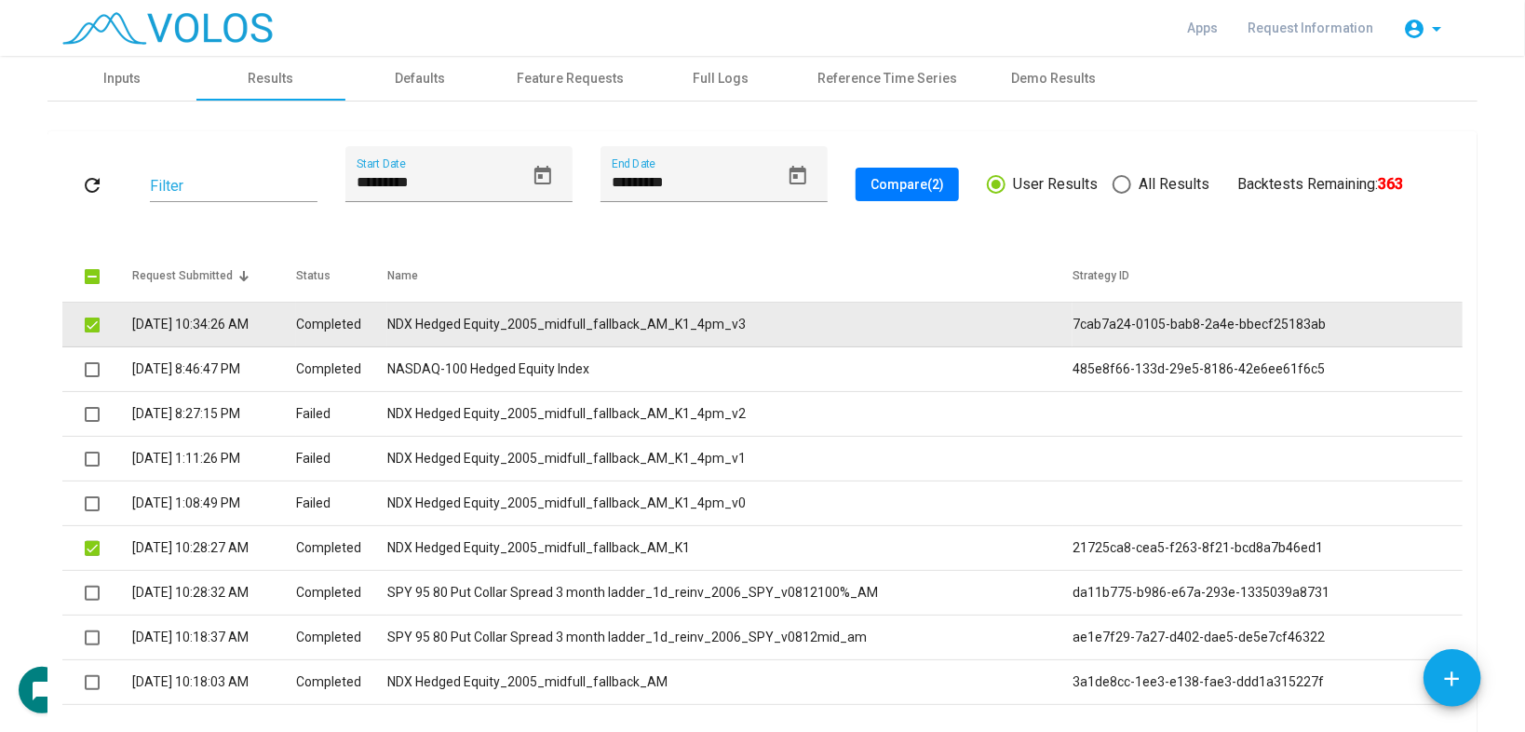
click at [464, 322] on td "NDX Hedged Equity_2005_midfull_fallback_AM_K1_4pm_v3" at bounding box center [729, 325] width 685 height 45
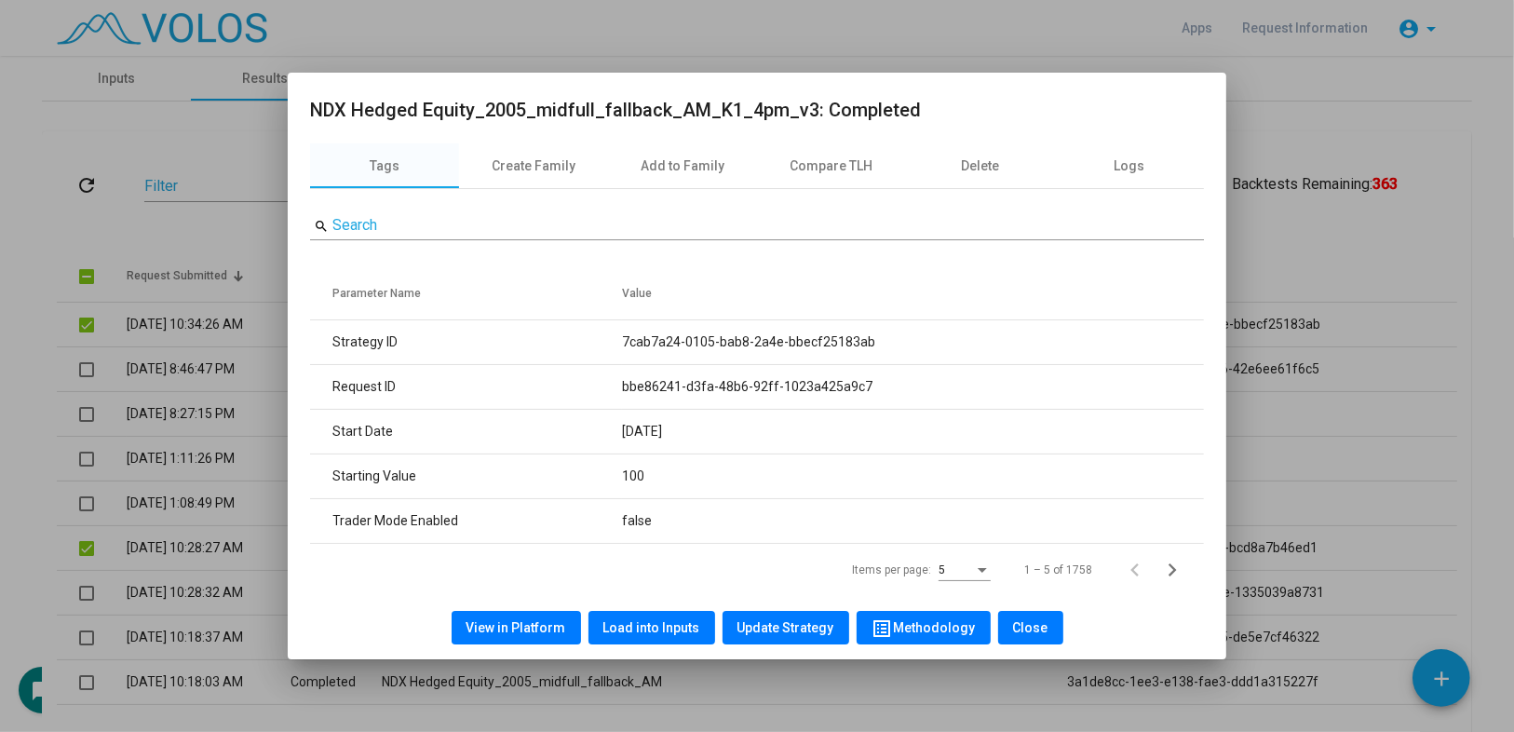
click at [677, 625] on span "Load into Inputs" at bounding box center [651, 627] width 97 height 15
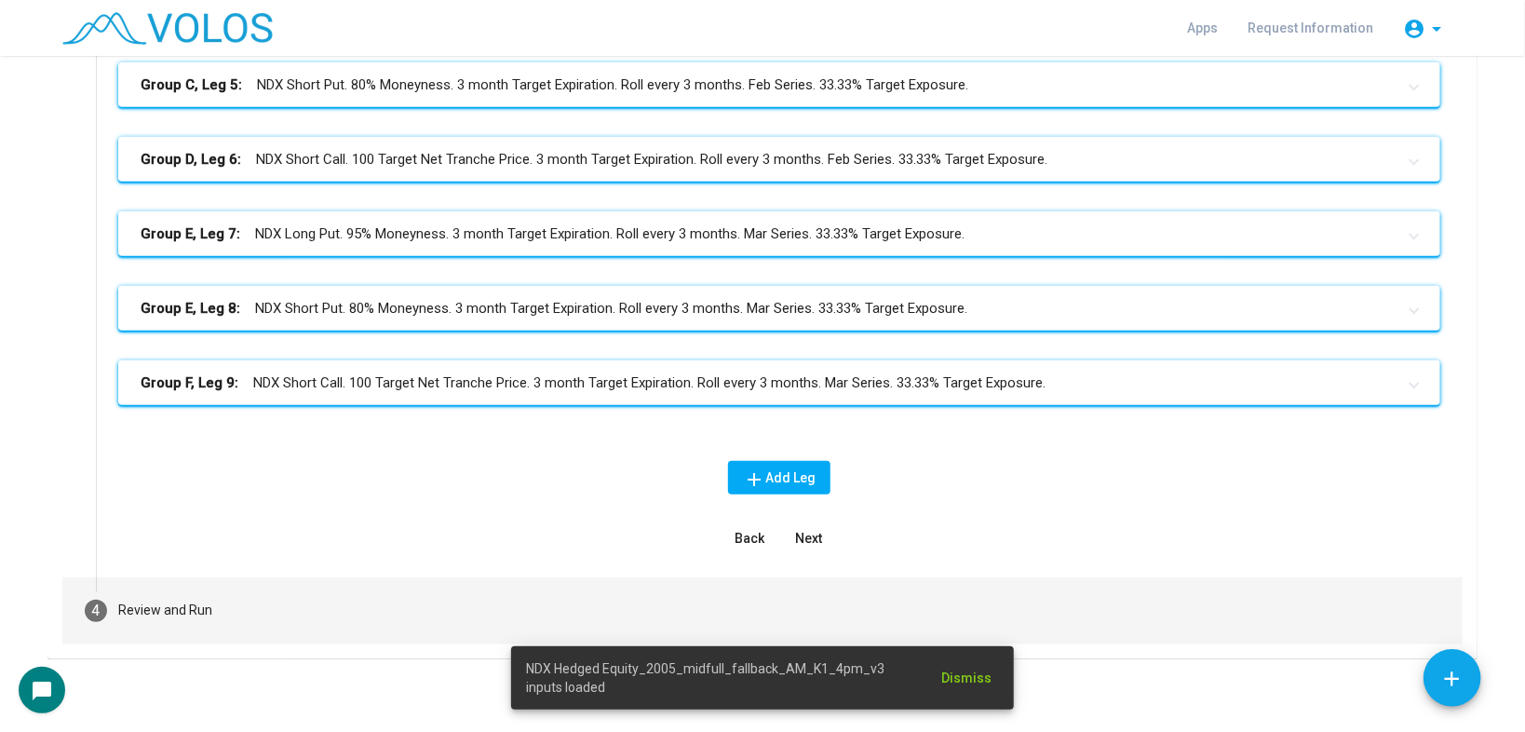
click at [143, 603] on div "Review and Run" at bounding box center [165, 610] width 94 height 20
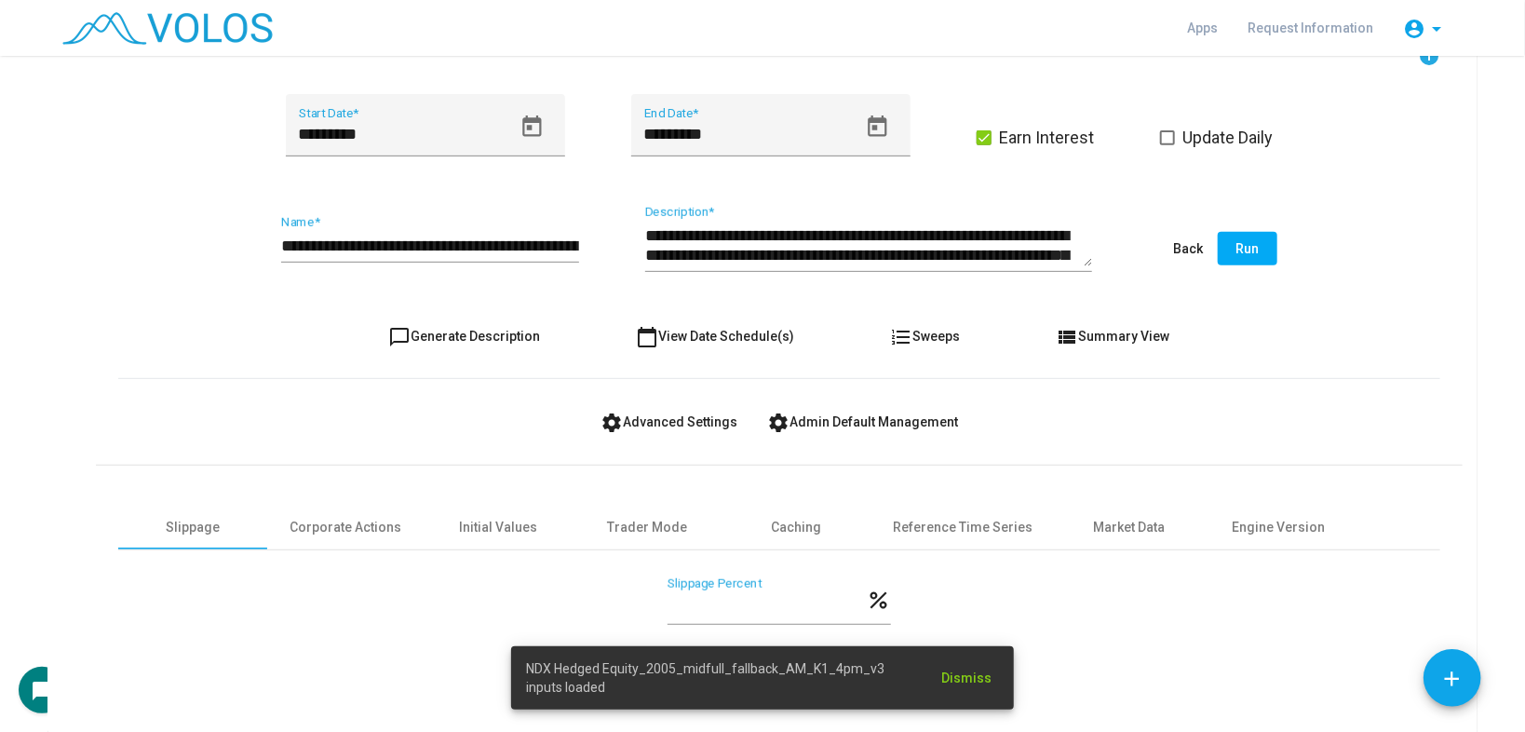
scroll to position [468, 0]
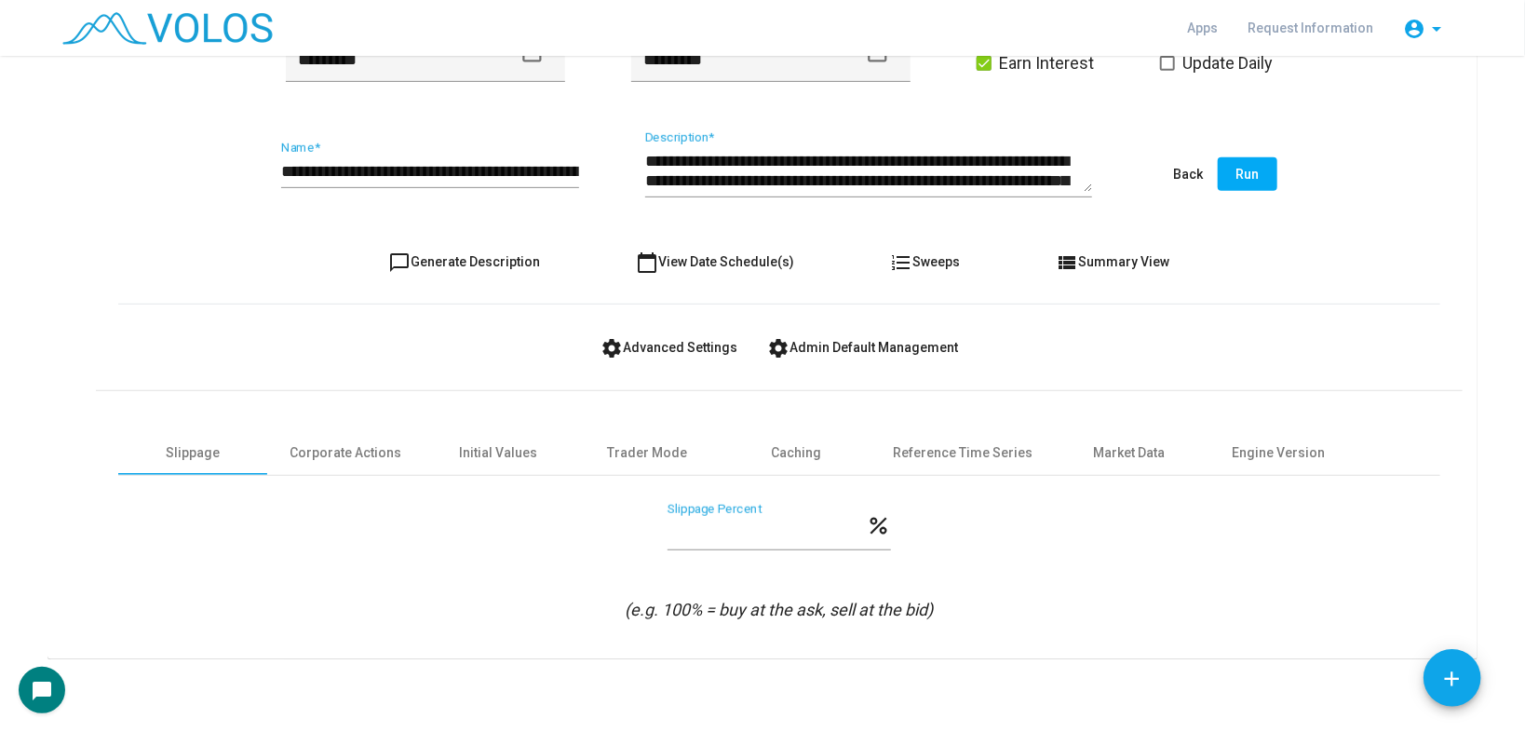
click at [107, 296] on div "**********" at bounding box center [779, 307] width 1367 height 674
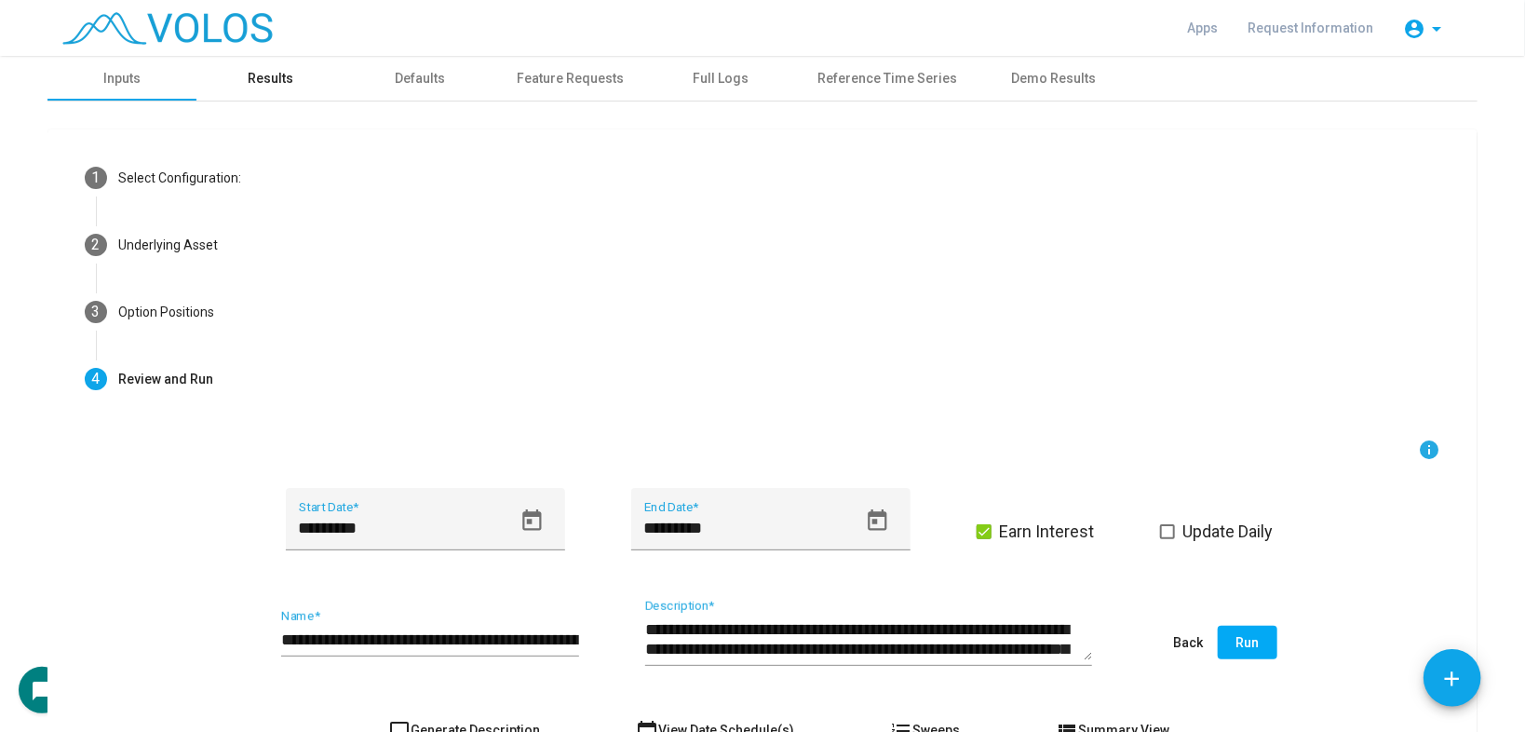
click at [284, 90] on div "Results" at bounding box center [270, 78] width 149 height 45
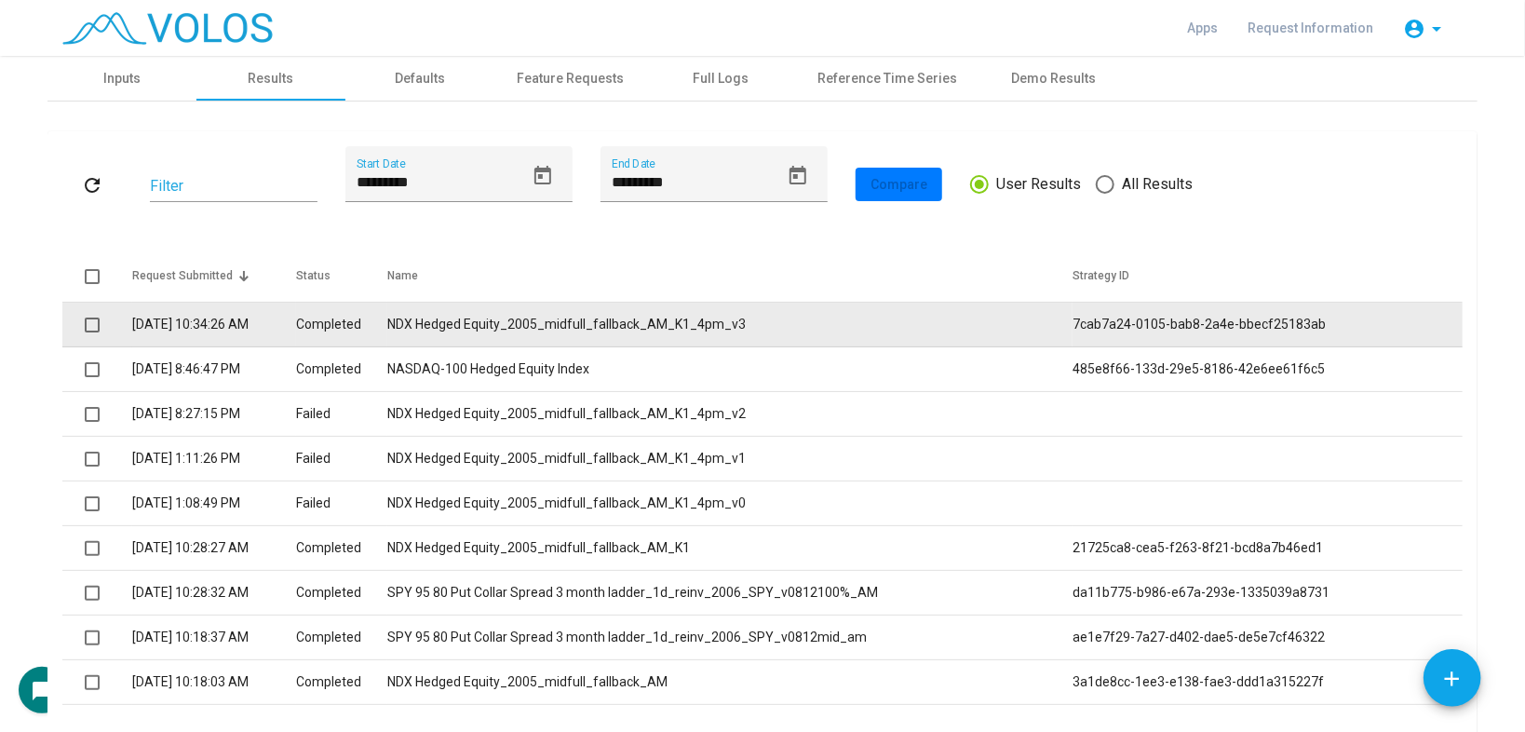
click at [531, 328] on td "NDX Hedged Equity_2005_midfull_fallback_AM_K1_4pm_v3" at bounding box center [729, 325] width 685 height 45
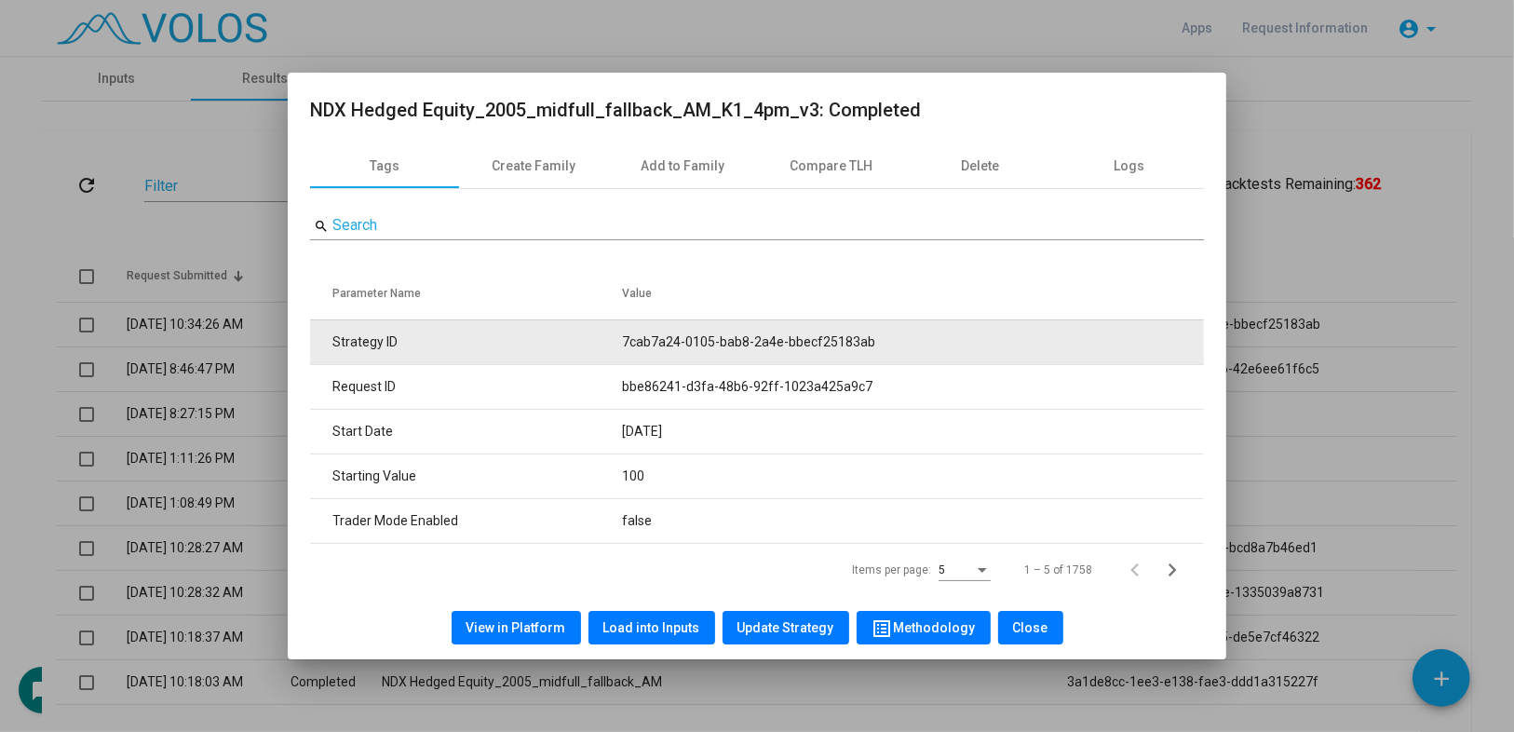
drag, startPoint x: 623, startPoint y: 342, endPoint x: 971, endPoint y: 335, distance: 348.2
click at [971, 335] on tr "Strategy ID 7cab7a24-0105-bab8-2a4e-bbecf25183ab" at bounding box center [757, 341] width 894 height 45
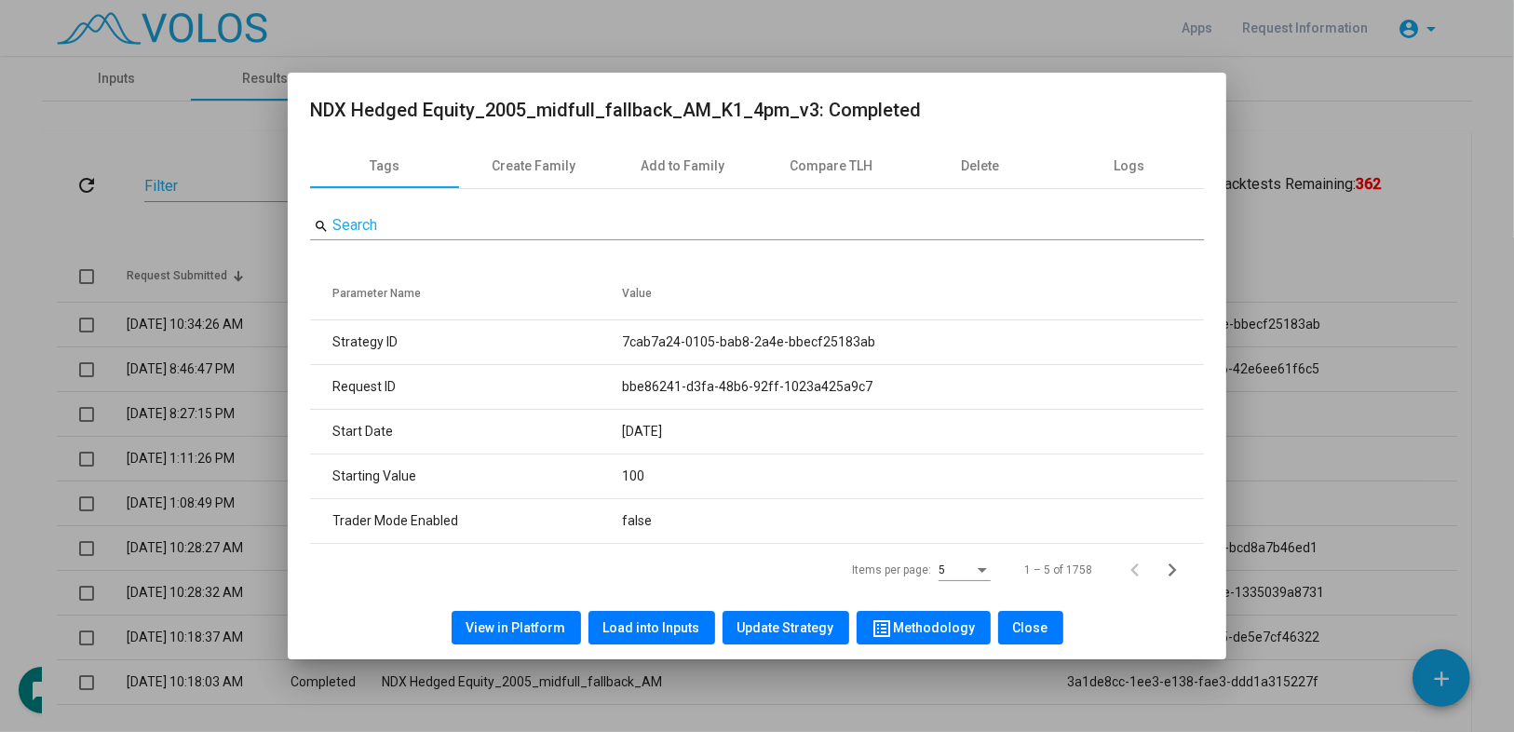
copy tr "7cab7a24-0105-bab8-2a4e-bbecf25183ab"
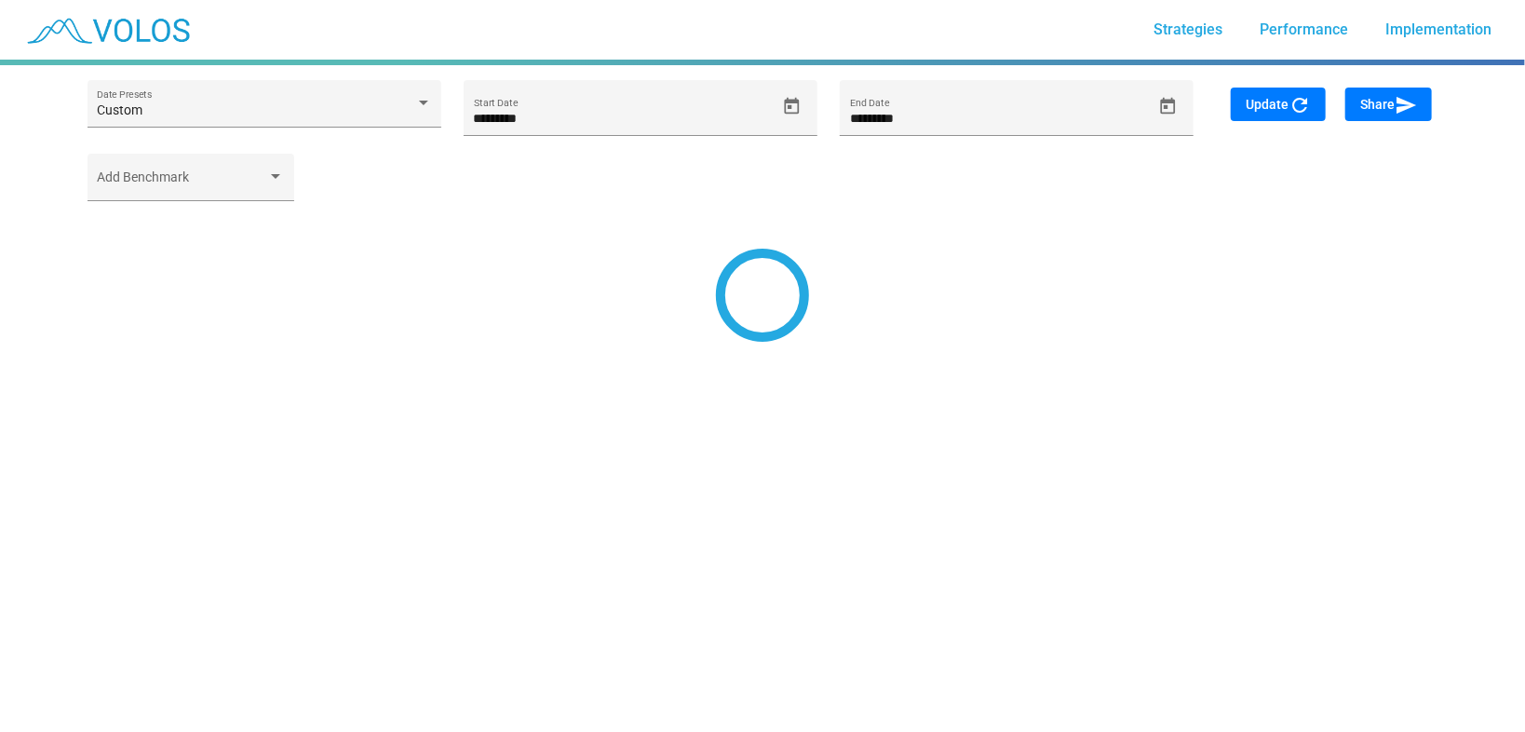
type input "*********"
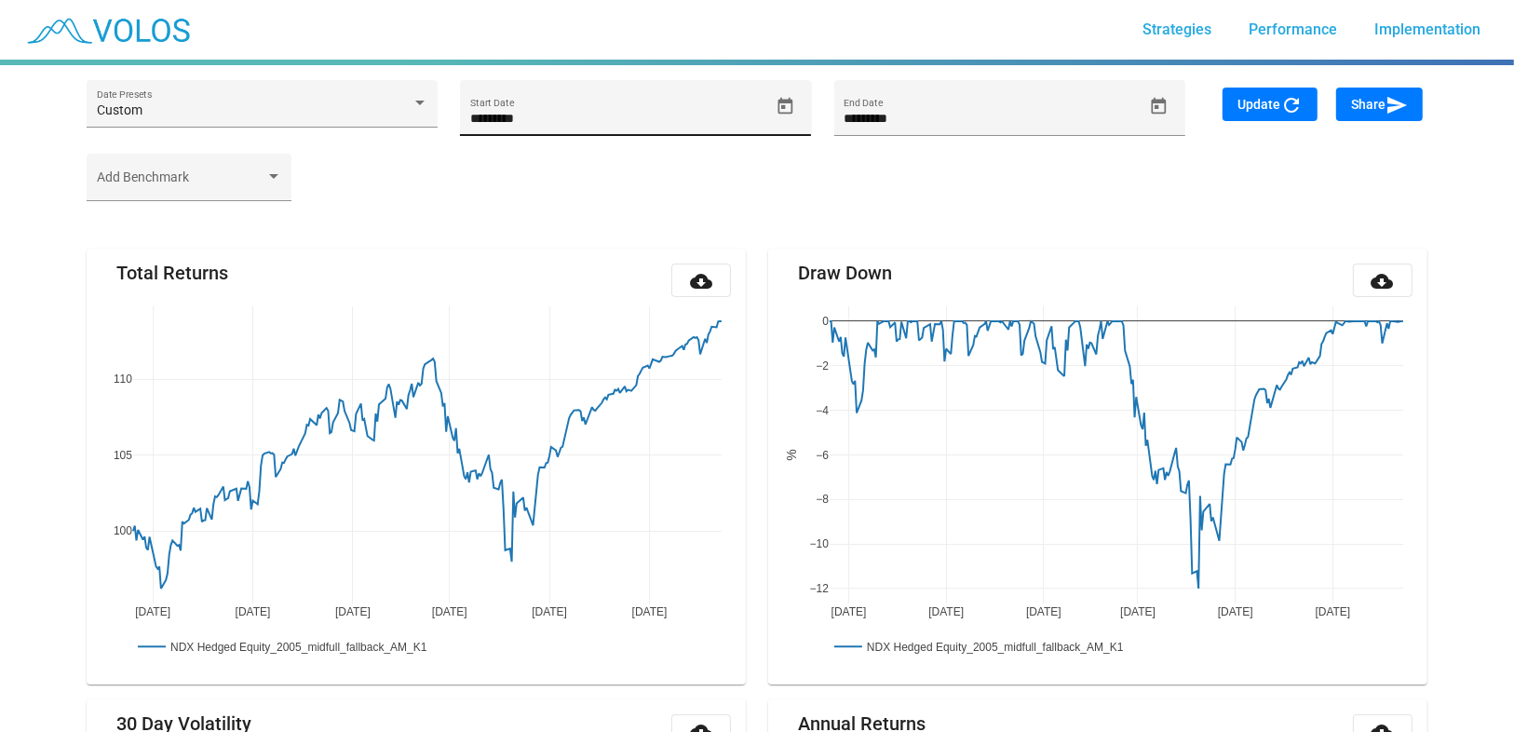
click at [777, 98] on icon "Open calendar" at bounding box center [785, 107] width 20 height 20
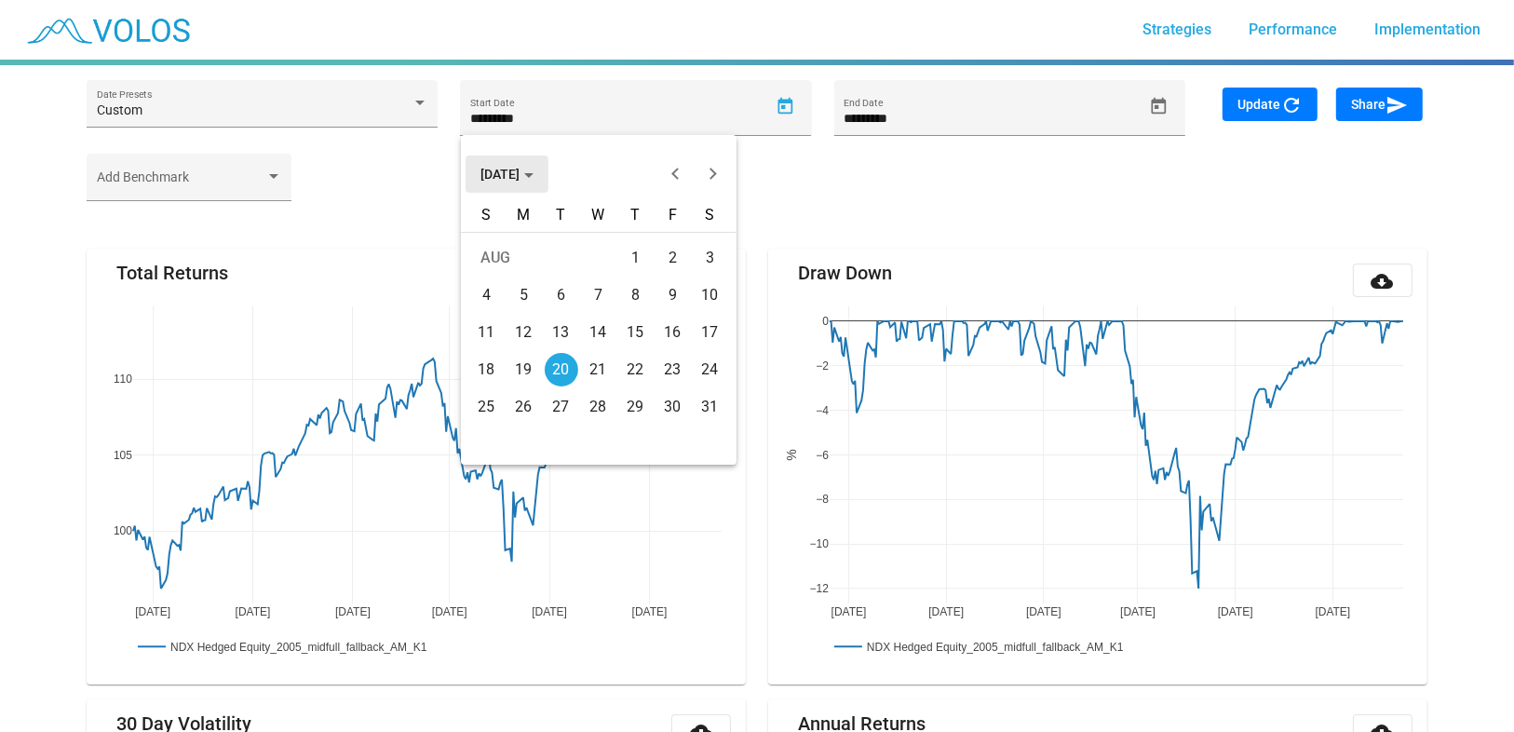
click at [508, 168] on span "AUG 2024" at bounding box center [506, 174] width 53 height 15
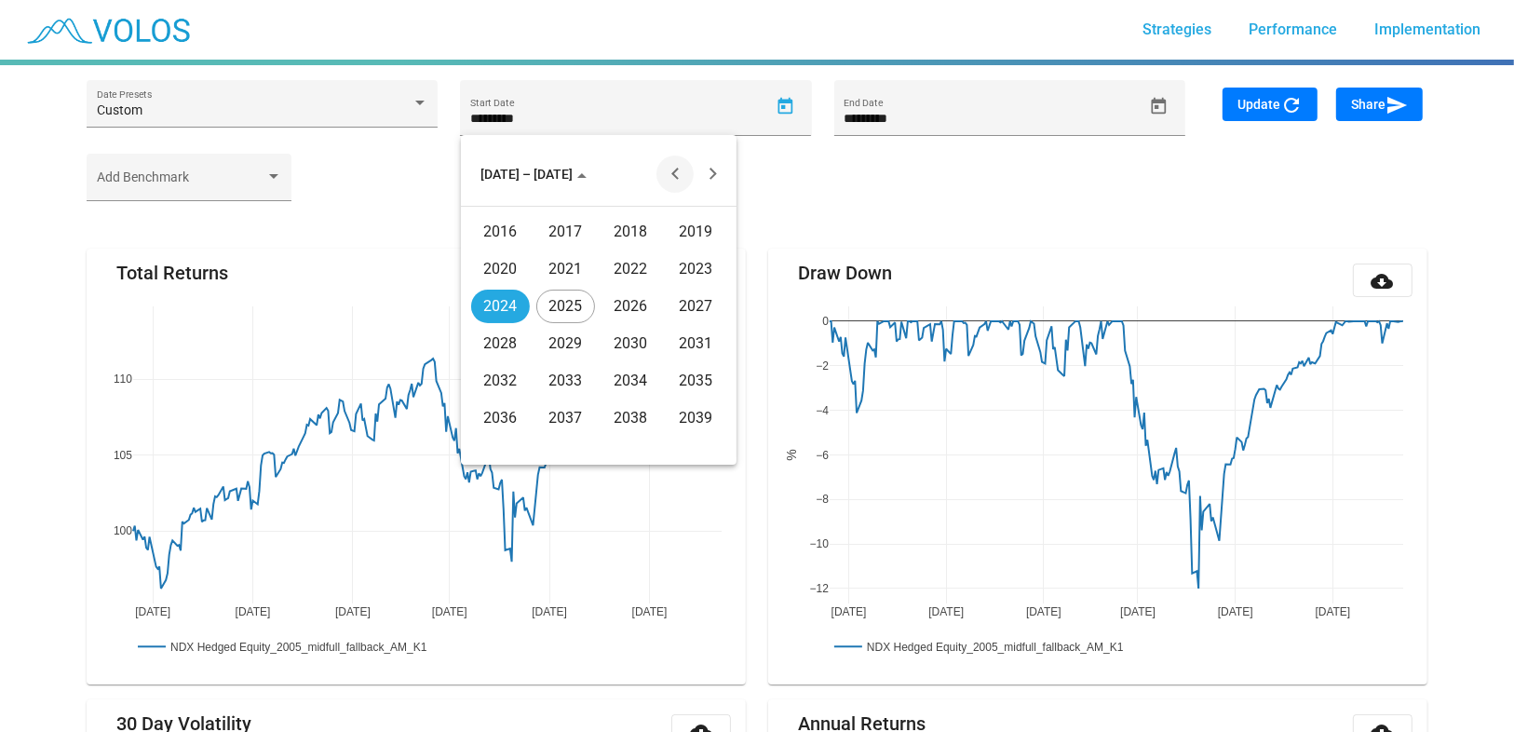
click at [675, 170] on button "Previous 20 years" at bounding box center [674, 173] width 37 height 37
click at [565, 348] on div "2005" at bounding box center [565, 344] width 59 height 34
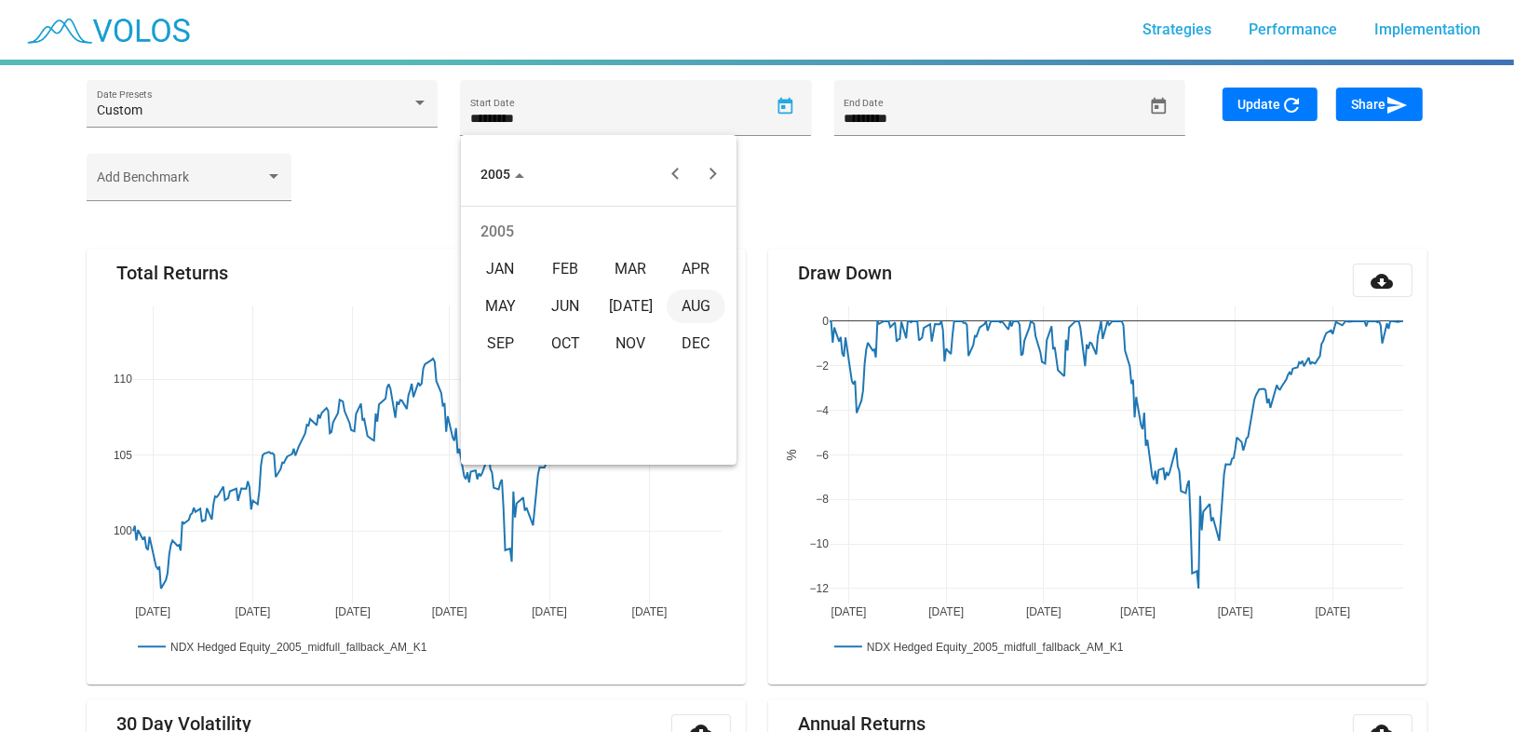
click at [506, 265] on div "JAN" at bounding box center [500, 269] width 59 height 34
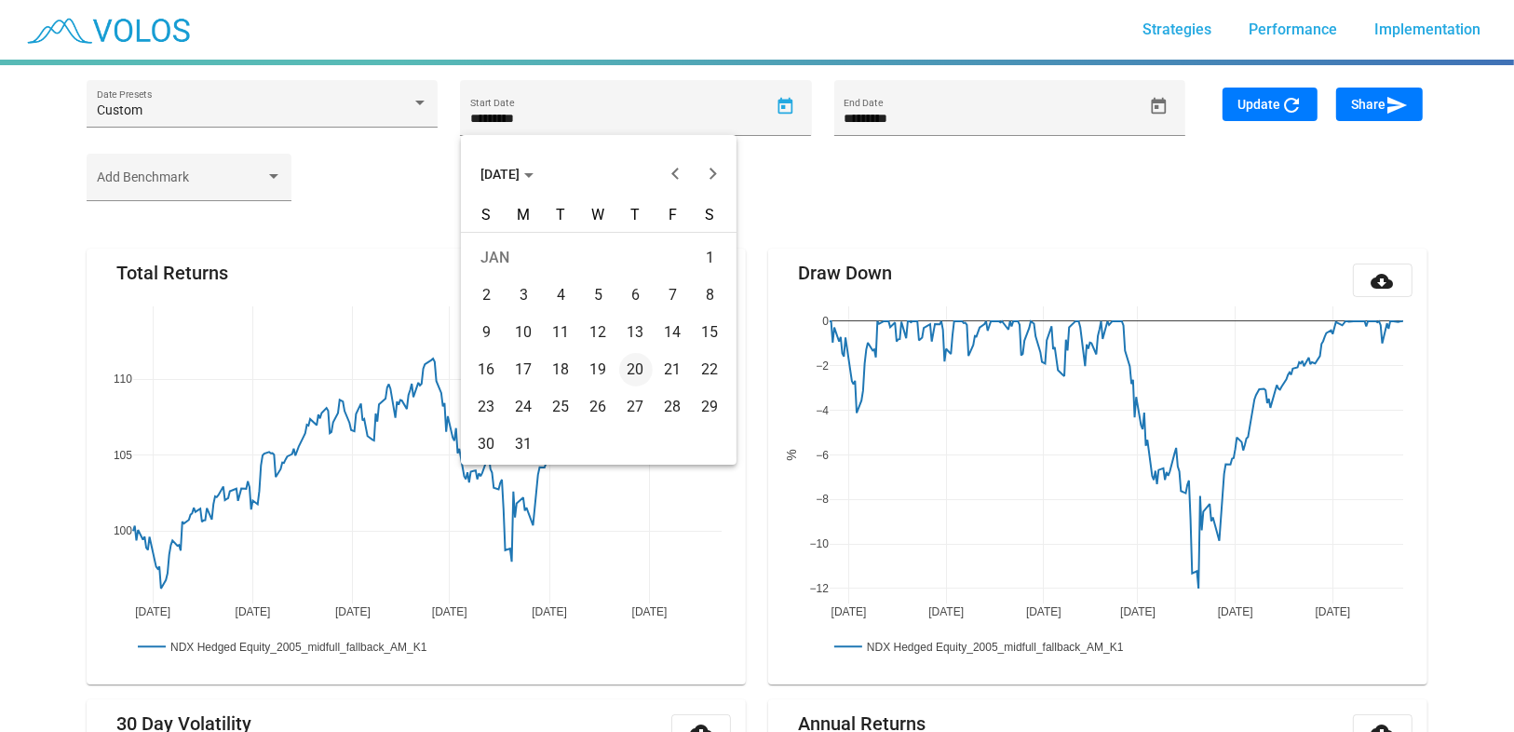
click at [674, 371] on div "21" at bounding box center [673, 370] width 34 height 34
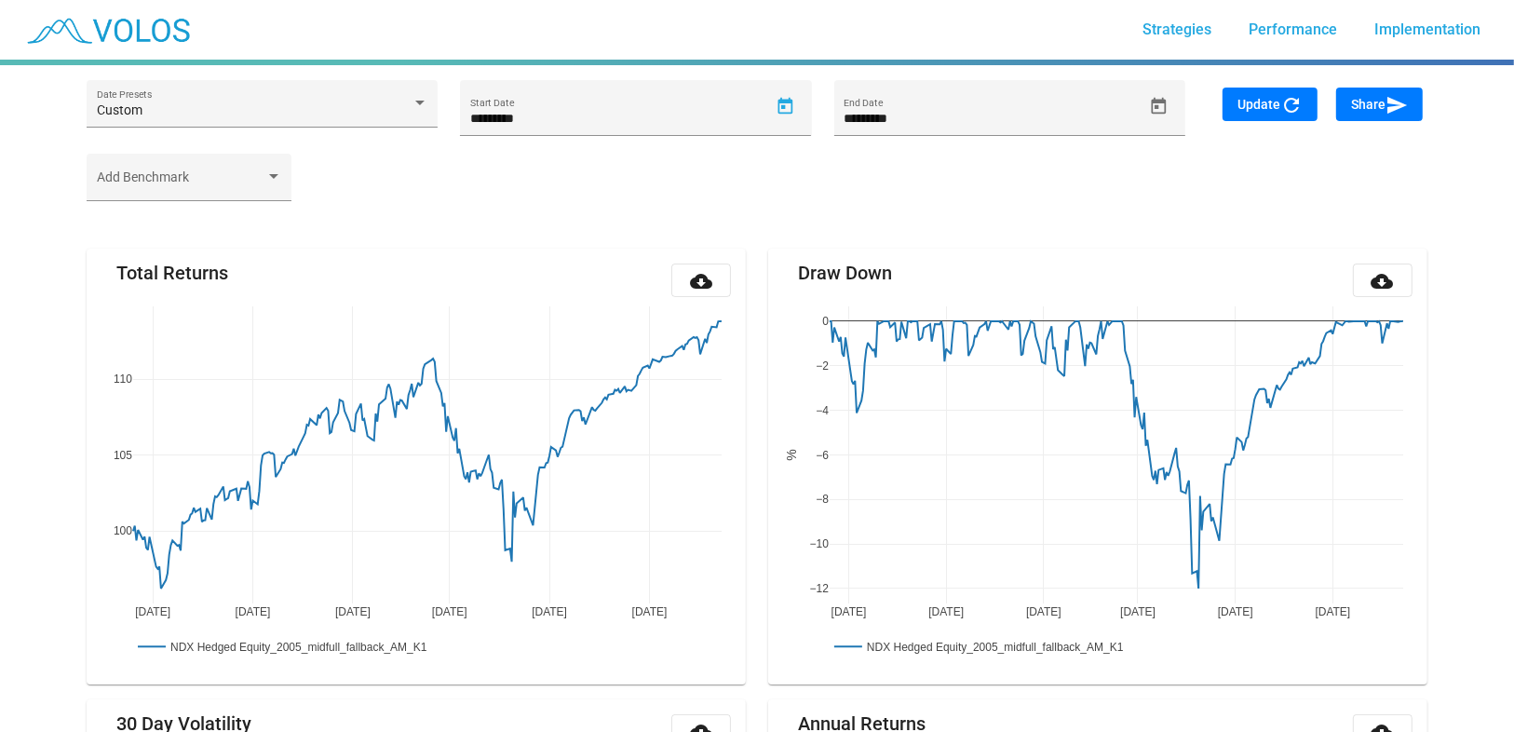
type input "*********"
click at [1249, 106] on span "Update refresh" at bounding box center [1269, 104] width 65 height 15
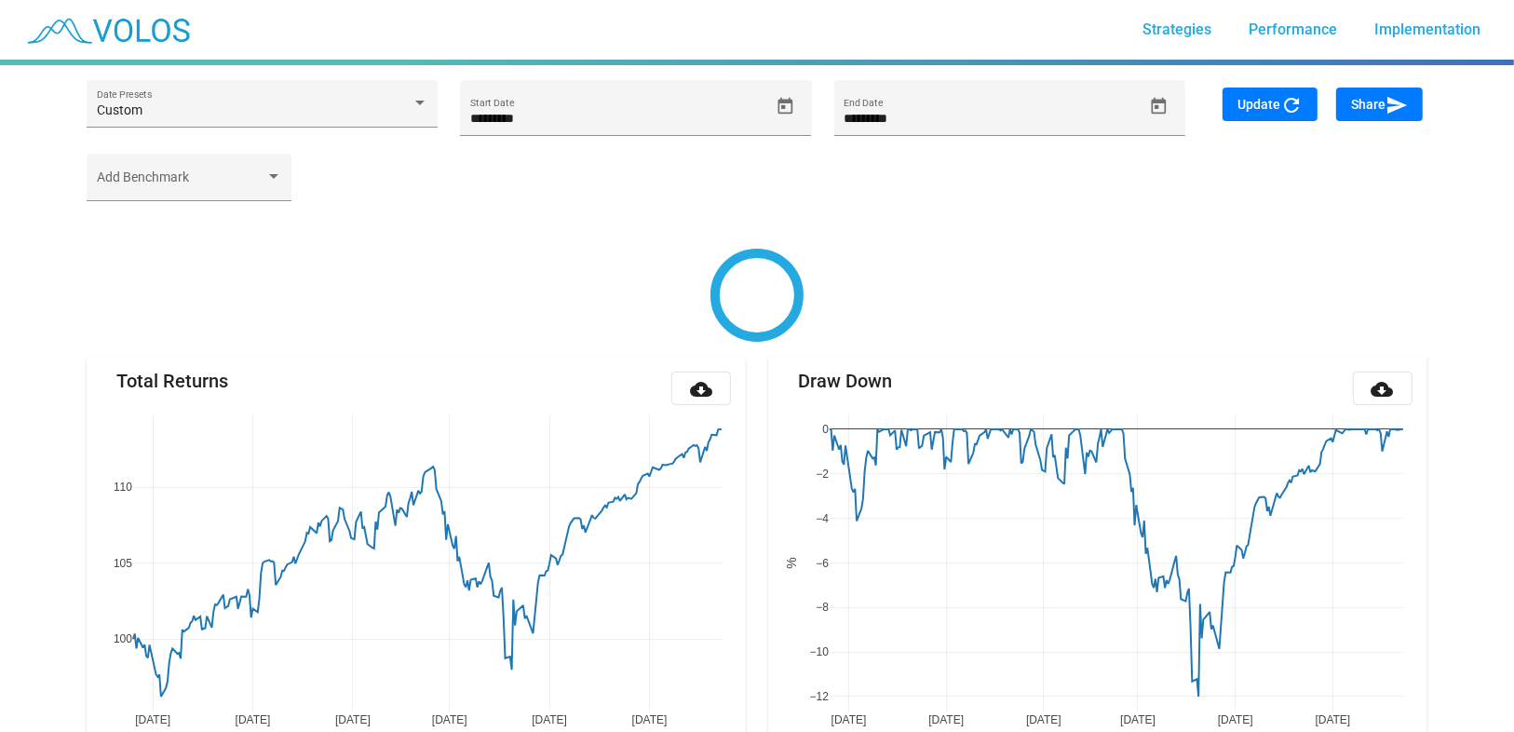
type input "**********"
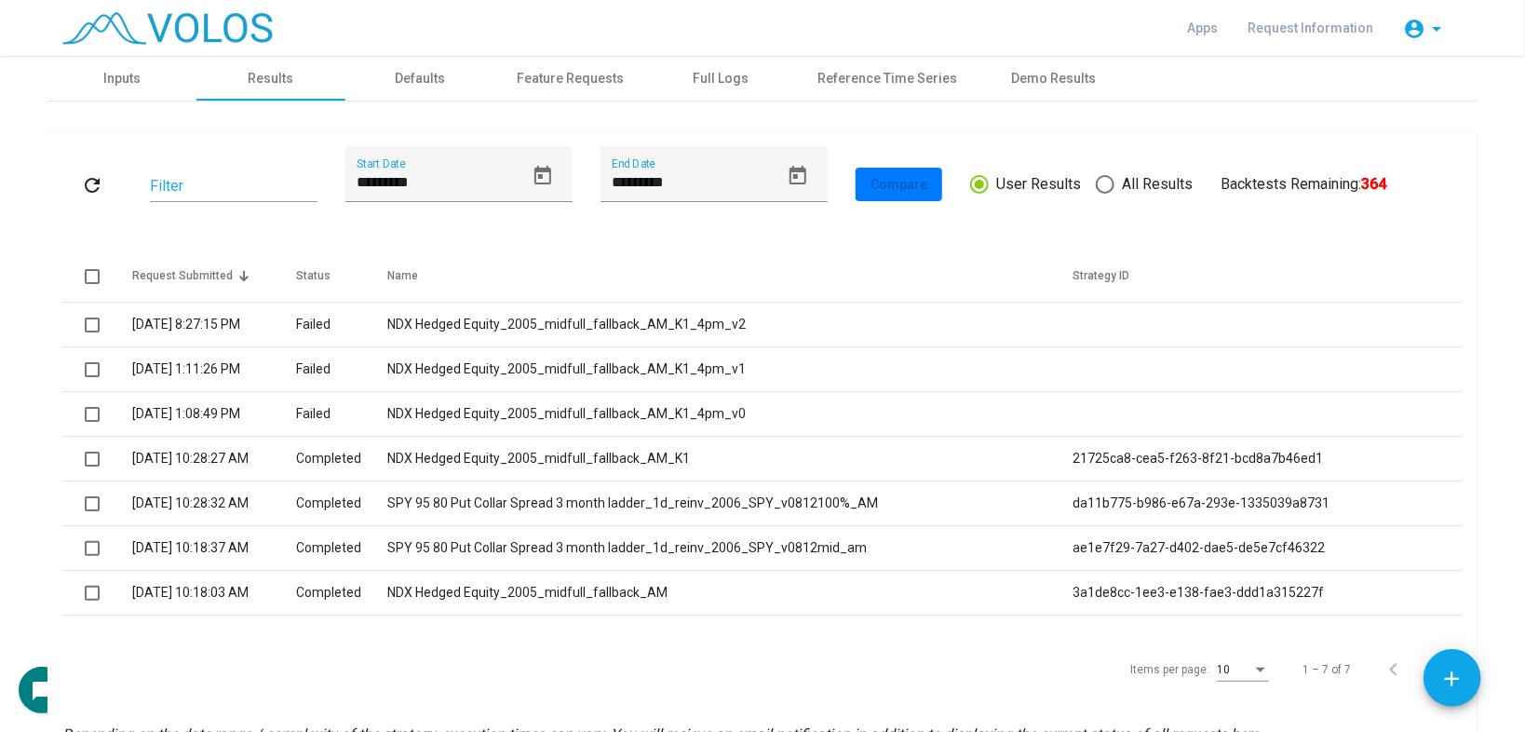
scroll to position [101, 0]
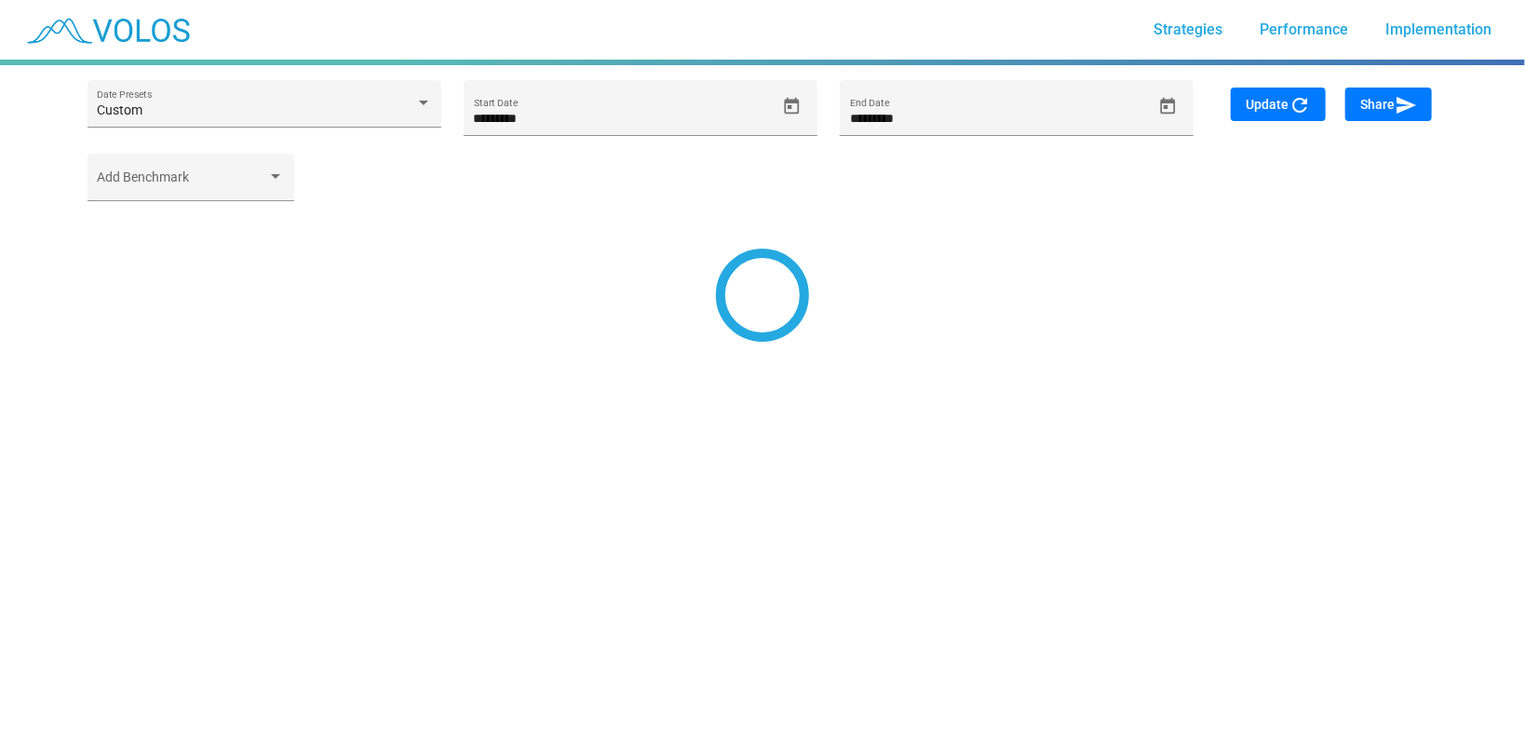
type input "*********"
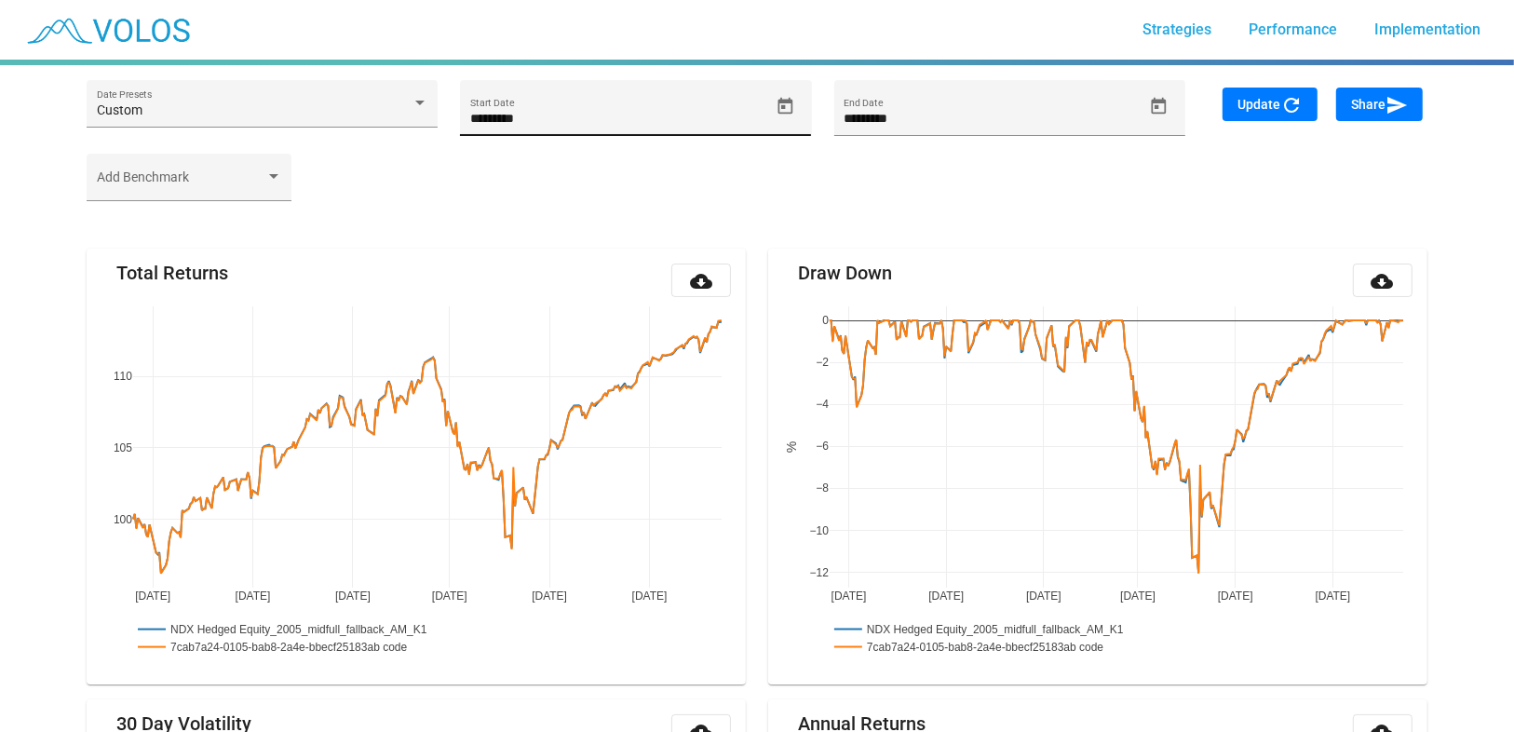
click at [762, 107] on div "********* Start Date" at bounding box center [619, 117] width 299 height 38
click at [790, 103] on icon "Open calendar" at bounding box center [785, 105] width 15 height 17
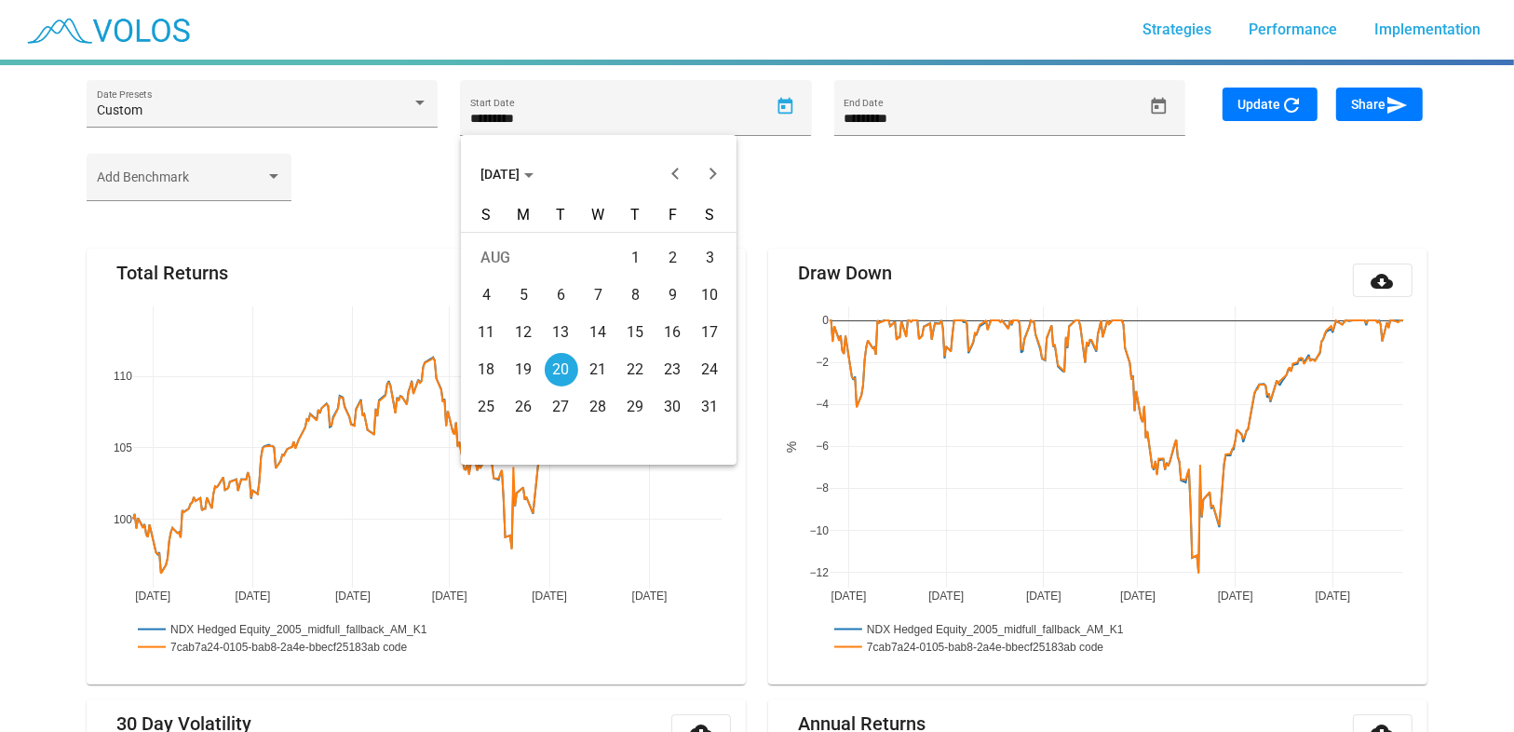
click at [501, 163] on button "[DATE]" at bounding box center [506, 173] width 83 height 37
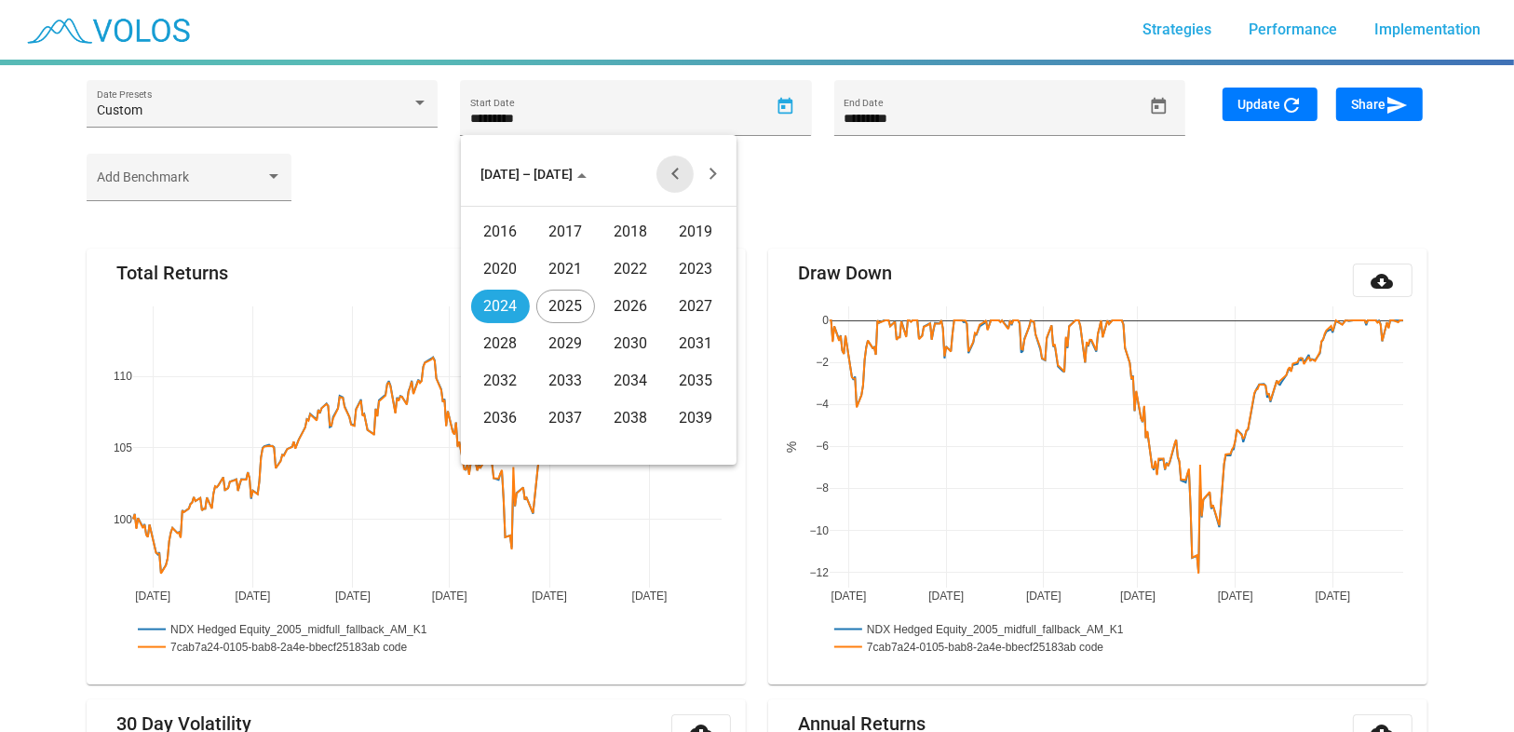
click at [675, 176] on button "Previous 20 years" at bounding box center [674, 173] width 37 height 37
click at [567, 344] on div "2005" at bounding box center [565, 344] width 59 height 34
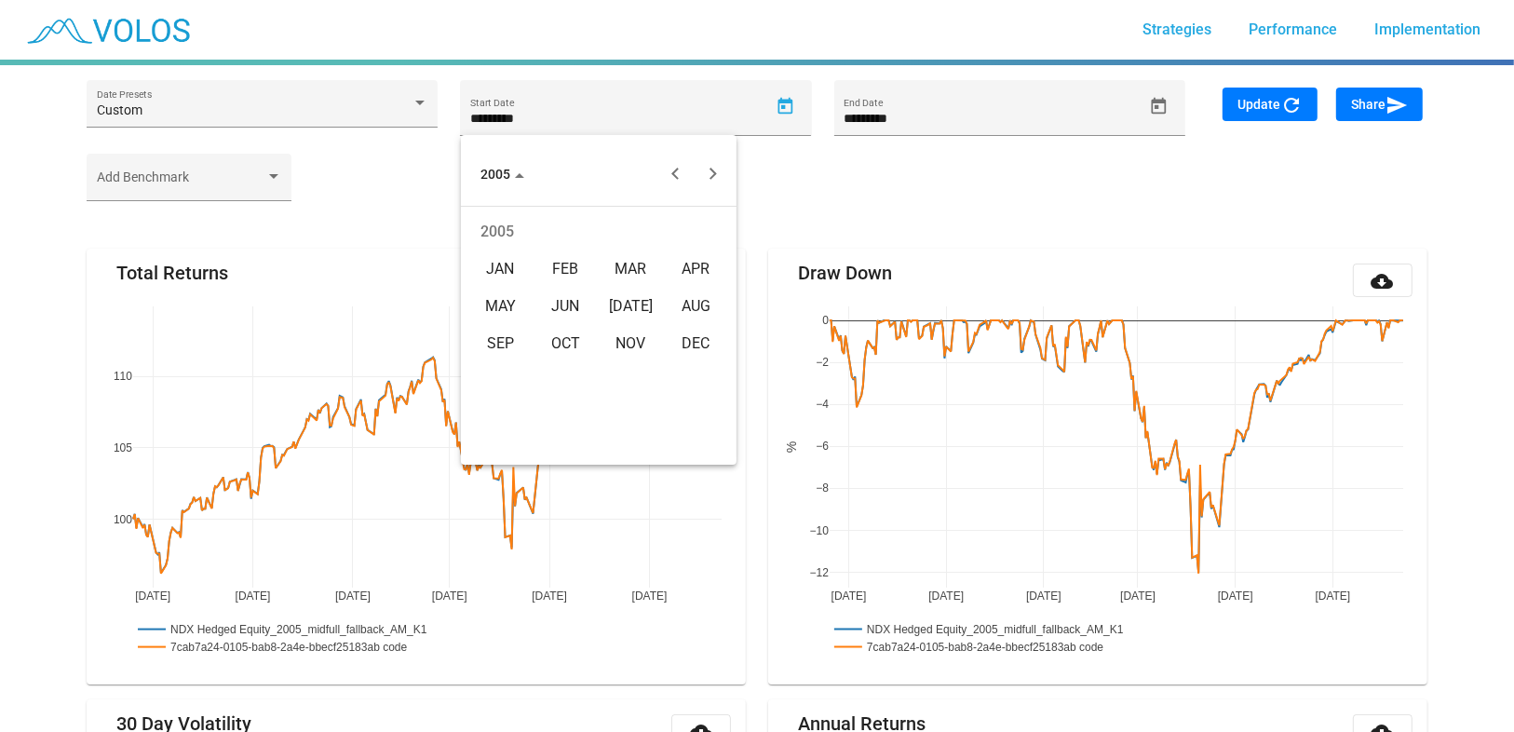
click at [494, 264] on div "JAN" at bounding box center [500, 269] width 59 height 34
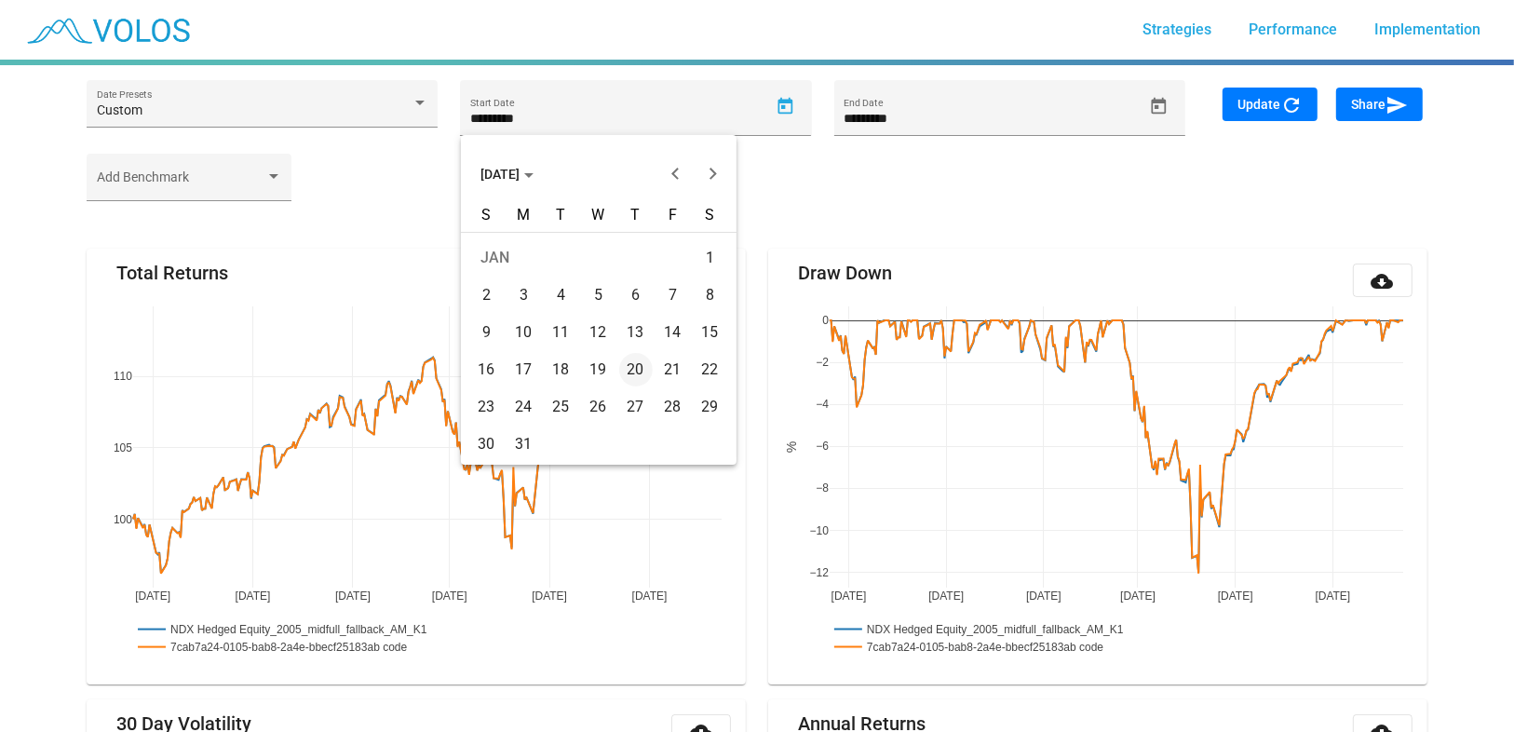
click at [673, 366] on div "21" at bounding box center [673, 370] width 34 height 34
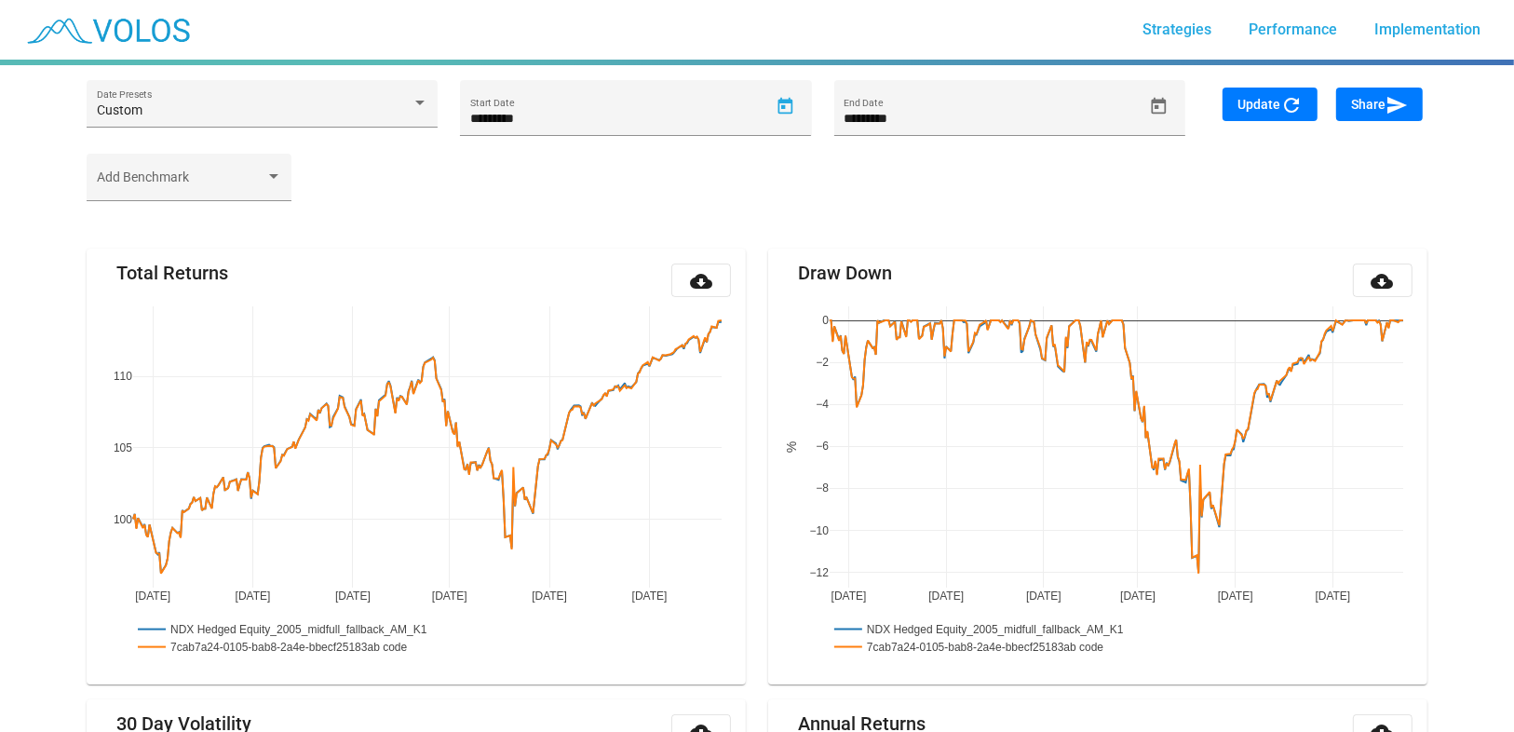
type input "*********"
click at [1267, 101] on span "Update refresh" at bounding box center [1269, 104] width 65 height 15
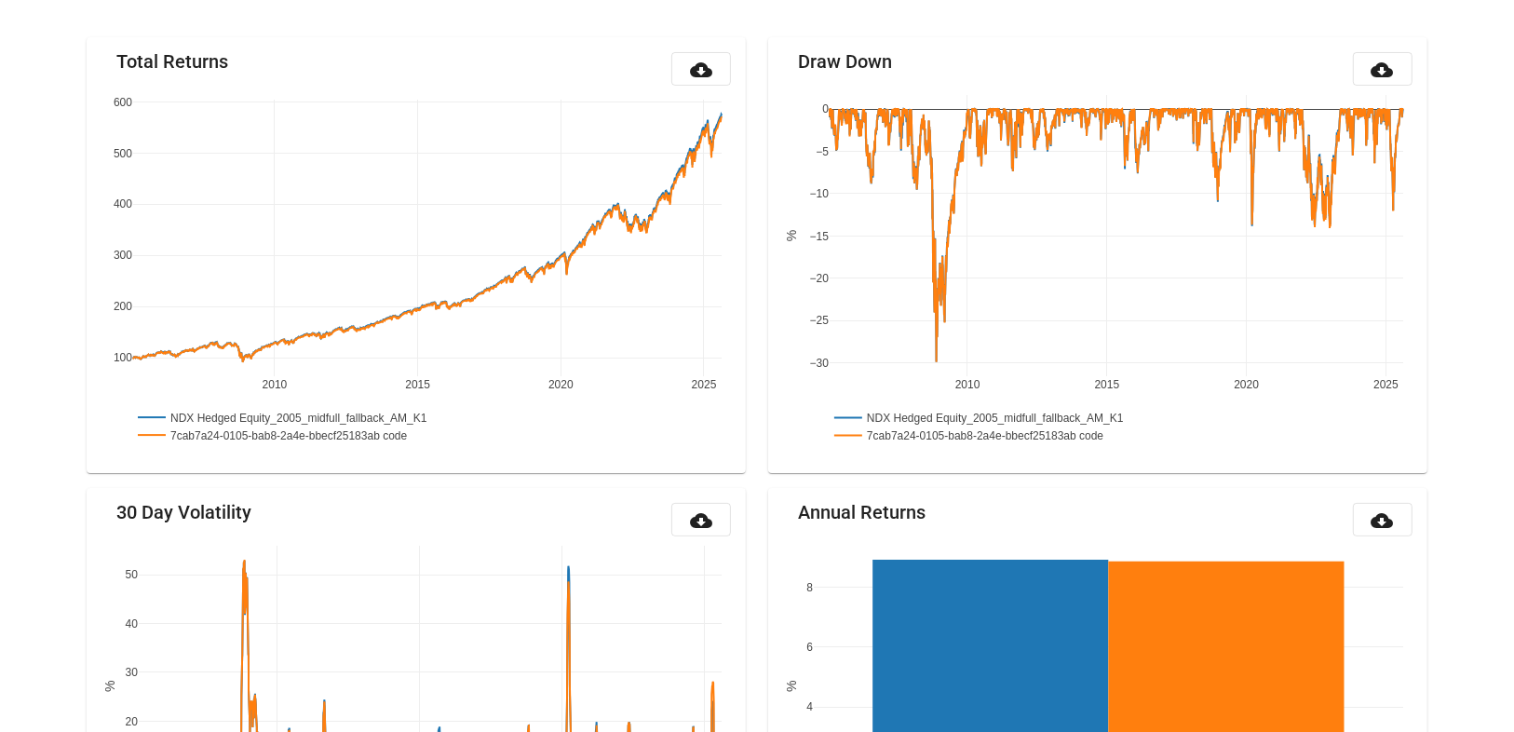
scroll to position [218, 0]
